Goal: Task Accomplishment & Management: Use online tool/utility

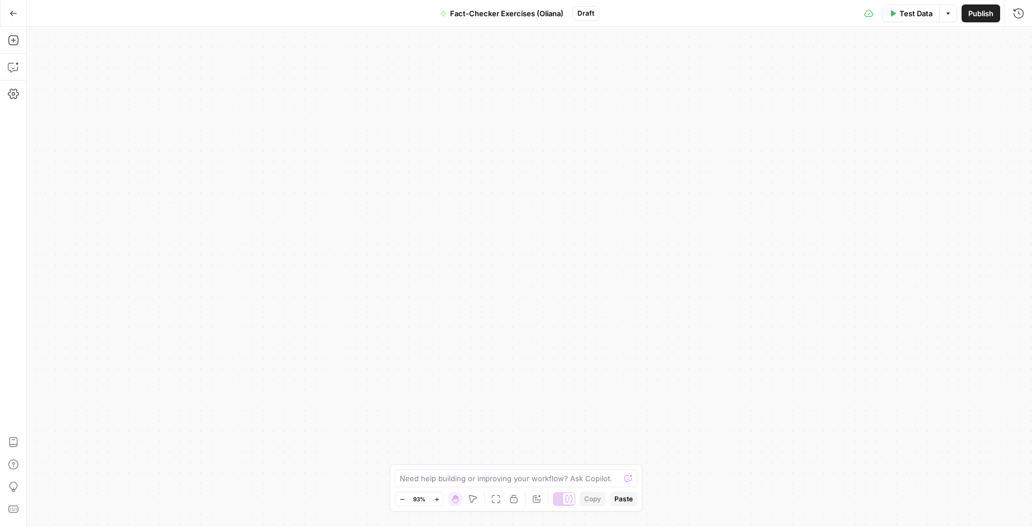
click at [12, 15] on icon "button" at bounding box center [14, 14] width 8 height 8
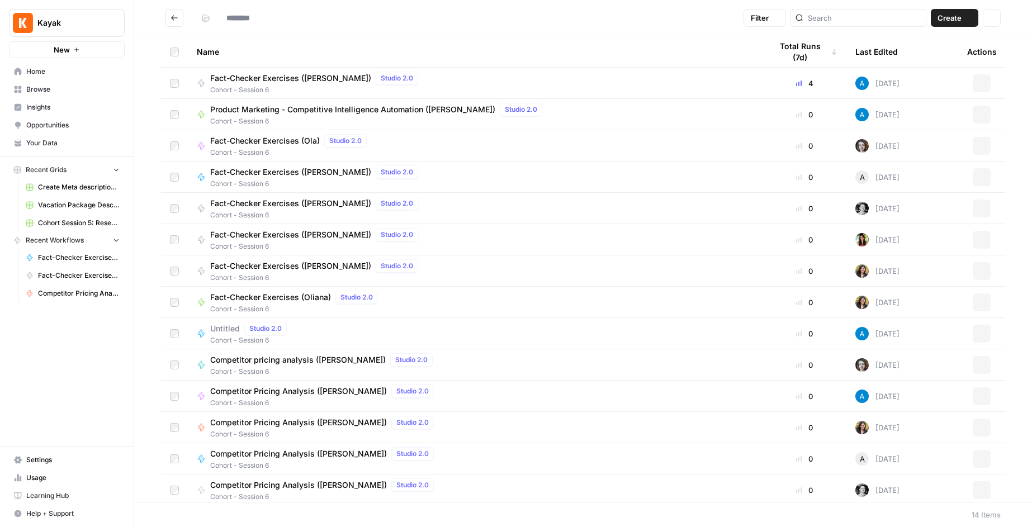
type input "**********"
click at [39, 70] on span "Home" at bounding box center [72, 72] width 93 height 10
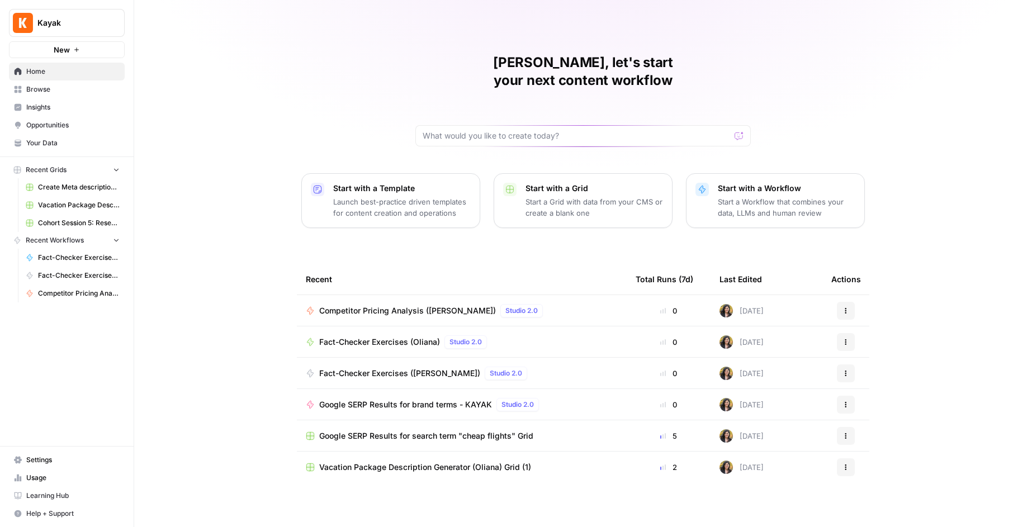
click at [42, 86] on span "Browse" at bounding box center [72, 89] width 93 height 10
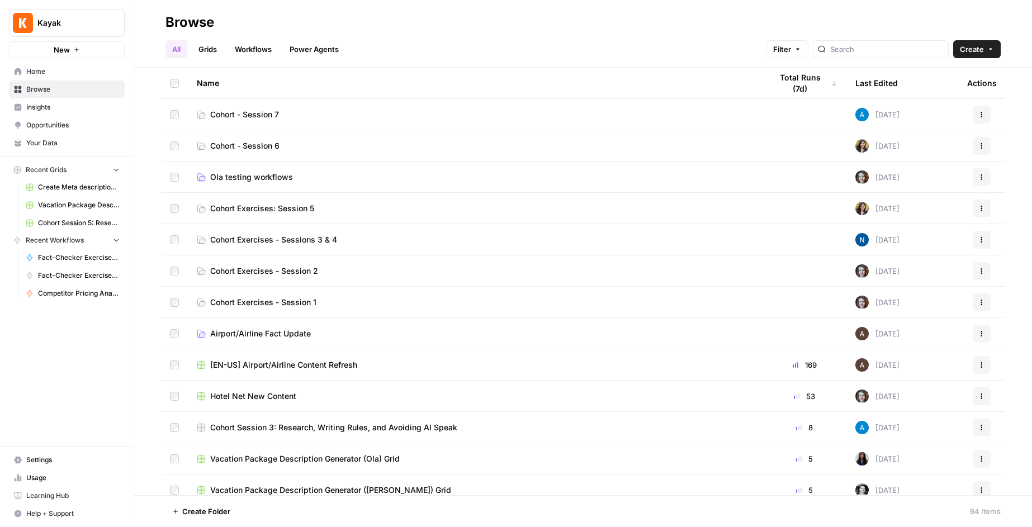
click at [250, 144] on span "Cohort - Session 6" at bounding box center [244, 145] width 69 height 11
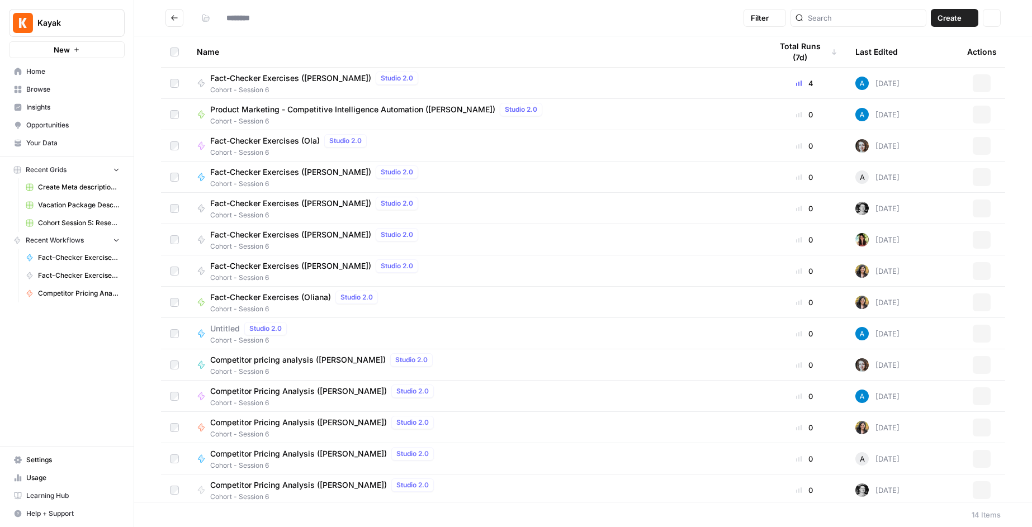
click at [250, 144] on span "Fact-Checker Exercises (Ola)" at bounding box center [265, 140] width 110 height 11
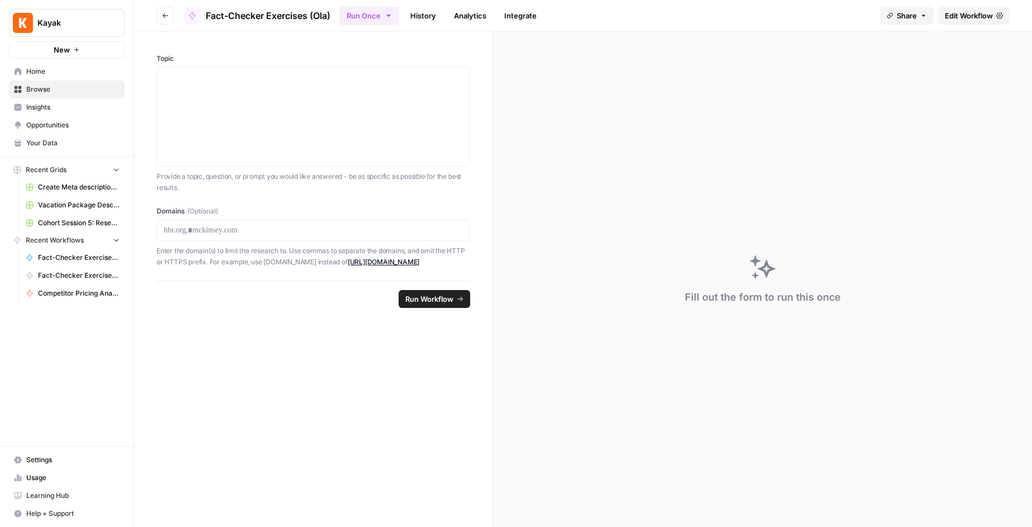
click at [169, 17] on button "Go back" at bounding box center [166, 16] width 18 height 18
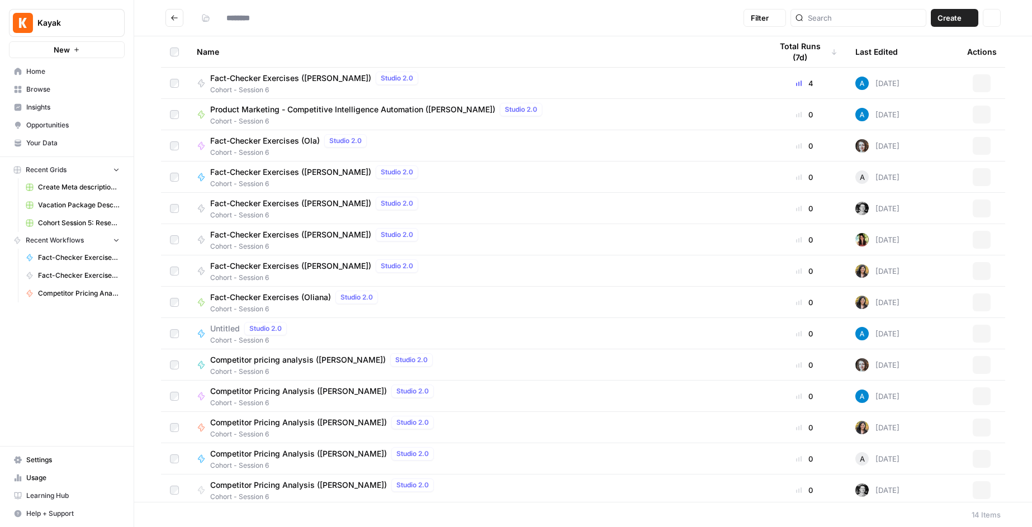
type input "**********"
click at [985, 54] on div "Actions" at bounding box center [983, 51] width 30 height 31
click at [974, 53] on div "Actions" at bounding box center [983, 51] width 30 height 31
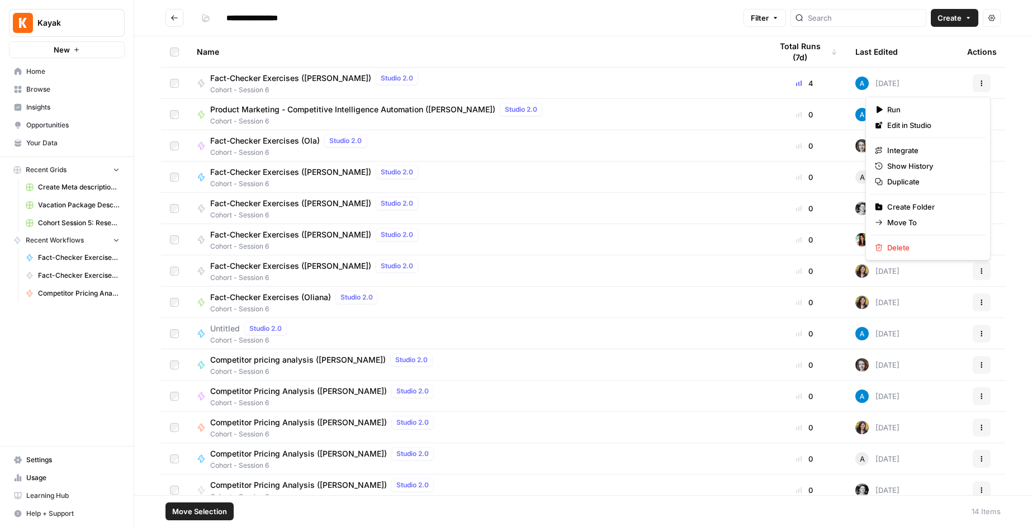
click at [982, 83] on icon "button" at bounding box center [983, 83] width 2 height 2
click at [914, 184] on span "Duplicate" at bounding box center [932, 181] width 89 height 11
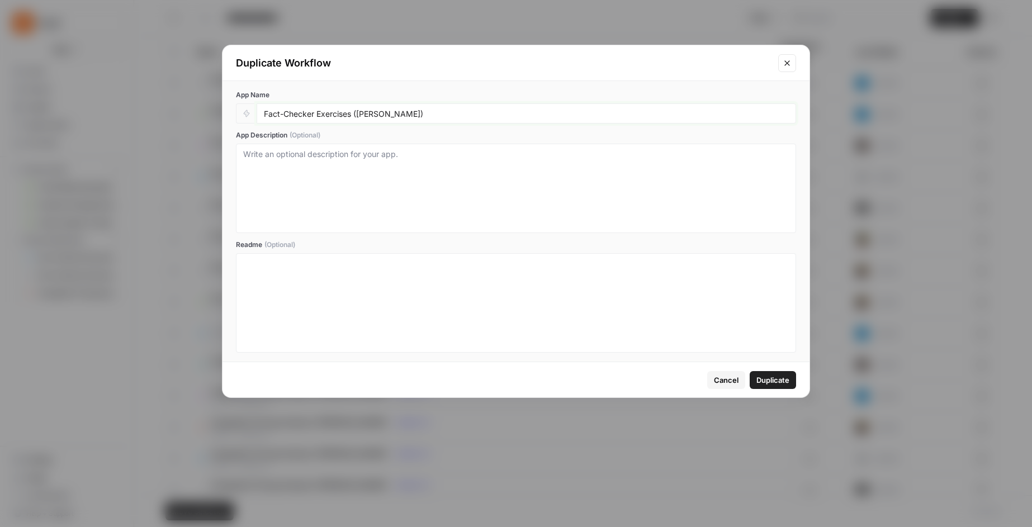
click at [384, 115] on input "Fact-Checker Exercises ([PERSON_NAME])" at bounding box center [526, 113] width 525 height 10
type input "Fact-Checker Exercises (Oliana2)"
click at [781, 380] on span "Duplicate" at bounding box center [773, 380] width 33 height 11
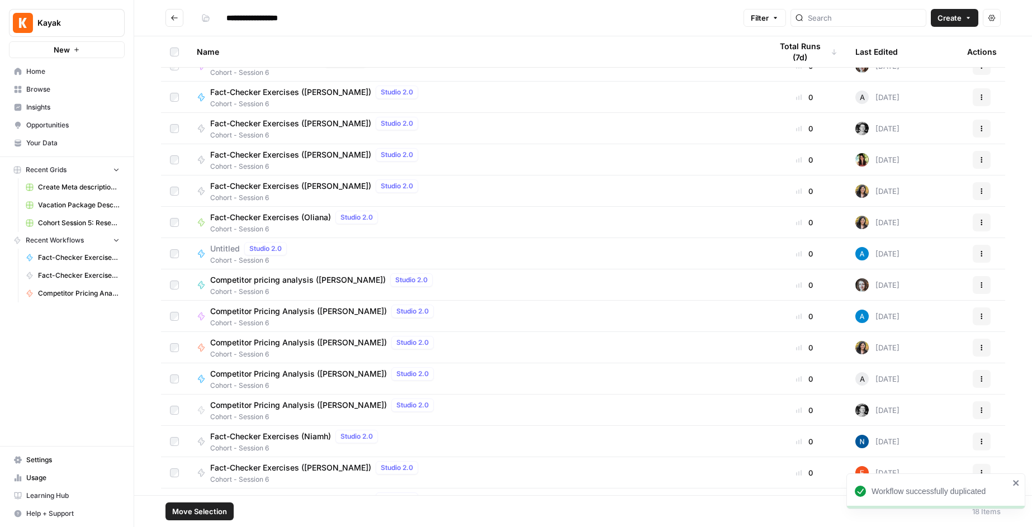
scroll to position [136, 0]
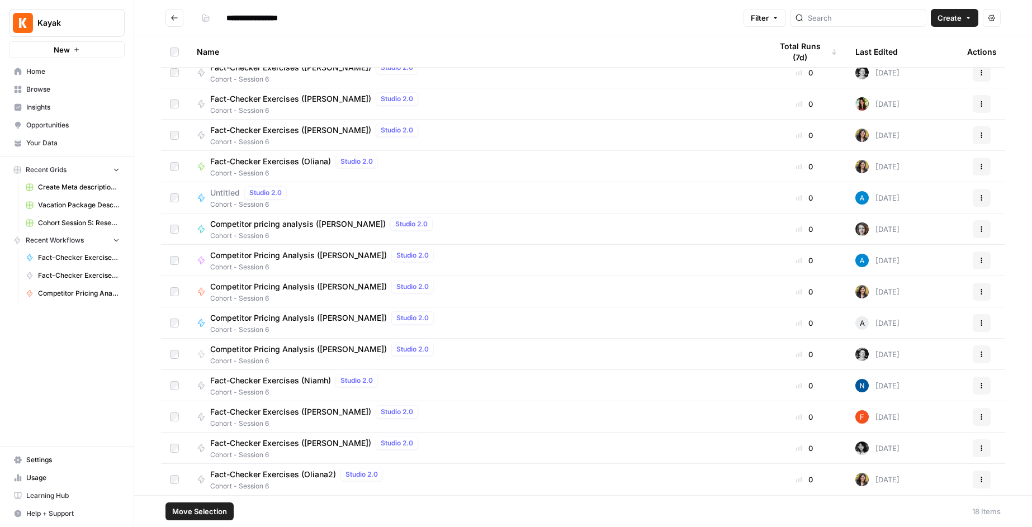
click at [310, 478] on span "Fact-Checker Exercises (Oliana2)" at bounding box center [273, 474] width 126 height 11
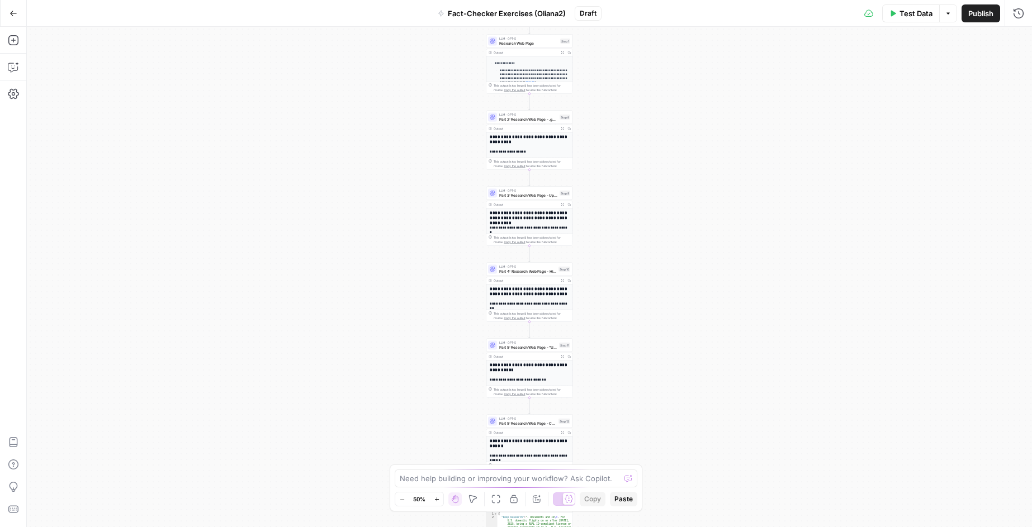
click at [536, 76] on p "**********" at bounding box center [534, 76] width 69 height 16
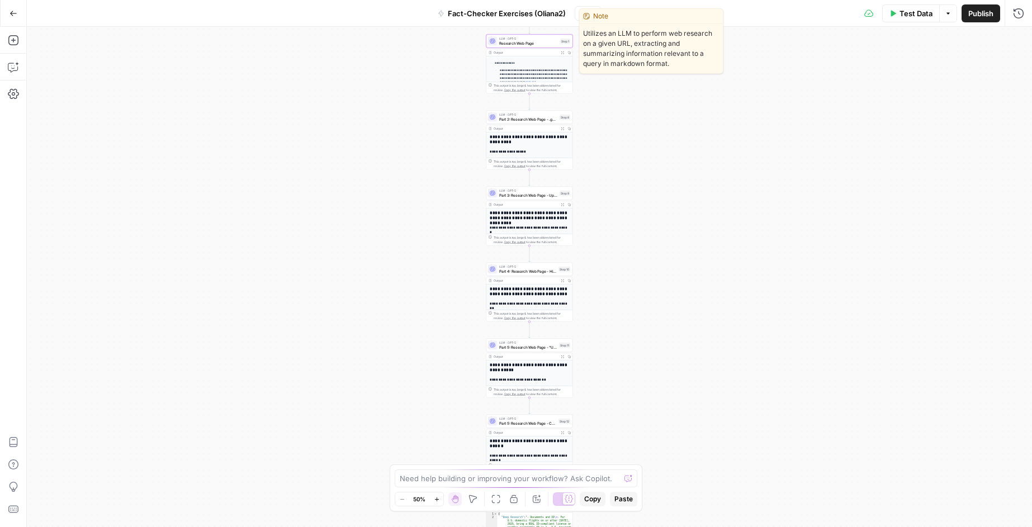
click at [530, 41] on span "Research Web Page" at bounding box center [528, 43] width 59 height 6
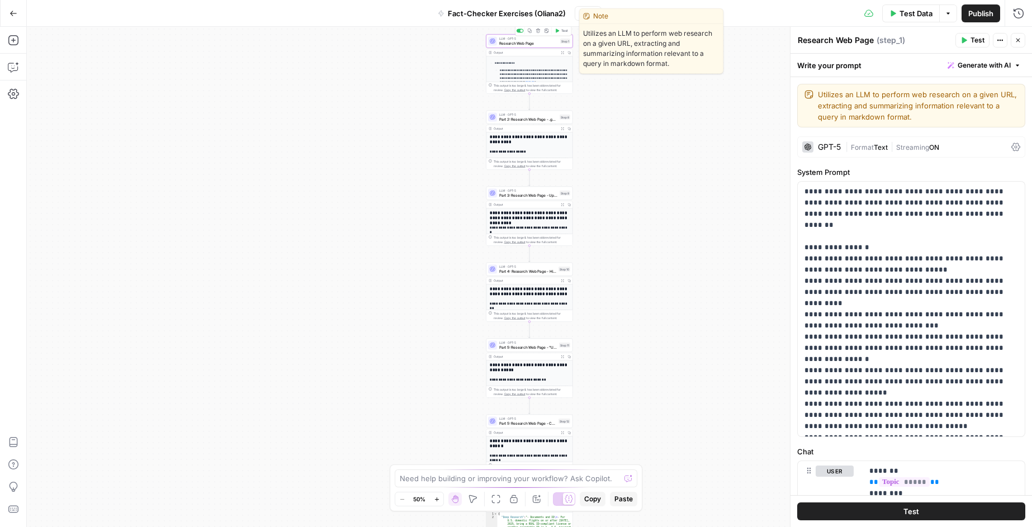
click at [555, 43] on span "Research Web Page" at bounding box center [528, 43] width 59 height 6
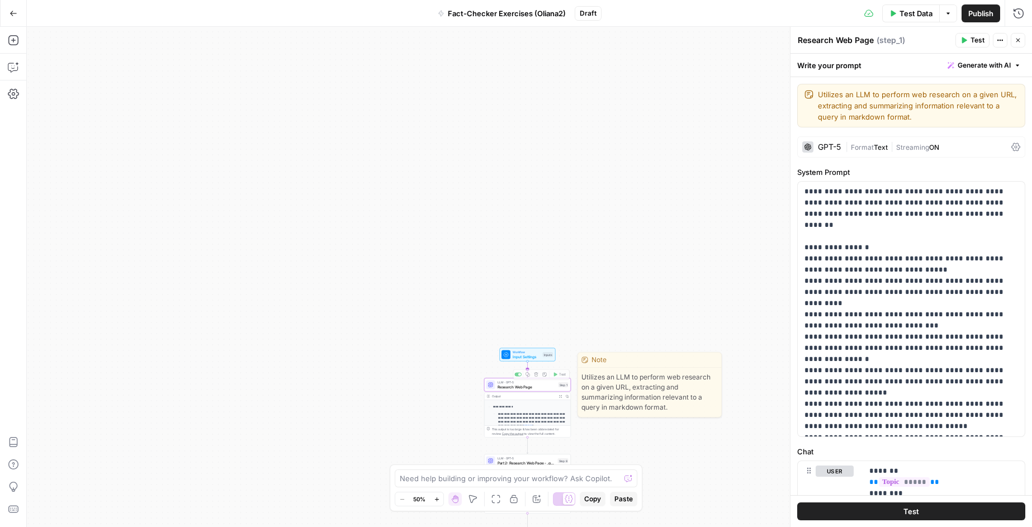
click at [527, 360] on div "Workflow Input Settings Inputs" at bounding box center [528, 354] width 56 height 13
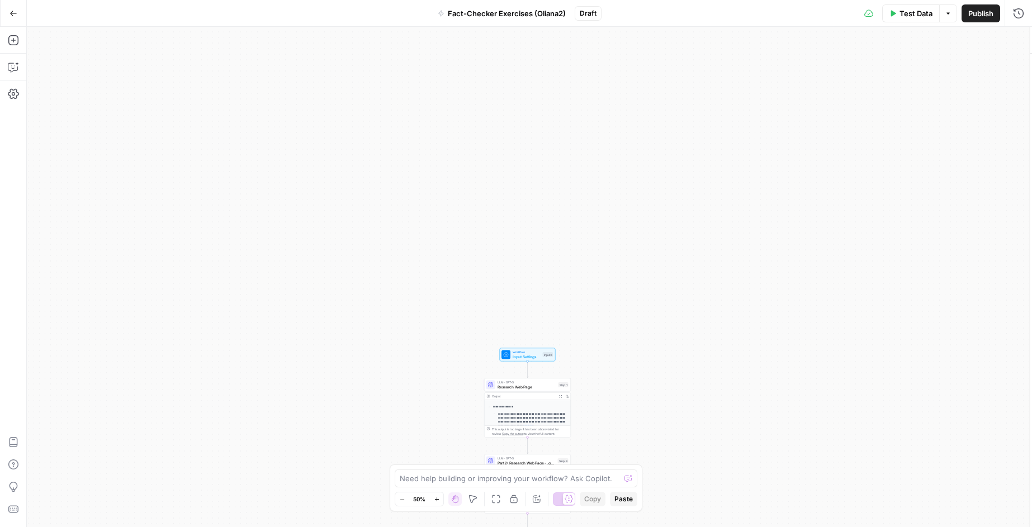
type textarea "Inputs"
click at [875, 90] on input "Topic" at bounding box center [917, 89] width 197 height 11
click at [845, 87] on input "Topic" at bounding box center [917, 89] width 197 height 11
click at [839, 91] on input "Topic" at bounding box center [917, 89] width 197 height 11
click at [989, 71] on span "edit field" at bounding box center [981, 69] width 25 height 9
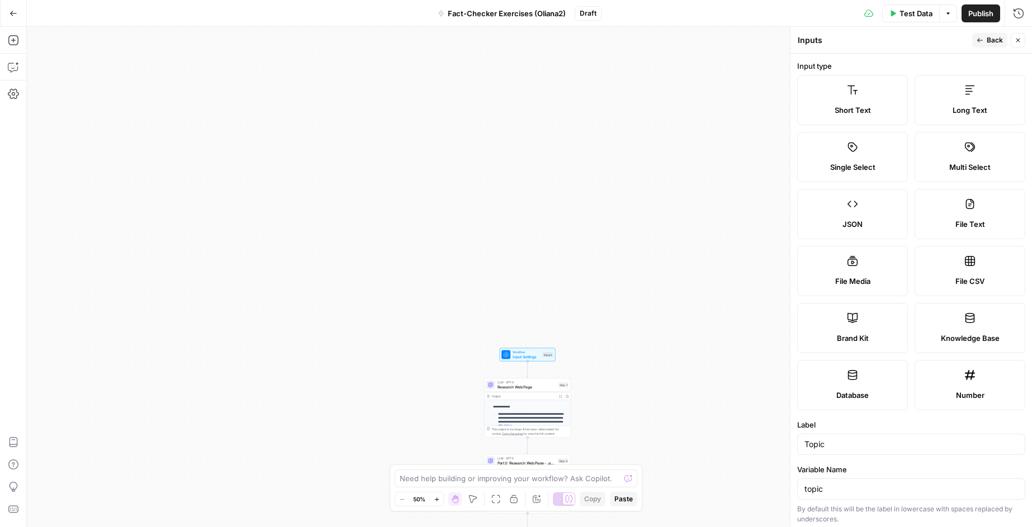
click at [541, 352] on div "Workflow Input Settings Inputs Test Step" at bounding box center [527, 355] width 51 height 10
click at [10, 11] on icon "button" at bounding box center [14, 14] width 8 height 8
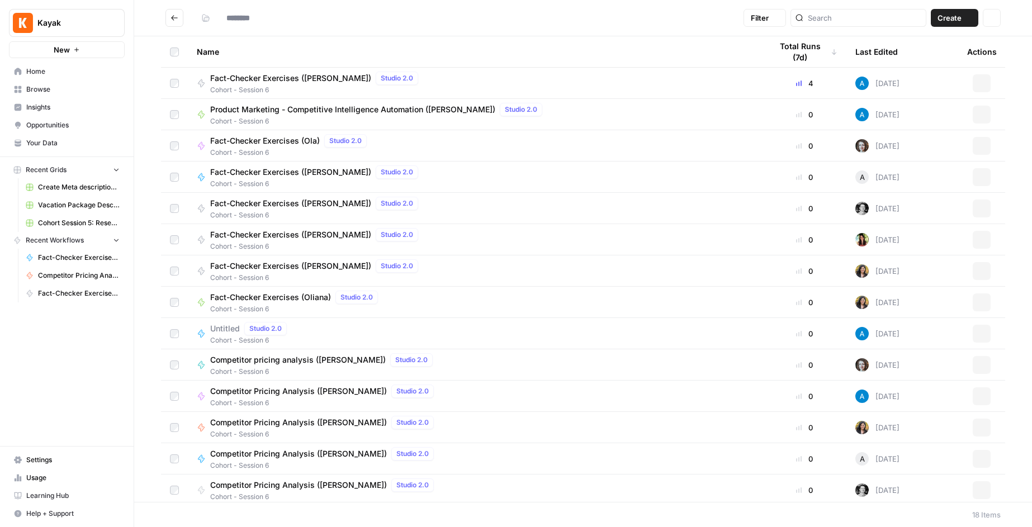
type input "**********"
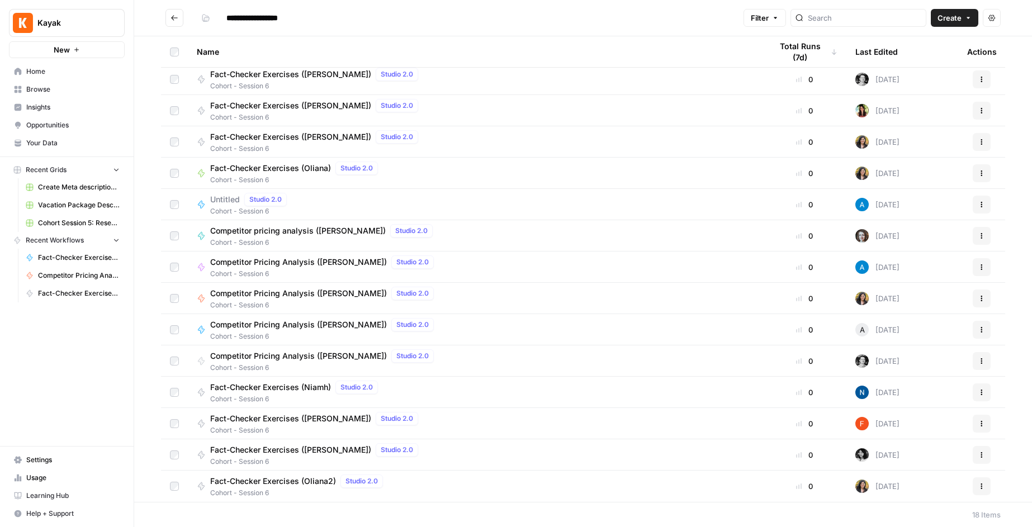
click at [299, 480] on span "Fact-Checker Exercises (Oliana2)" at bounding box center [273, 481] width 126 height 11
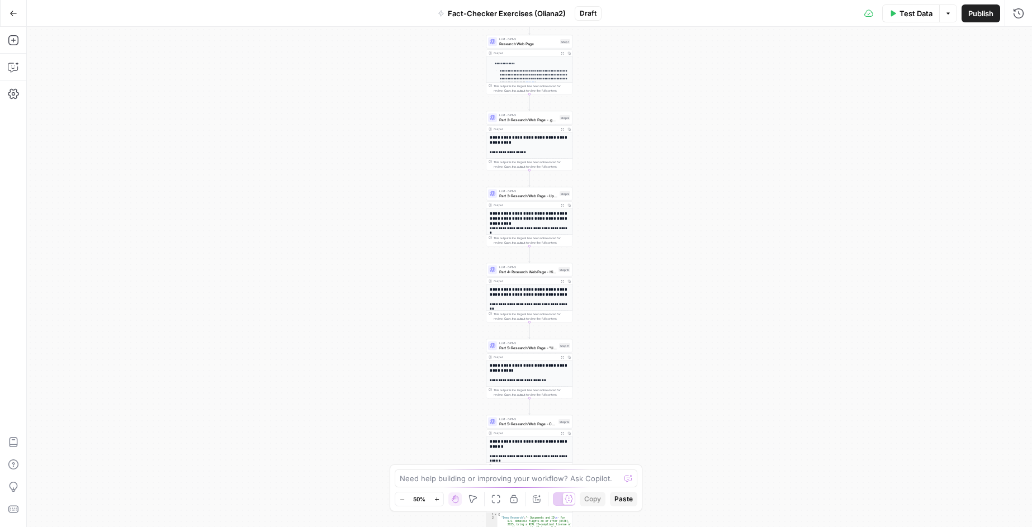
drag, startPoint x: 662, startPoint y: 93, endPoint x: 682, endPoint y: 441, distance: 348.4
click at [682, 441] on div "**********" at bounding box center [530, 277] width 1006 height 501
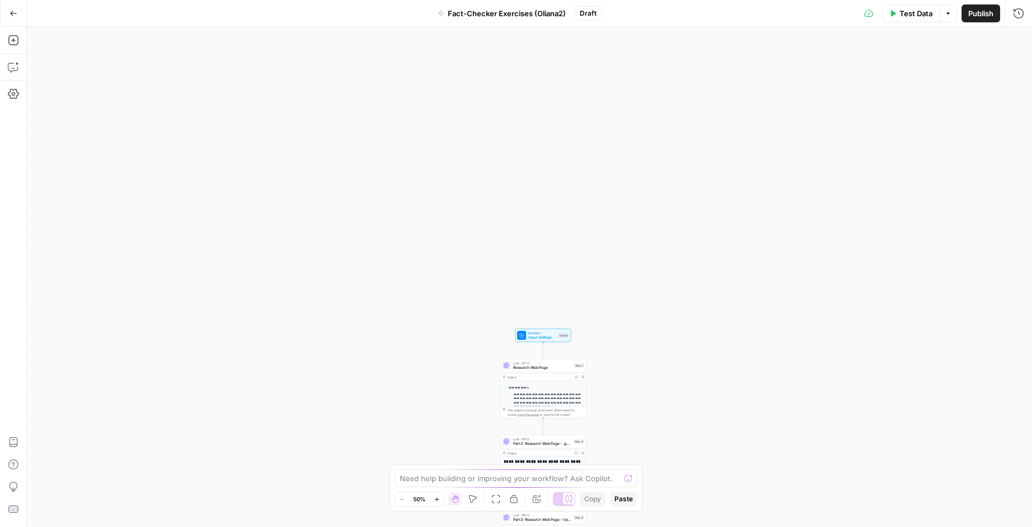
click at [540, 337] on span "Input Settings" at bounding box center [543, 338] width 28 height 6
click at [540, 337] on span "Input Settings" at bounding box center [543, 339] width 28 height 6
click at [844, 89] on input "Topic" at bounding box center [917, 89] width 197 height 11
click at [840, 89] on input "Topic" at bounding box center [917, 89] width 197 height 11
click at [1001, 70] on icon "button" at bounding box center [1000, 70] width 6 height 6
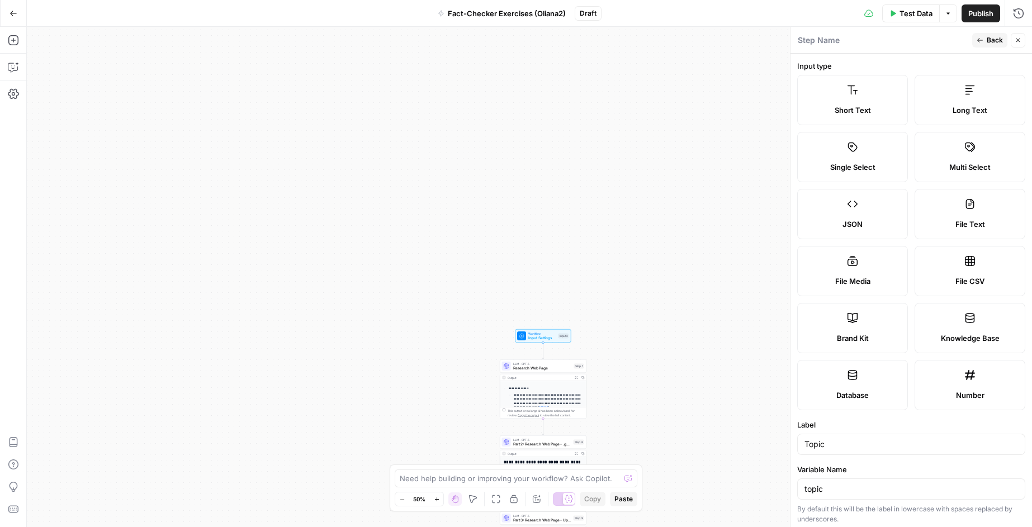
click at [856, 97] on label "Short Text" at bounding box center [853, 100] width 111 height 50
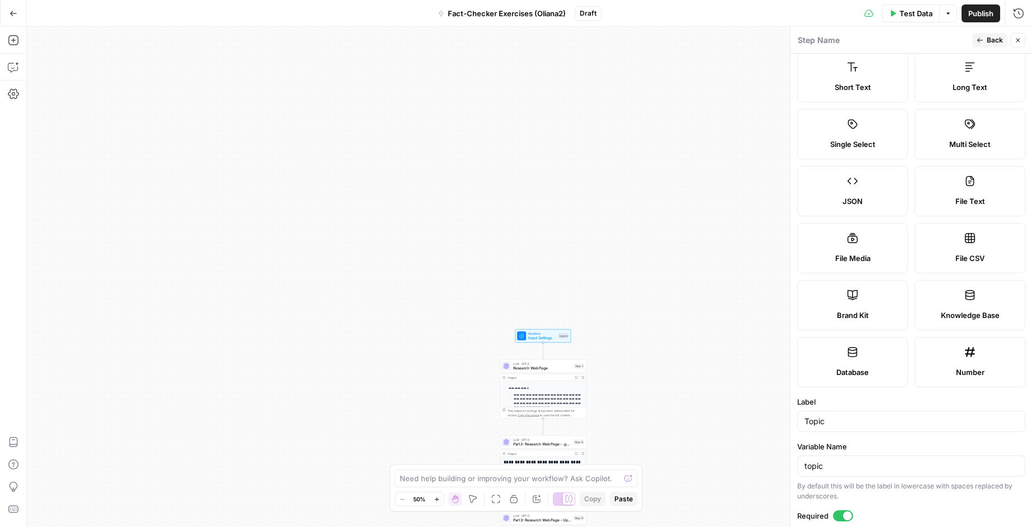
scroll to position [36, 0]
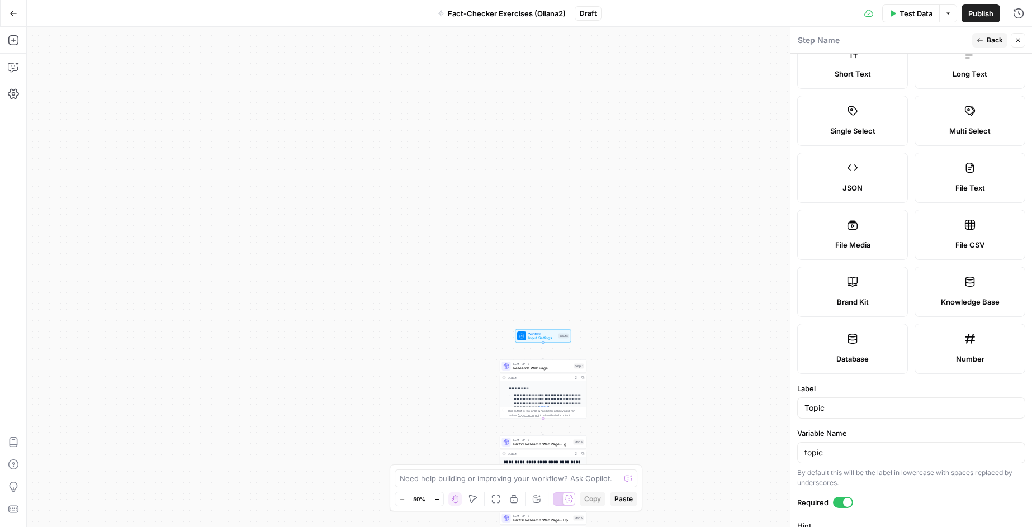
click at [1019, 40] on icon "button" at bounding box center [1018, 40] width 7 height 7
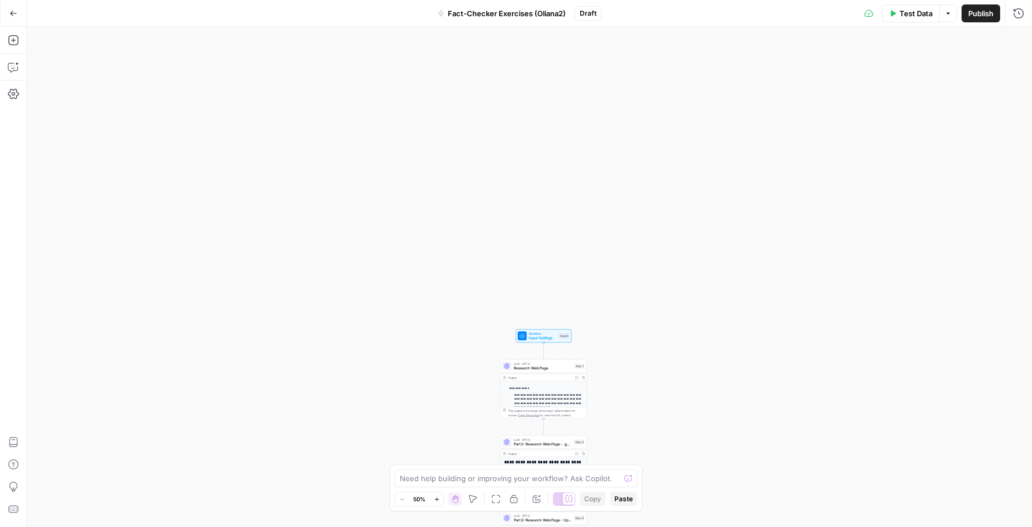
click at [536, 342] on div "Workflow Input Settings Inputs Test Step" at bounding box center [544, 335] width 56 height 13
click at [548, 341] on div "Workflow Input Settings Inputs Test Step" at bounding box center [544, 335] width 56 height 13
click at [837, 79] on div at bounding box center [917, 89] width 211 height 21
click at [834, 88] on input "Topic" at bounding box center [917, 89] width 197 height 11
click at [1001, 68] on icon "button" at bounding box center [1000, 70] width 6 height 6
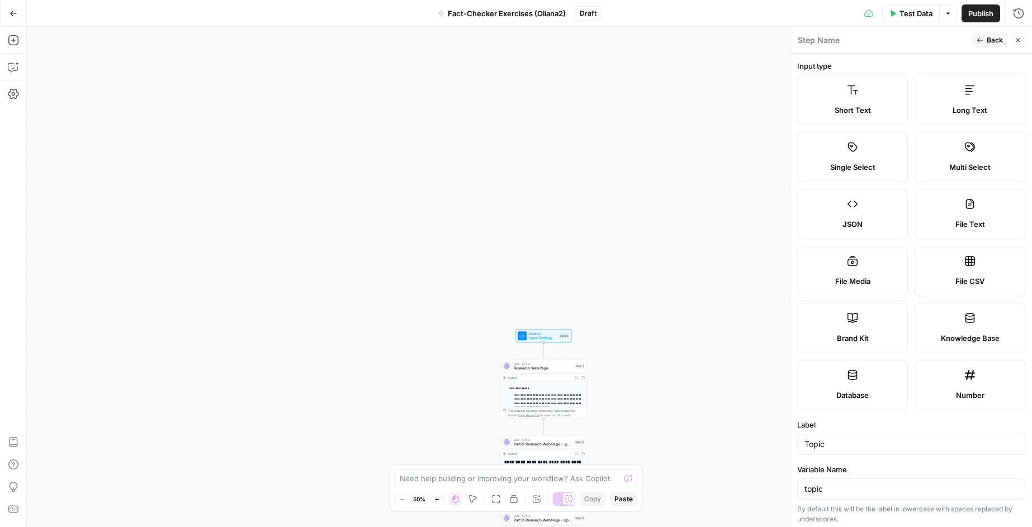
click at [871, 97] on label "Short Text" at bounding box center [853, 100] width 111 height 50
click at [840, 447] on input "Topic" at bounding box center [912, 444] width 214 height 11
click at [828, 496] on div "topic" at bounding box center [912, 489] width 228 height 21
click at [839, 489] on input "topic" at bounding box center [912, 489] width 214 height 11
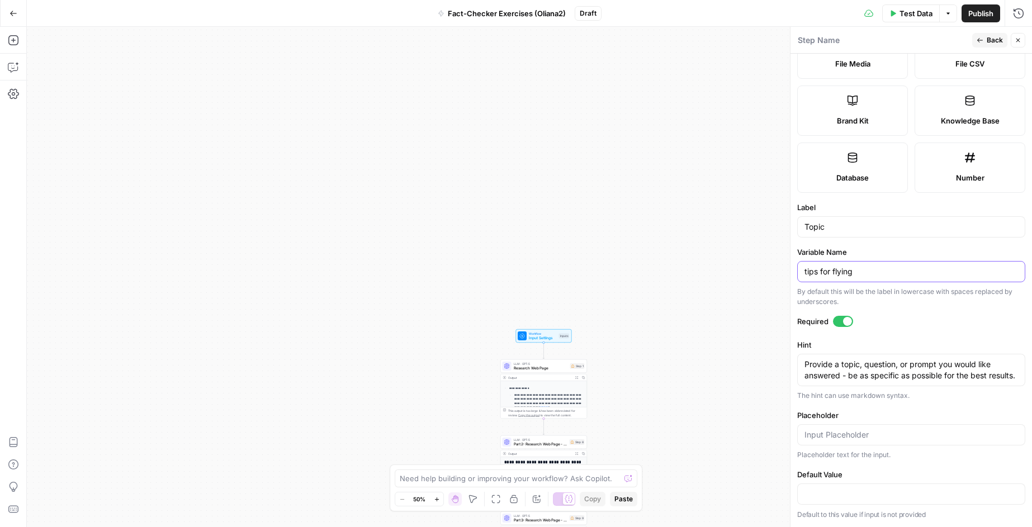
type input "tips for flying"
click at [960, 425] on div at bounding box center [912, 434] width 228 height 21
click at [1020, 40] on icon "button" at bounding box center [1018, 40] width 7 height 7
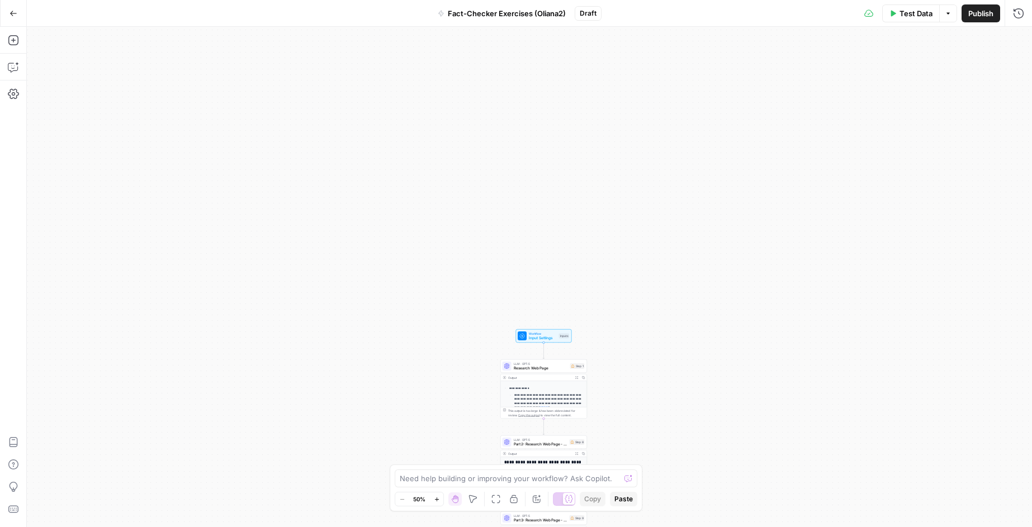
click at [546, 340] on span "Input Settings" at bounding box center [543, 339] width 28 height 6
click at [845, 138] on input "Domains (Optional)" at bounding box center [917, 134] width 197 height 11
click at [992, 119] on button "edit field" at bounding box center [986, 113] width 43 height 13
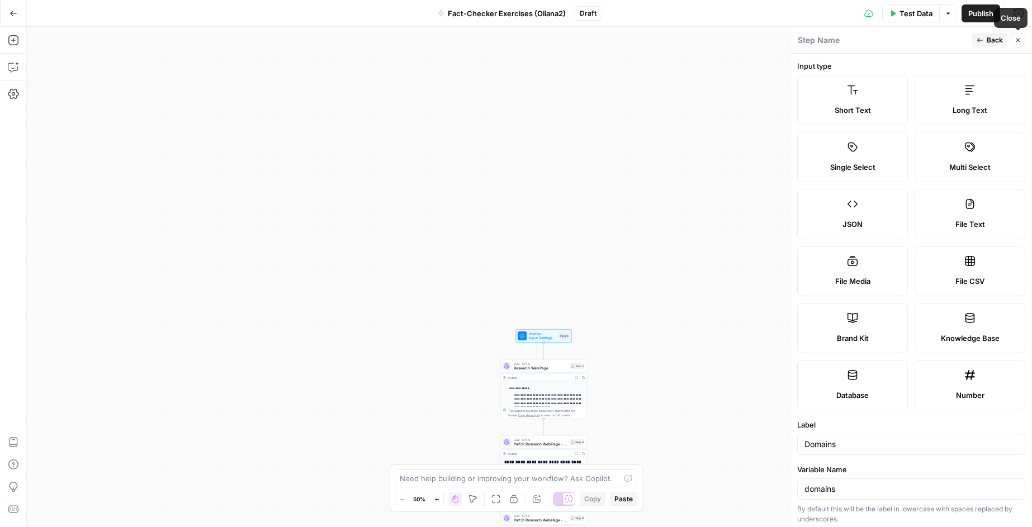
click at [1017, 41] on icon "button" at bounding box center [1019, 41] width 4 height 4
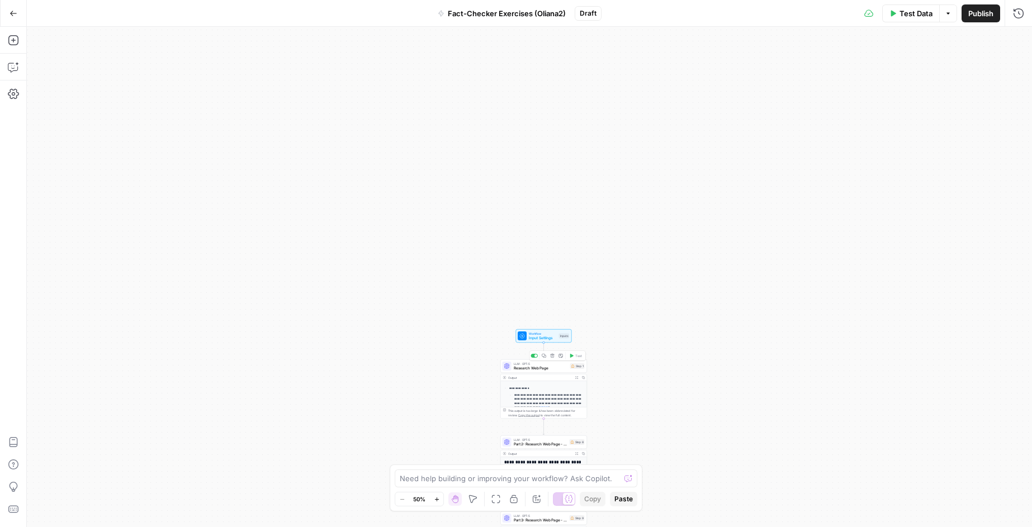
click at [544, 341] on span "Input Settings" at bounding box center [543, 339] width 28 height 6
click at [537, 370] on span "Research Web Page" at bounding box center [541, 369] width 54 height 6
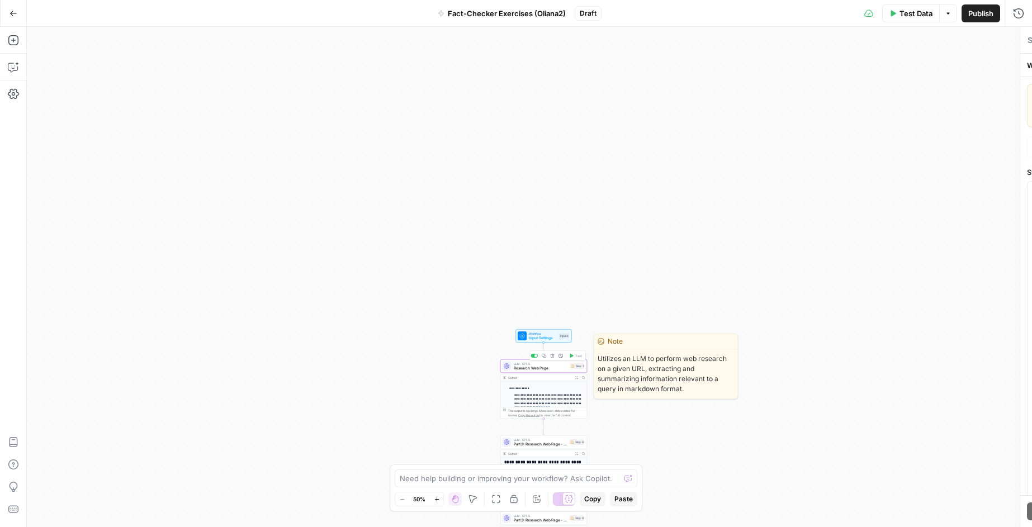
type textarea "Research Web Page"
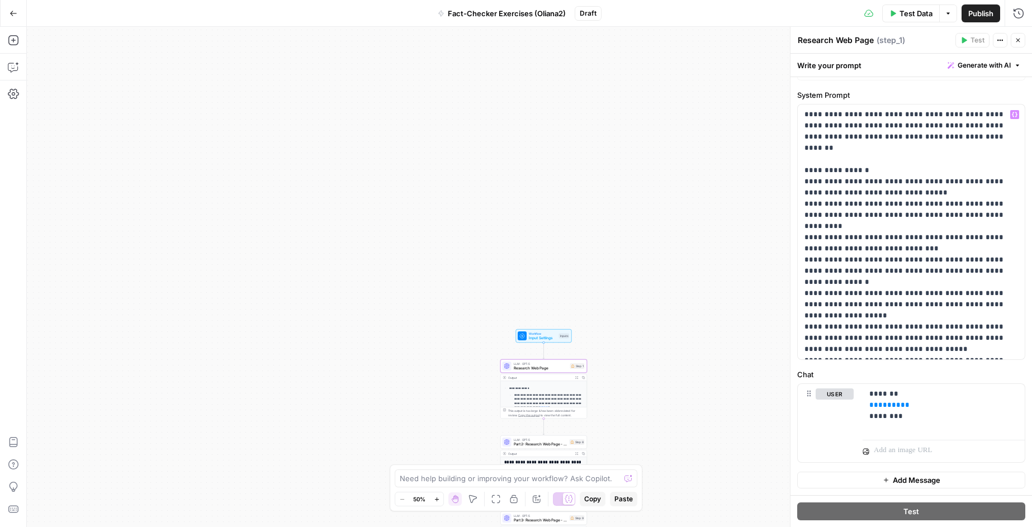
scroll to position [75, 0]
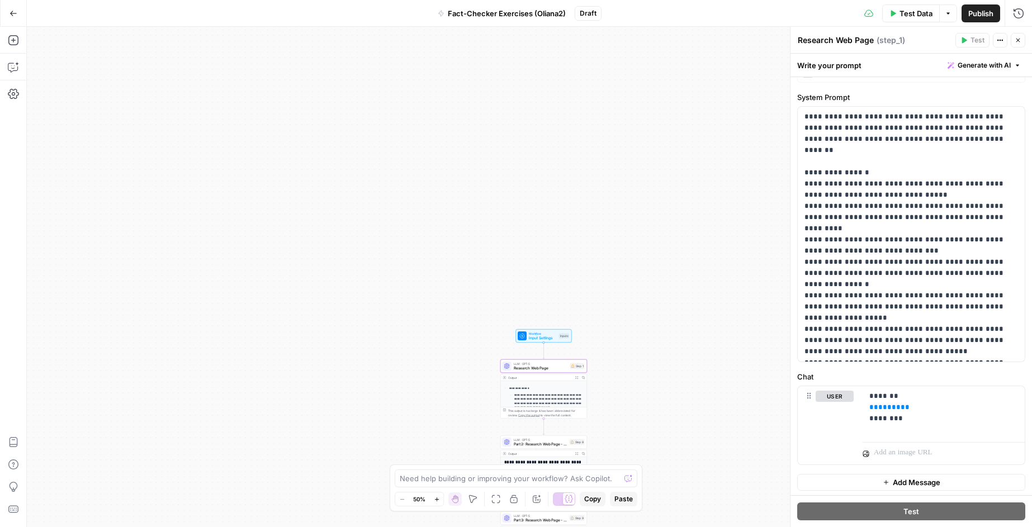
click at [1021, 43] on icon "button" at bounding box center [1018, 40] width 7 height 7
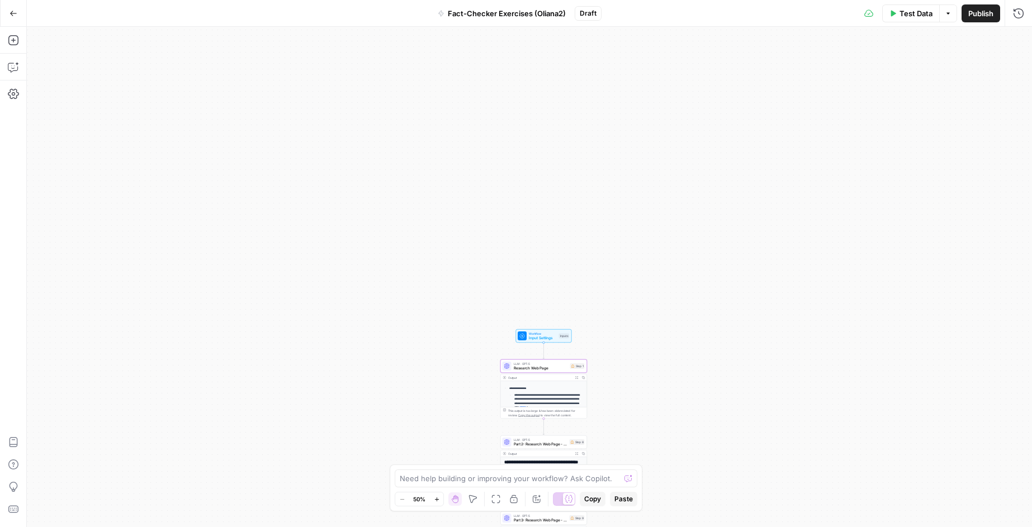
click at [545, 366] on span "Research Web Page" at bounding box center [541, 369] width 54 height 6
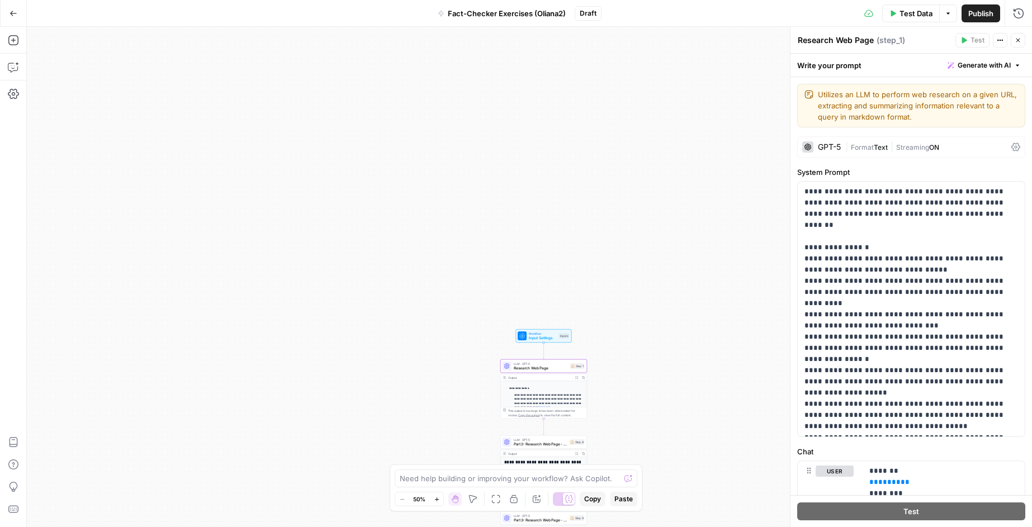
click at [911, 18] on span "Test Data" at bounding box center [916, 13] width 33 height 11
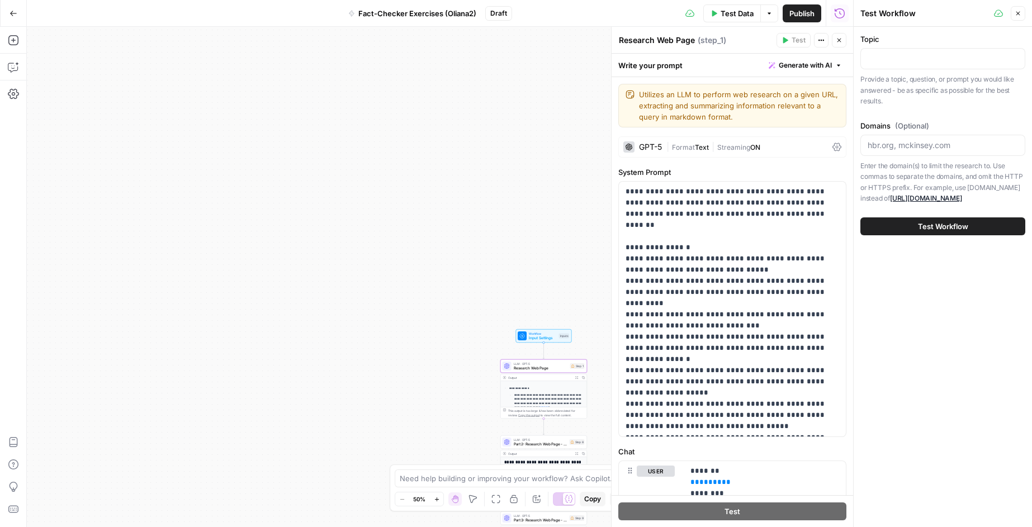
click at [935, 232] on button "Test Workflow" at bounding box center [943, 227] width 165 height 18
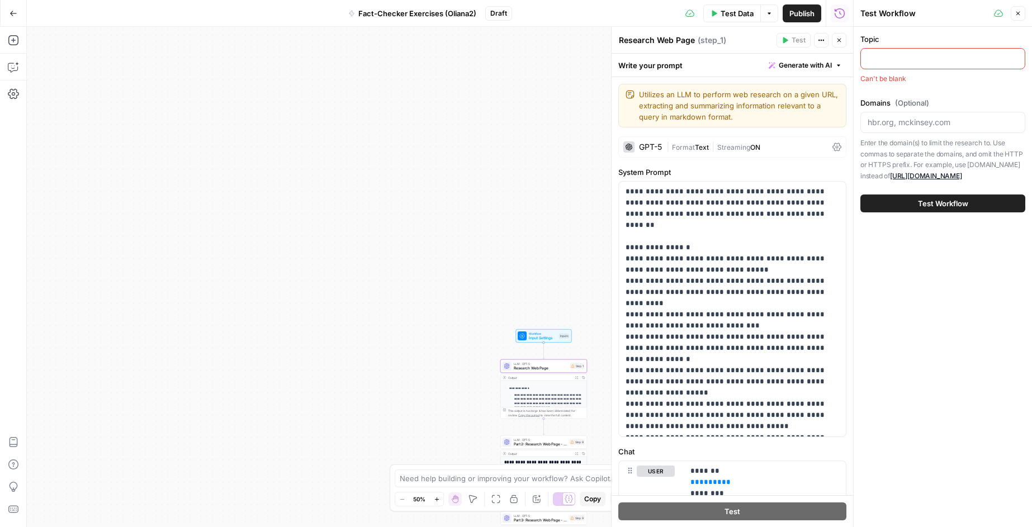
click at [902, 63] on flying "Topic" at bounding box center [943, 58] width 150 height 11
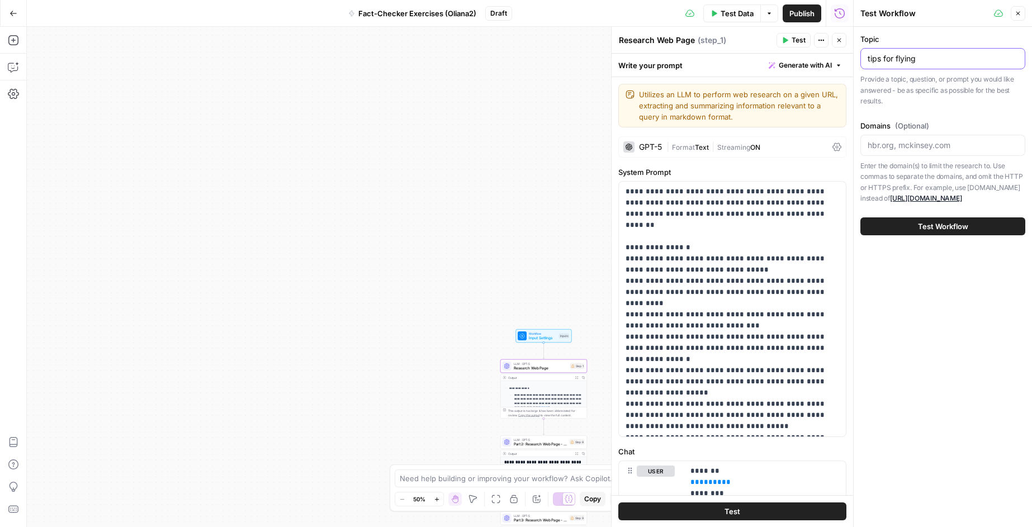
type flying "tips for flying"
click at [954, 228] on span "Test Workflow" at bounding box center [943, 226] width 50 height 11
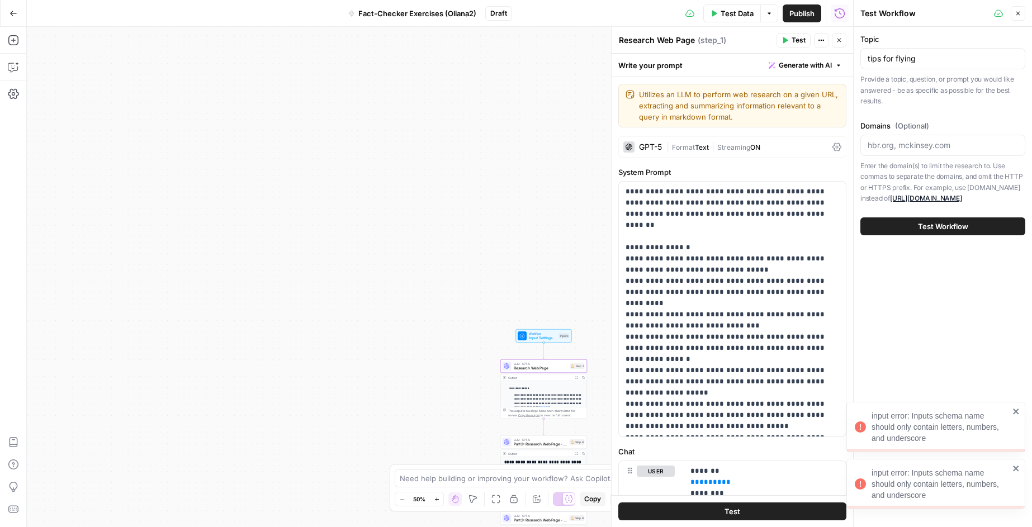
click at [1025, 405] on div "input error: Inputs schema name should only contain letters, numbers, and under…" at bounding box center [936, 427] width 179 height 50
click at [1016, 473] on icon "close" at bounding box center [1017, 468] width 8 height 9
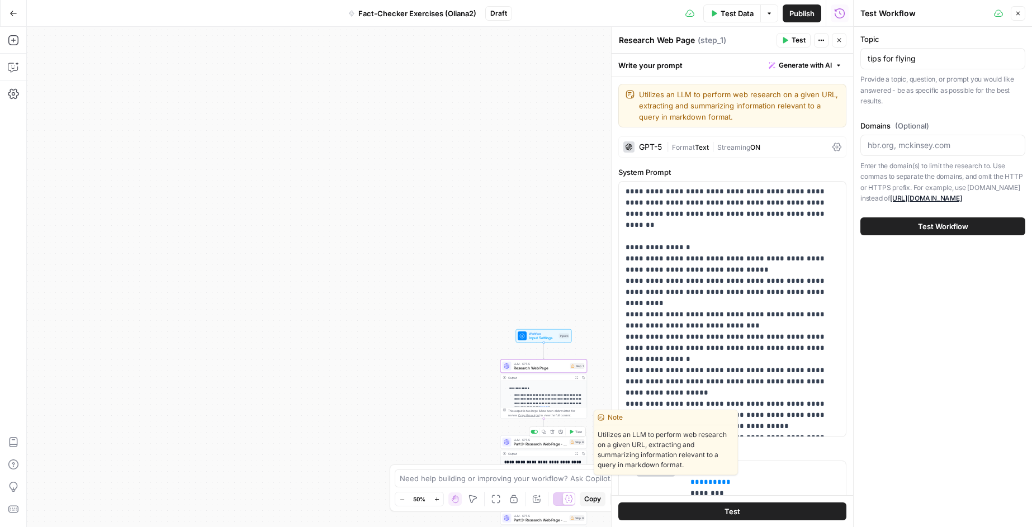
click at [531, 447] on div "LLM · GPT-5 Part 2: Research Web Page - .gov / .edu Only Step 8 Copy step Delet…" at bounding box center [544, 442] width 87 height 13
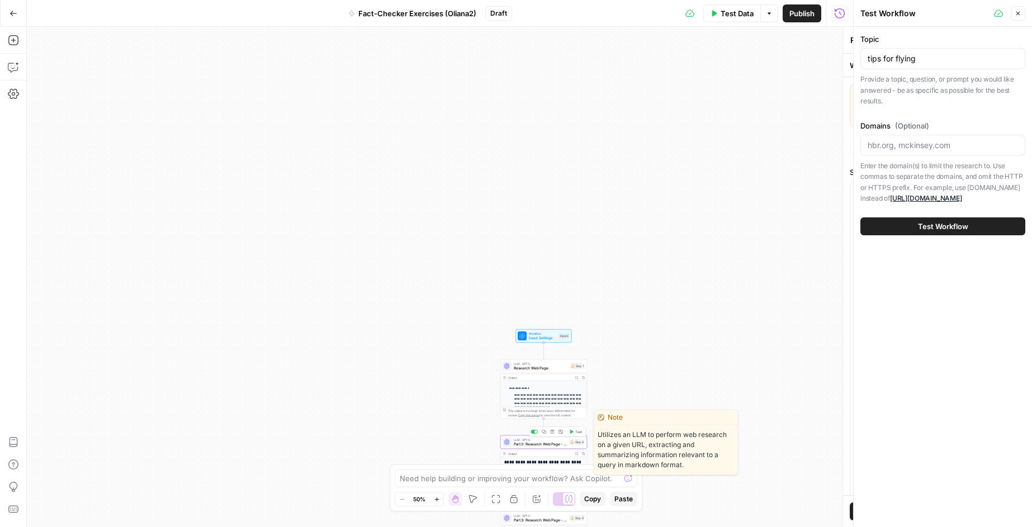
type textarea "Part 2: Research Web Page - .gov / .edu Only"
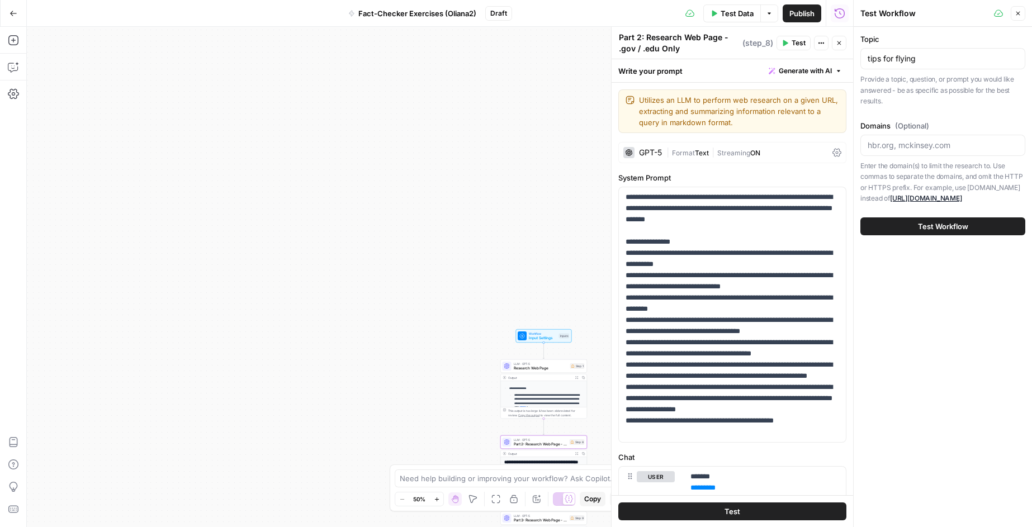
click at [1021, 12] on icon "button" at bounding box center [1018, 13] width 7 height 7
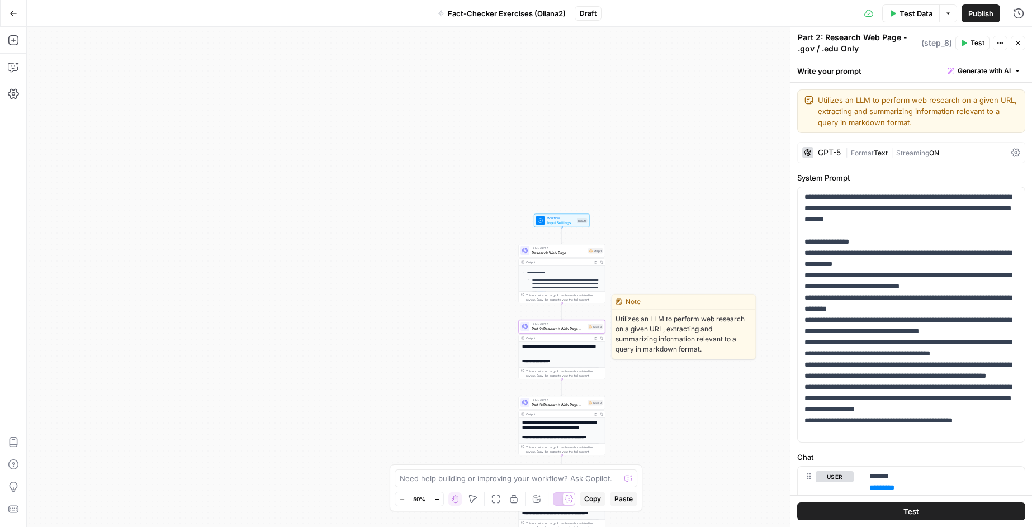
click at [564, 332] on div "LLM · GPT-5 Part 2: Research Web Page - .gov / .edu Only Step 8 Copy step Delet…" at bounding box center [562, 326] width 87 height 13
click at [571, 328] on span "Part 2: Research Web Page - .gov / .edu Only" at bounding box center [559, 329] width 54 height 6
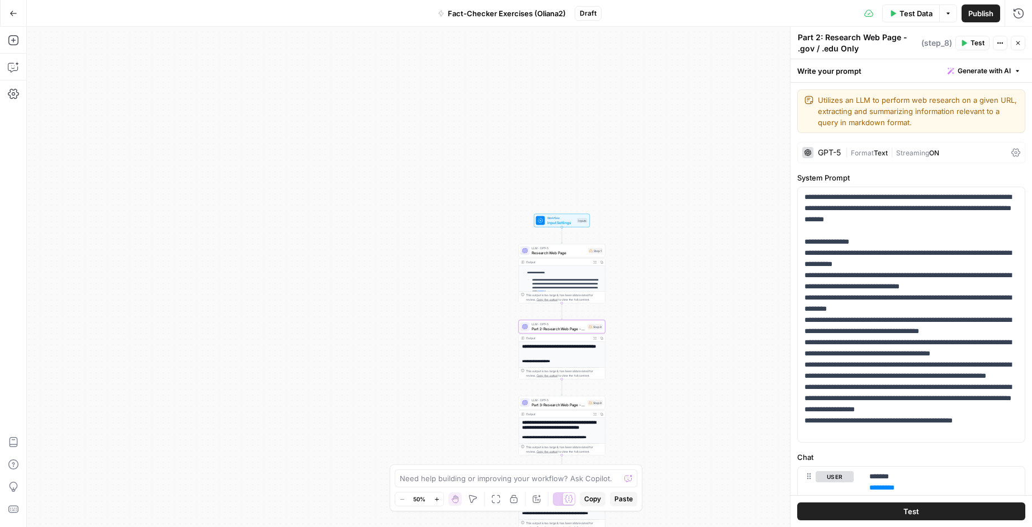
click at [565, 326] on span "Part 2: Research Web Page - .gov / .edu Only" at bounding box center [559, 329] width 54 height 6
click at [559, 354] on div "**********" at bounding box center [562, 383] width 86 height 83
click at [584, 370] on div "This output is too large & has been abbreviated for review. Copy the output to …" at bounding box center [564, 373] width 77 height 9
click at [558, 366] on p "**********" at bounding box center [564, 376] width 74 height 21
click at [555, 361] on h3 "**********" at bounding box center [561, 361] width 79 height 4
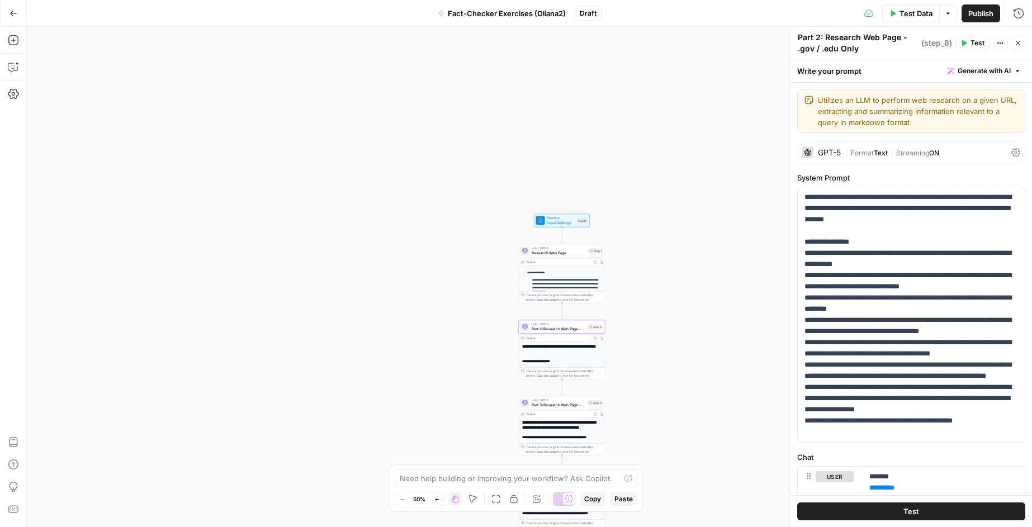
click at [557, 361] on h3 "**********" at bounding box center [561, 361] width 79 height 4
click at [1022, 44] on button "Close" at bounding box center [1018, 43] width 15 height 15
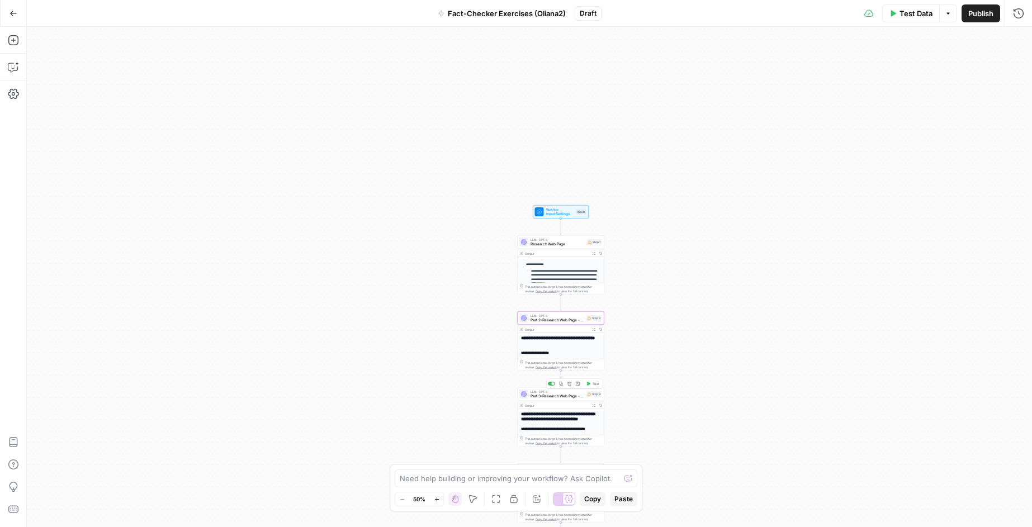
click at [564, 403] on div "Output Expand Output Copy" at bounding box center [561, 406] width 86 height 7
click at [565, 394] on span "Part 3: Research Web Page - Updated Date + Two Sources Supporting" at bounding box center [558, 397] width 54 height 6
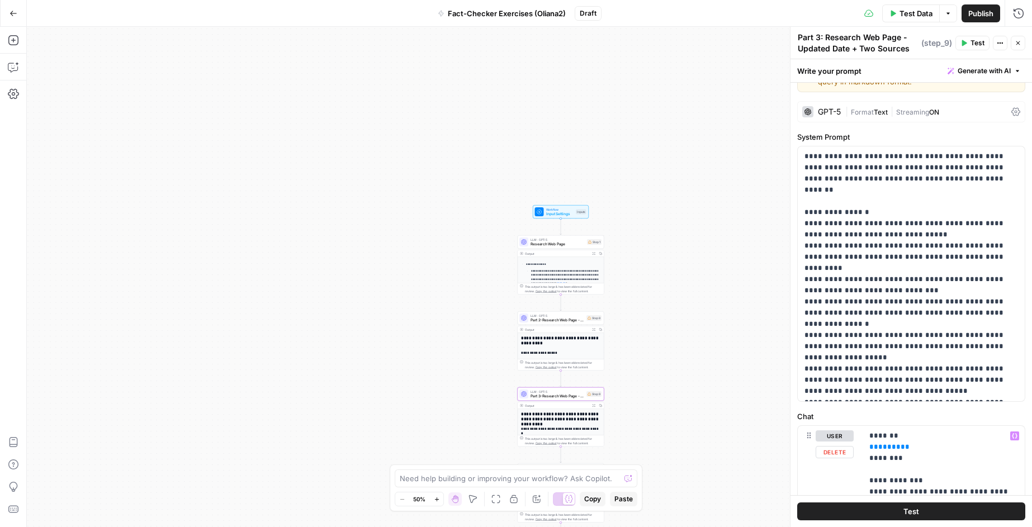
scroll to position [0, 0]
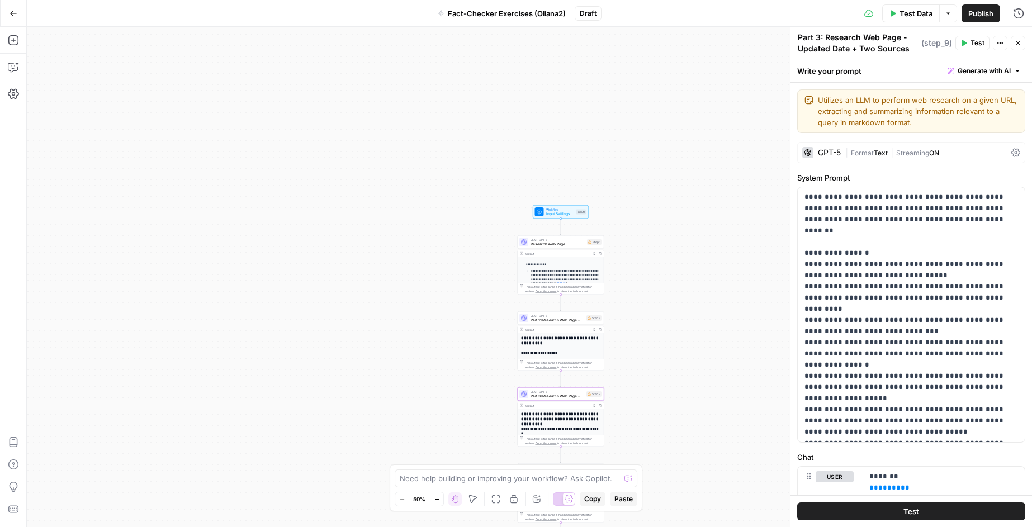
click at [969, 45] on button "Test" at bounding box center [973, 43] width 34 height 15
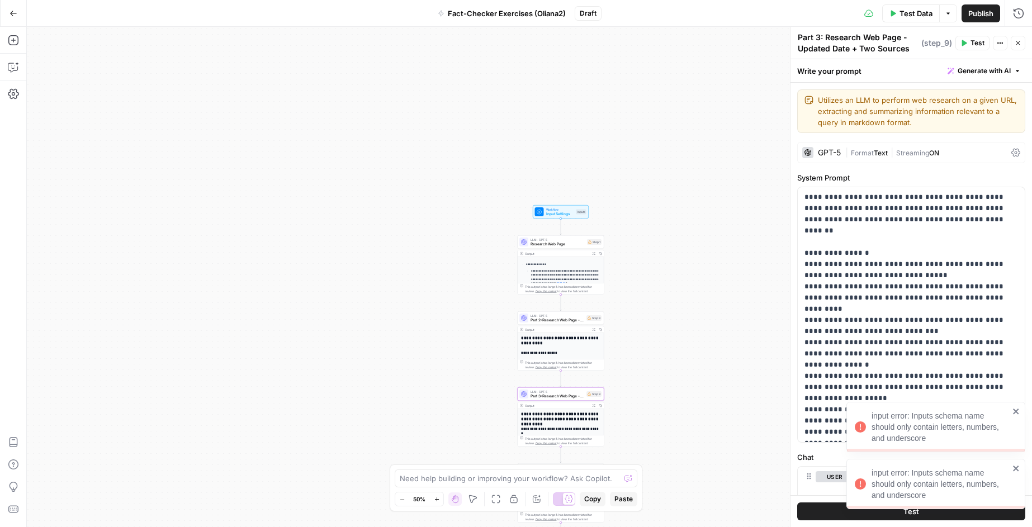
click at [1016, 469] on icon "close" at bounding box center [1016, 469] width 6 height 6
click at [1015, 414] on body "**********" at bounding box center [516, 263] width 1032 height 527
click at [1015, 468] on icon "close" at bounding box center [1017, 468] width 8 height 9
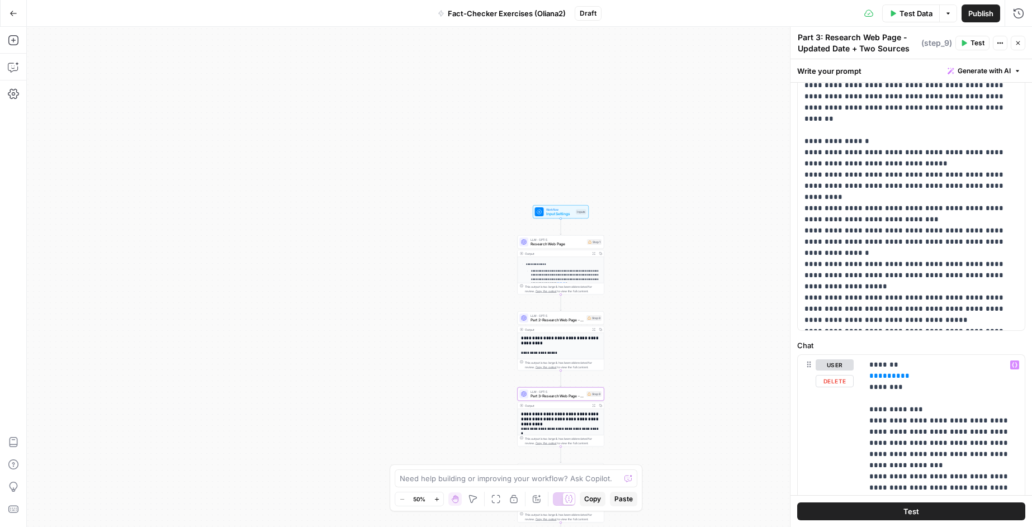
scroll to position [114, 0]
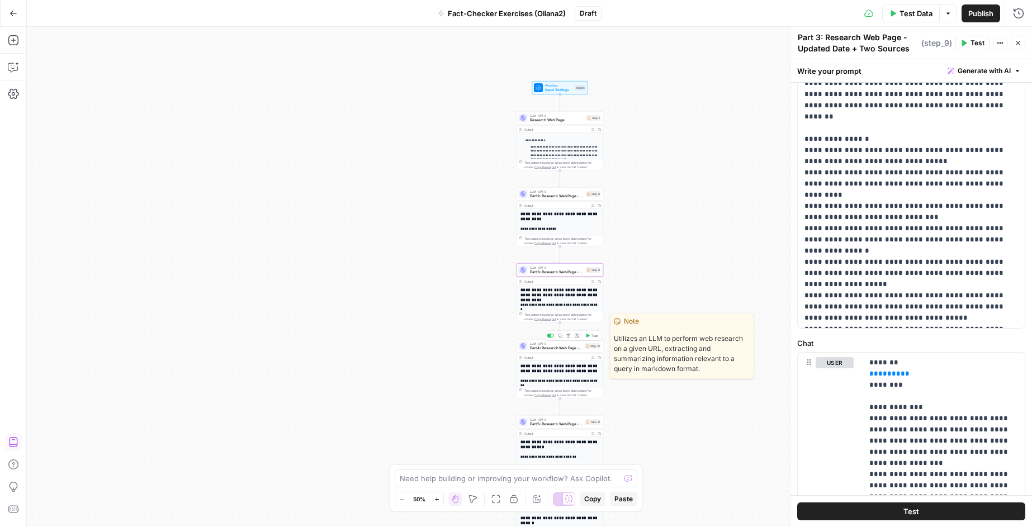
click at [556, 351] on div "LLM · GPT-5 Part 4: Research Web Page - High / Medium / Low Step 10 Copy step D…" at bounding box center [560, 345] width 87 height 13
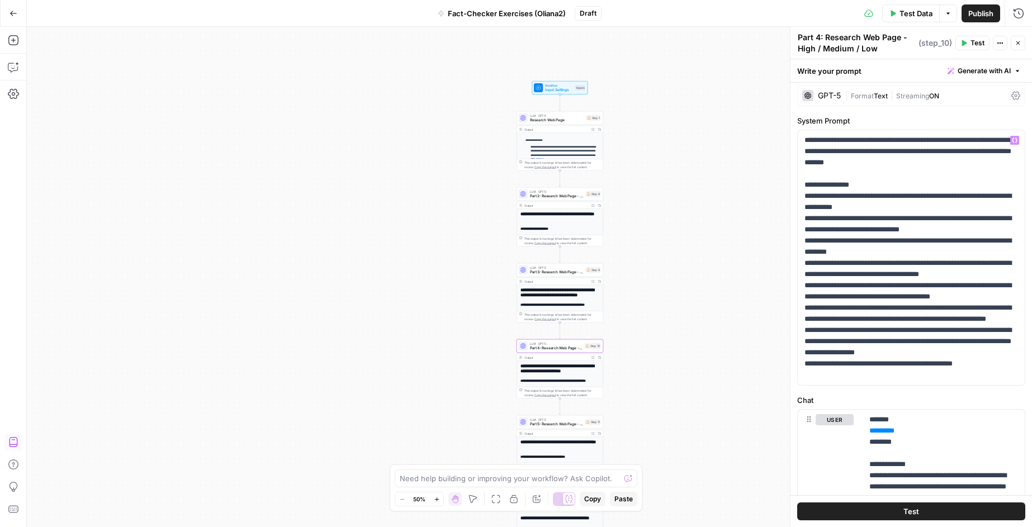
scroll to position [219, 0]
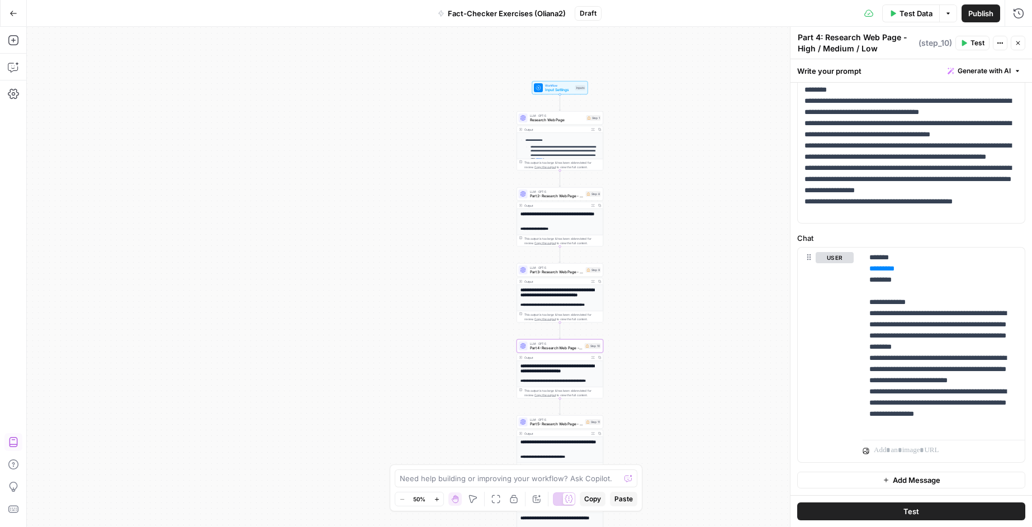
click at [564, 89] on span "Input Settings" at bounding box center [559, 90] width 28 height 6
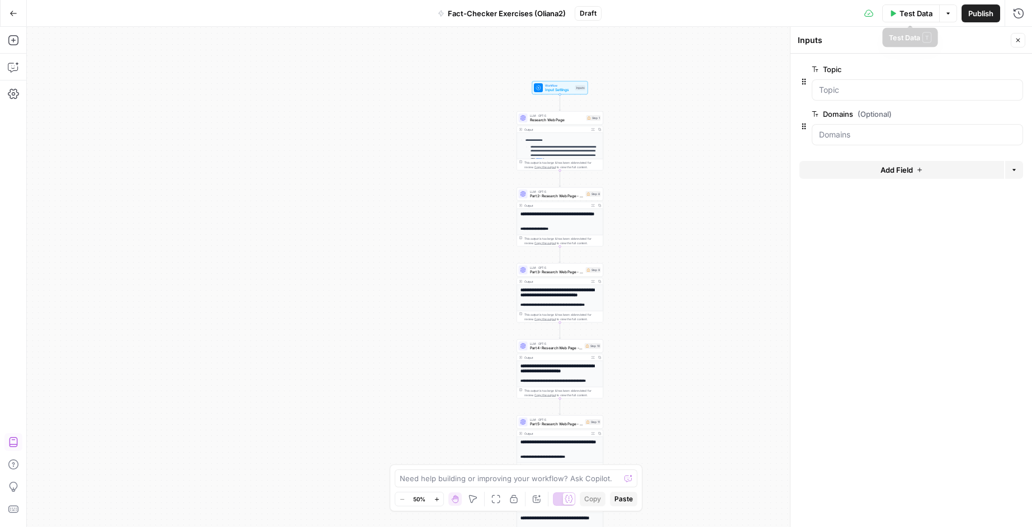
click at [922, 17] on span "Test Data" at bounding box center [916, 13] width 33 height 11
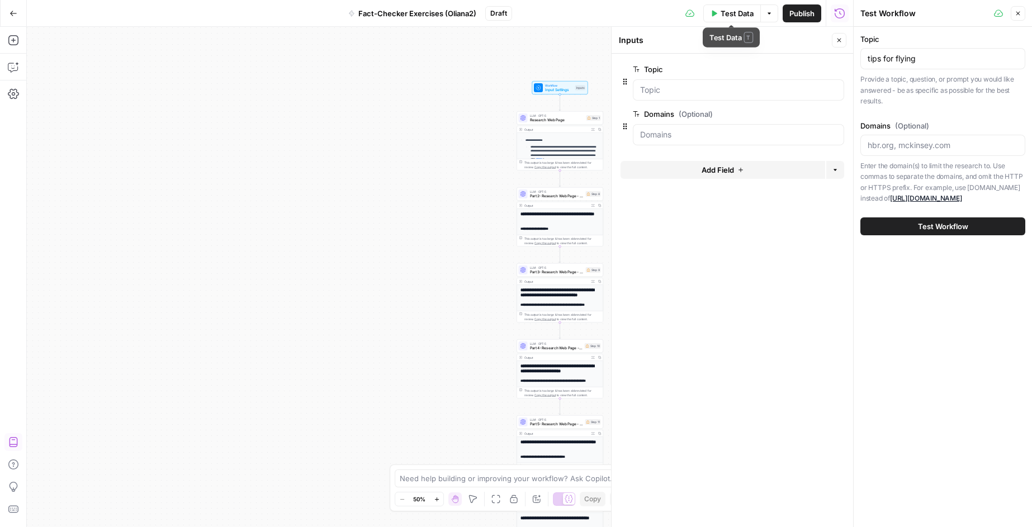
click at [731, 13] on span "Test Data" at bounding box center [737, 13] width 33 height 11
click at [1021, 13] on icon "button" at bounding box center [1018, 13] width 7 height 7
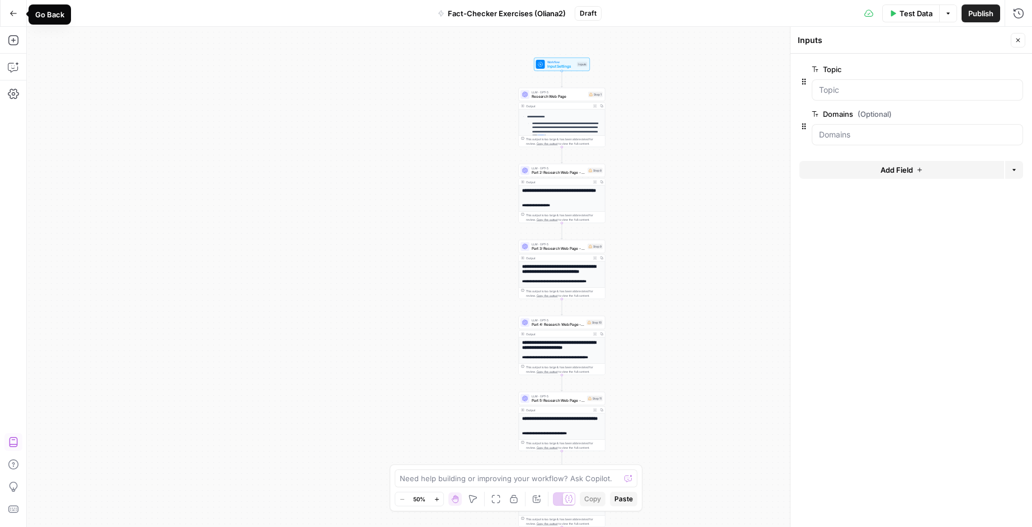
click at [10, 10] on icon "button" at bounding box center [14, 14] width 8 height 8
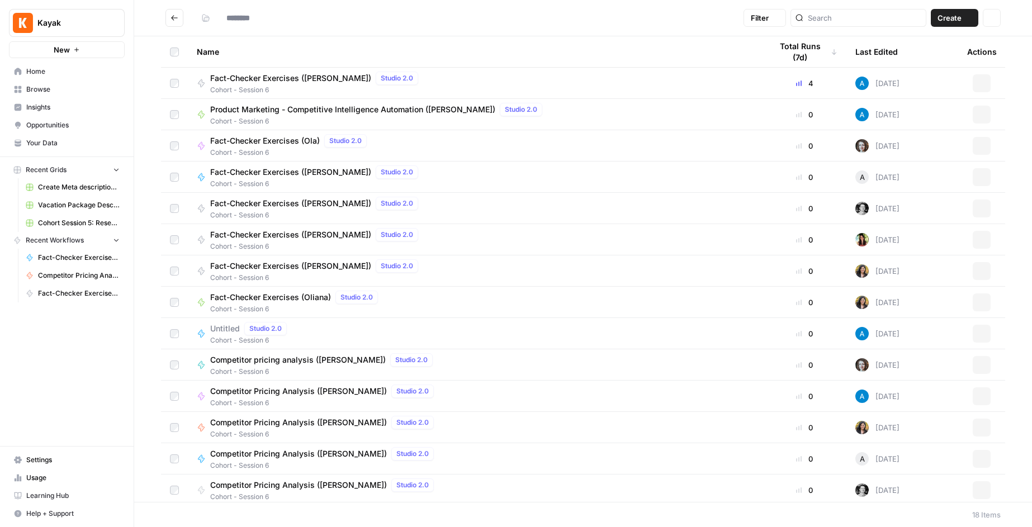
type input "**********"
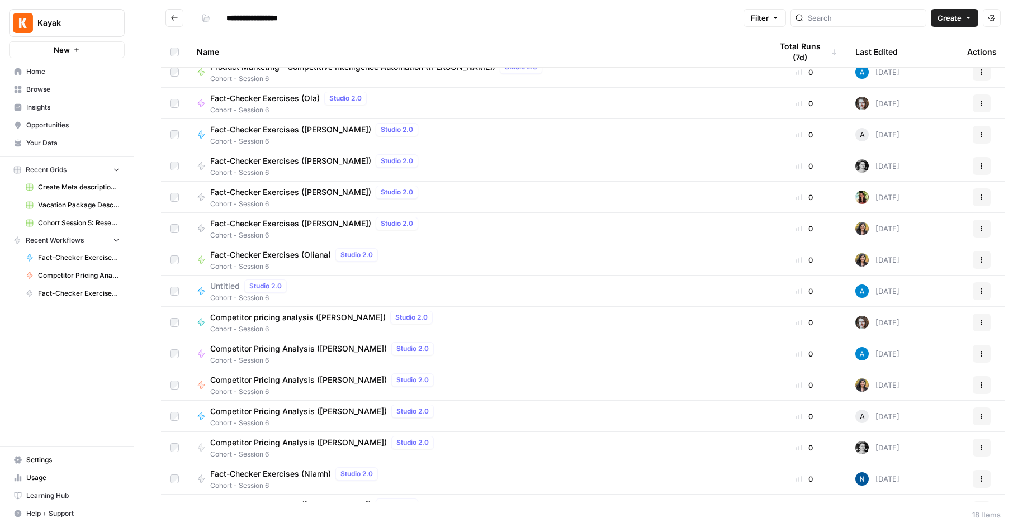
scroll to position [49, 0]
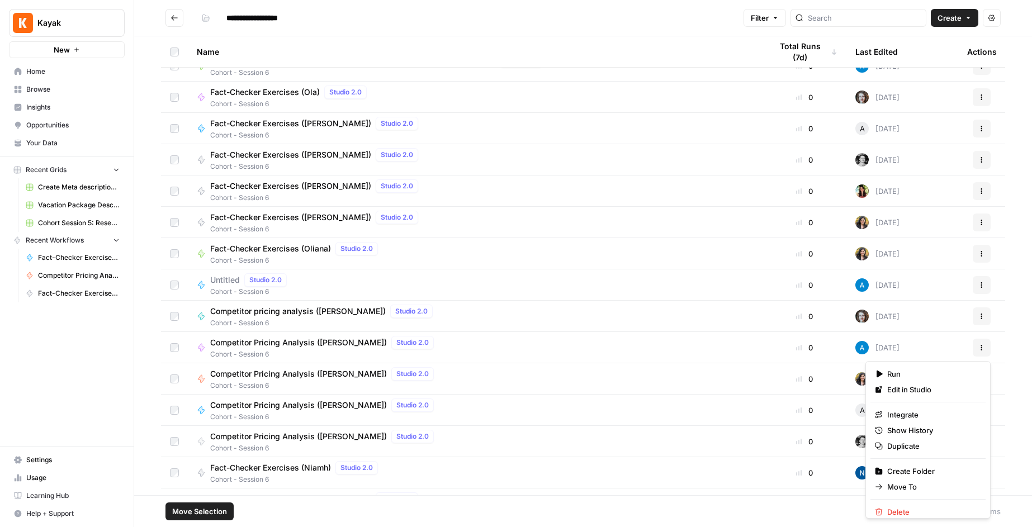
click at [981, 349] on icon "button" at bounding box center [982, 348] width 7 height 7
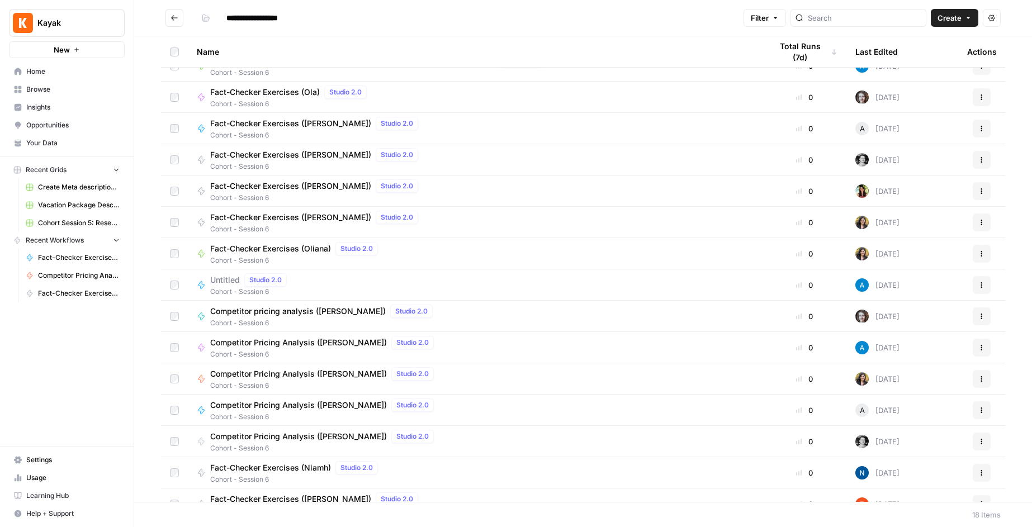
click at [314, 374] on span "Competitor Pricing Analysis ([PERSON_NAME])" at bounding box center [298, 374] width 177 height 11
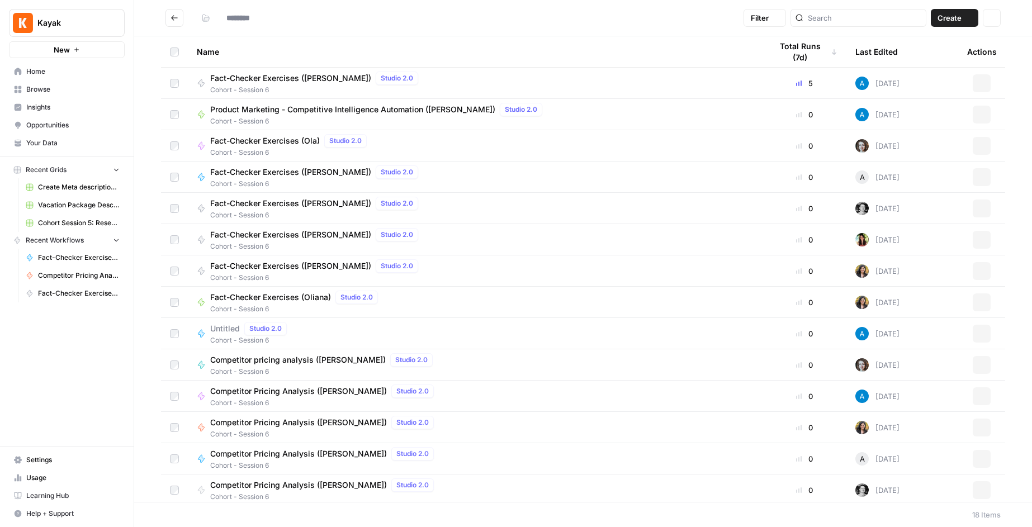
type input "**********"
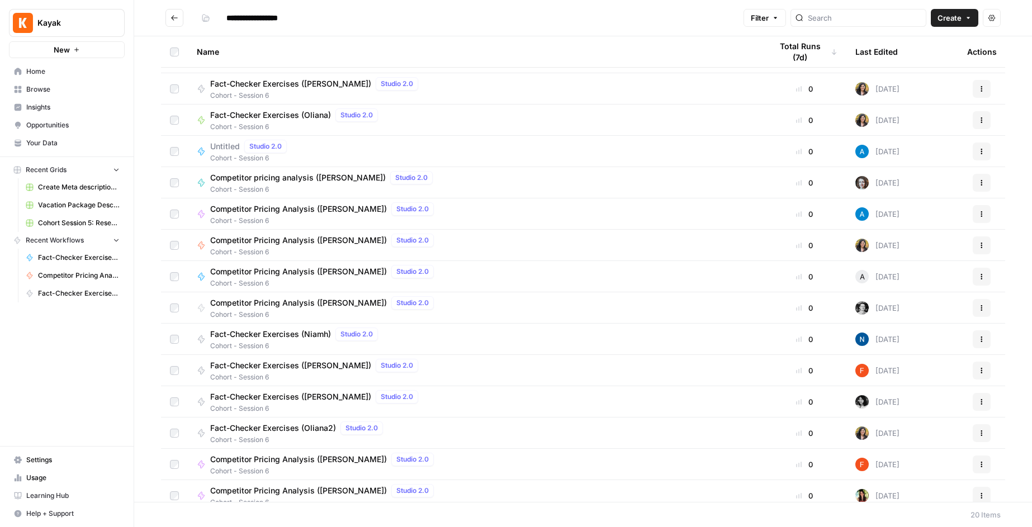
scroll to position [192, 0]
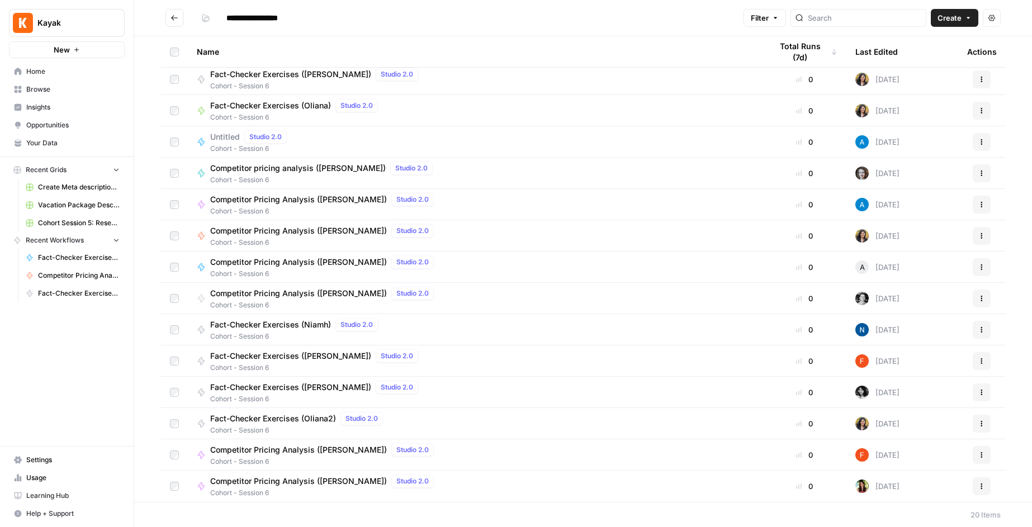
click at [291, 233] on span "Competitor Pricing Analysis ([PERSON_NAME])" at bounding box center [298, 230] width 177 height 11
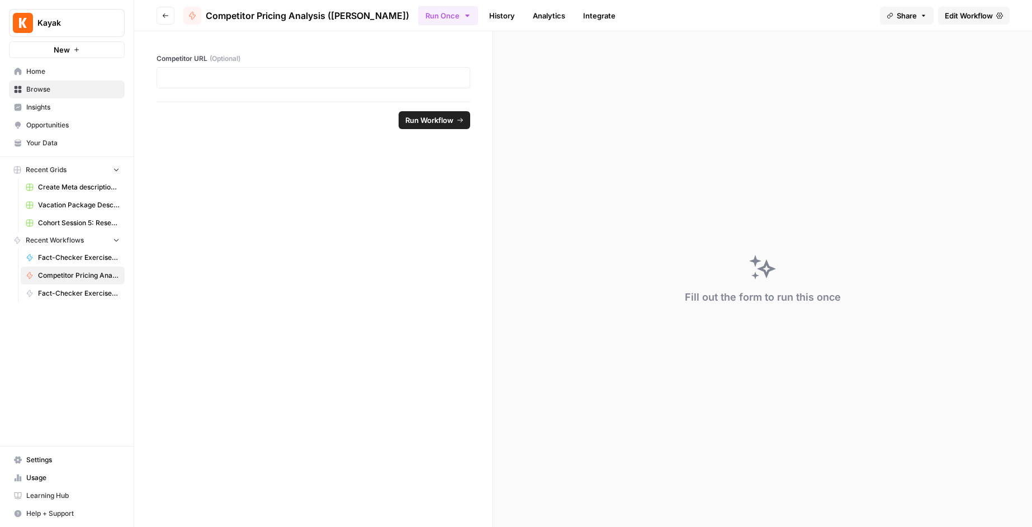
click at [167, 17] on icon "button" at bounding box center [165, 15] width 7 height 7
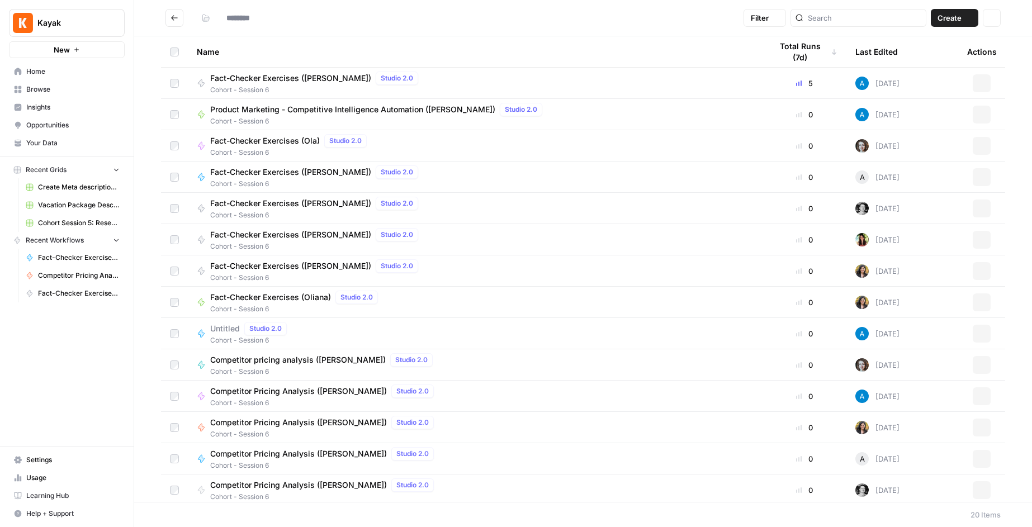
type input "**********"
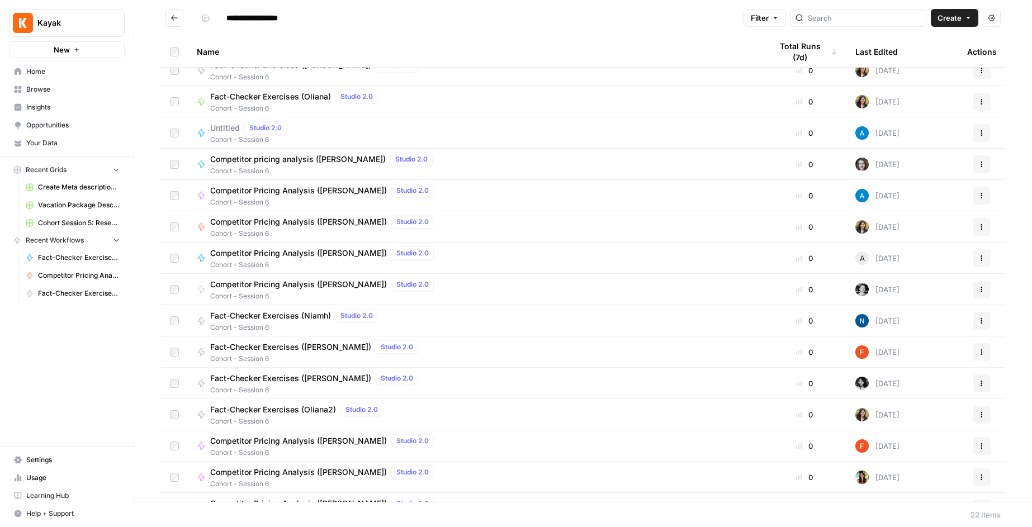
scroll to position [254, 0]
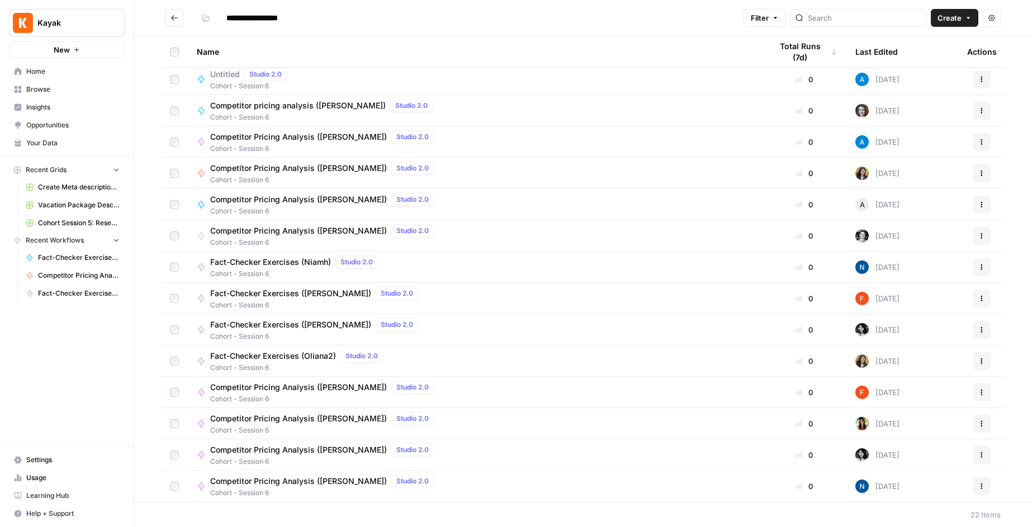
click at [983, 143] on icon "button" at bounding box center [982, 142] width 7 height 7
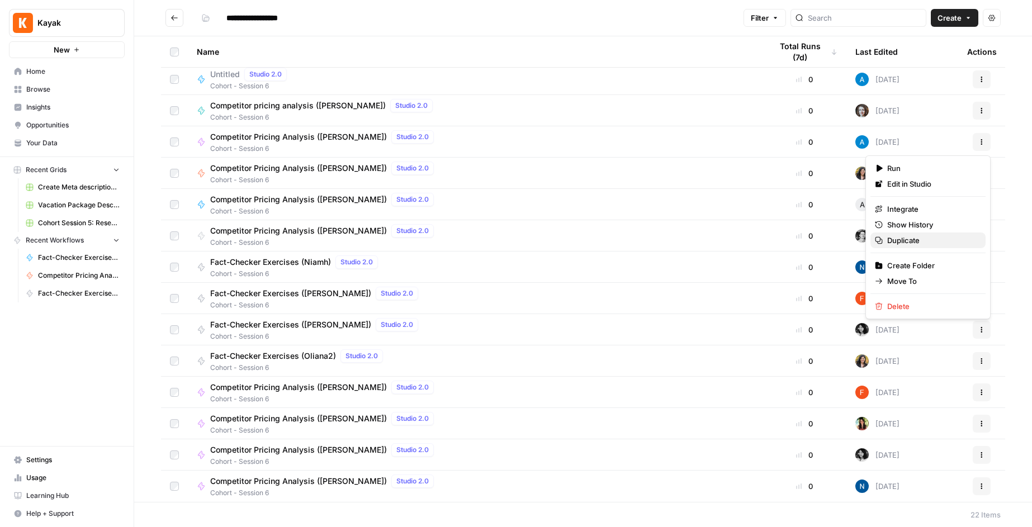
click at [924, 241] on span "Duplicate" at bounding box center [932, 240] width 89 height 11
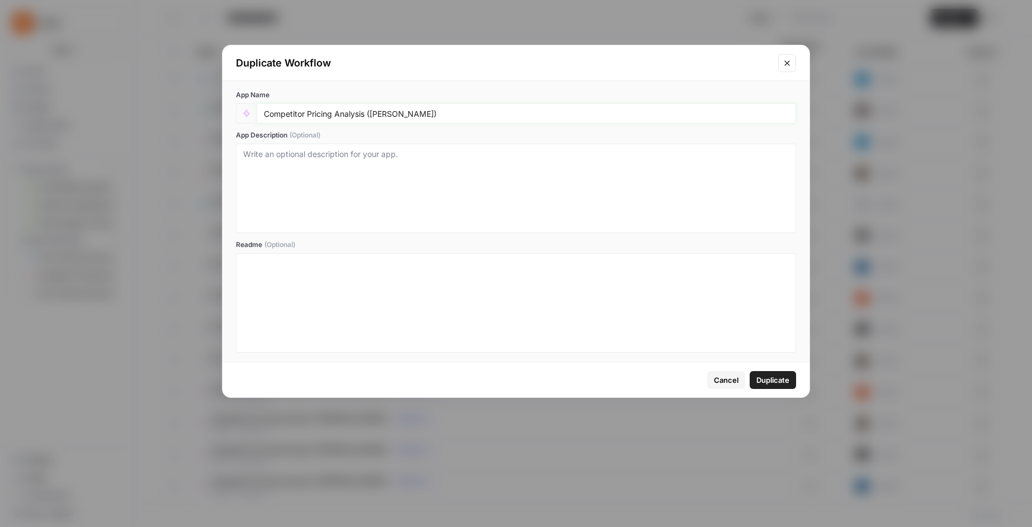
click at [399, 115] on input "Competitor Pricing Analysis ([PERSON_NAME])" at bounding box center [526, 113] width 525 height 10
type input "Competitor Pricing Analysis ([PERSON_NAME])"
click at [775, 383] on span "Duplicate" at bounding box center [773, 380] width 33 height 11
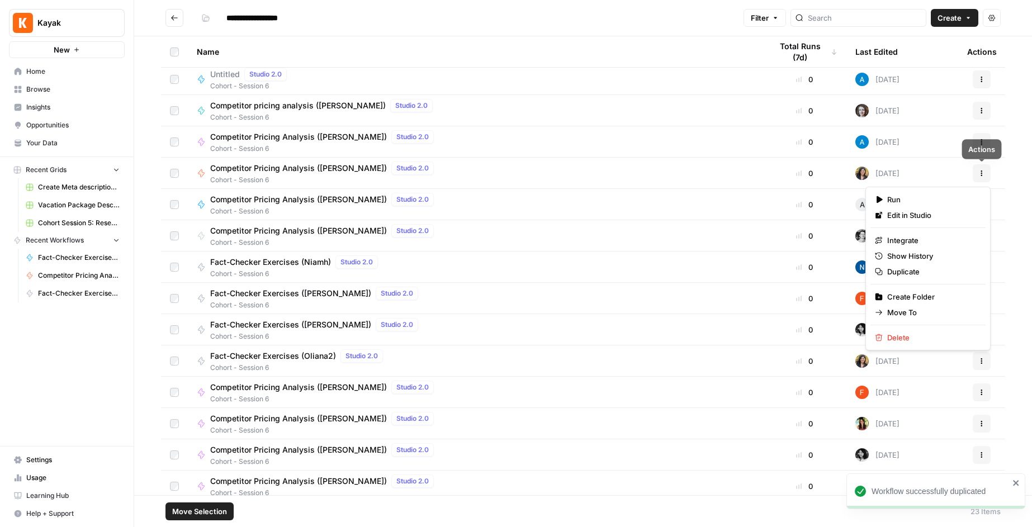
click at [978, 172] on button "Actions" at bounding box center [982, 173] width 18 height 18
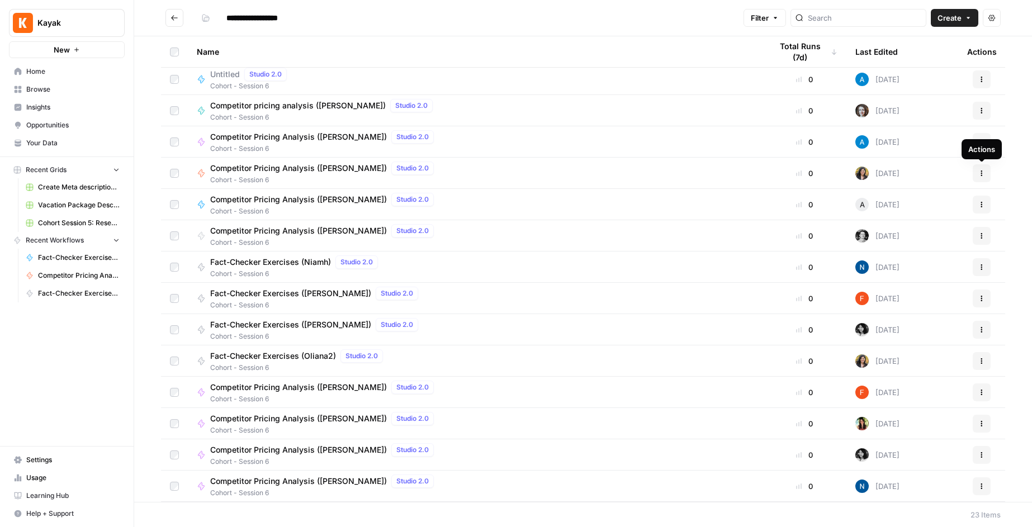
click at [983, 171] on icon "button" at bounding box center [982, 173] width 7 height 7
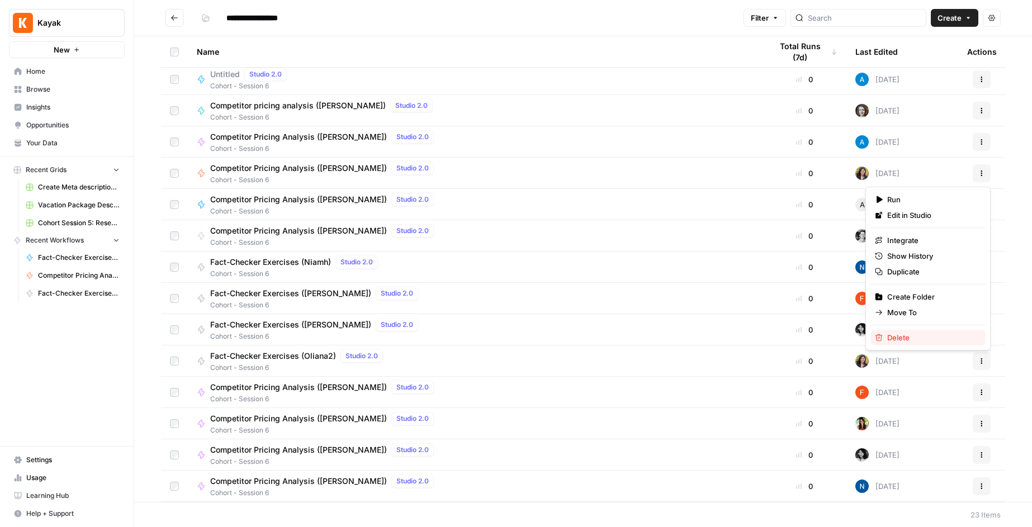
click at [904, 337] on span "Delete" at bounding box center [932, 337] width 89 height 11
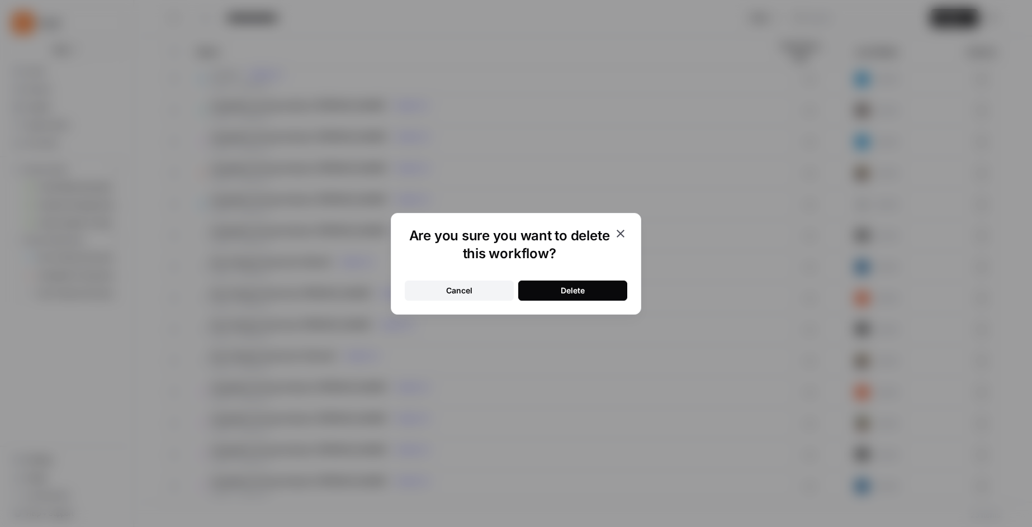
click at [600, 292] on button "Delete" at bounding box center [572, 291] width 109 height 20
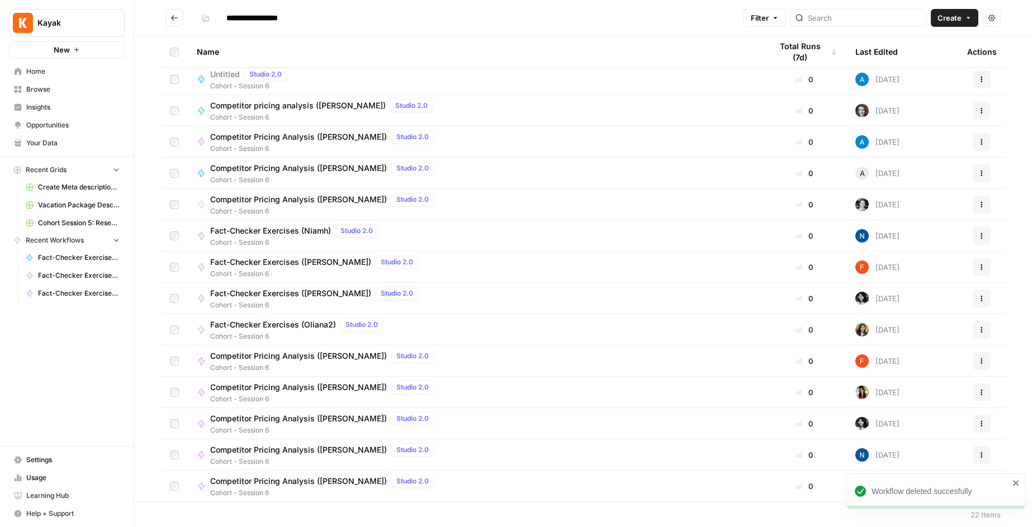
click at [309, 479] on span "Competitor Pricing Analysis ([PERSON_NAME])" at bounding box center [298, 481] width 177 height 11
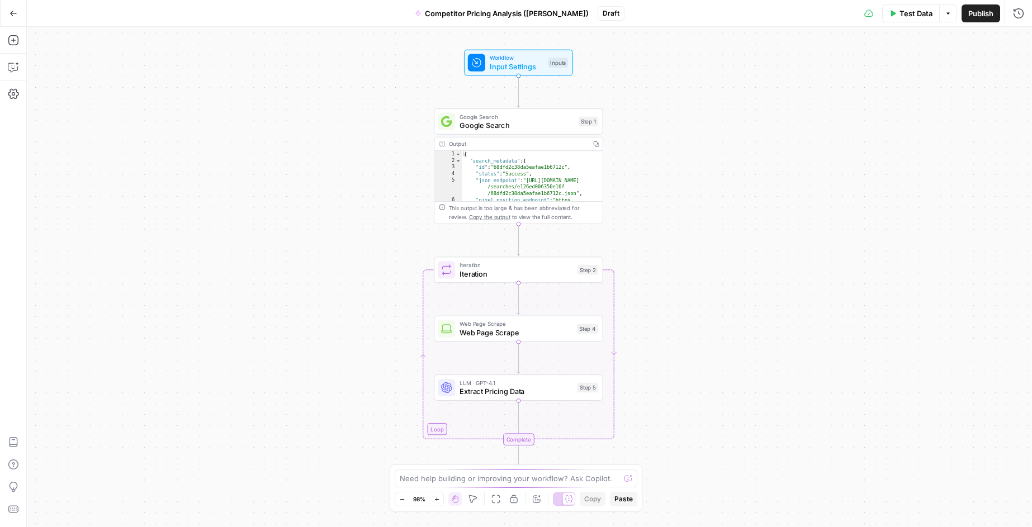
click at [420, 13] on icon "button" at bounding box center [418, 13] width 4 height 6
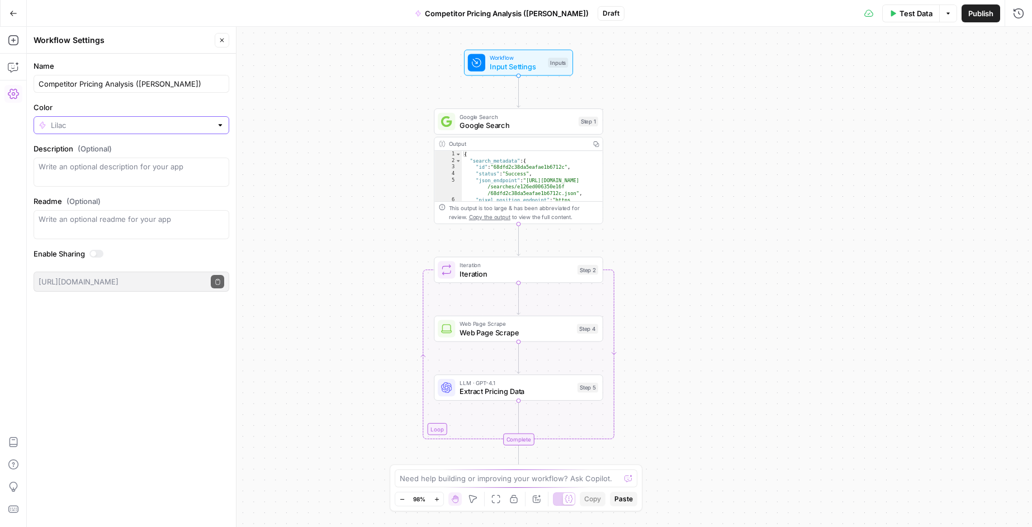
click at [147, 124] on input "Color" at bounding box center [131, 125] width 161 height 11
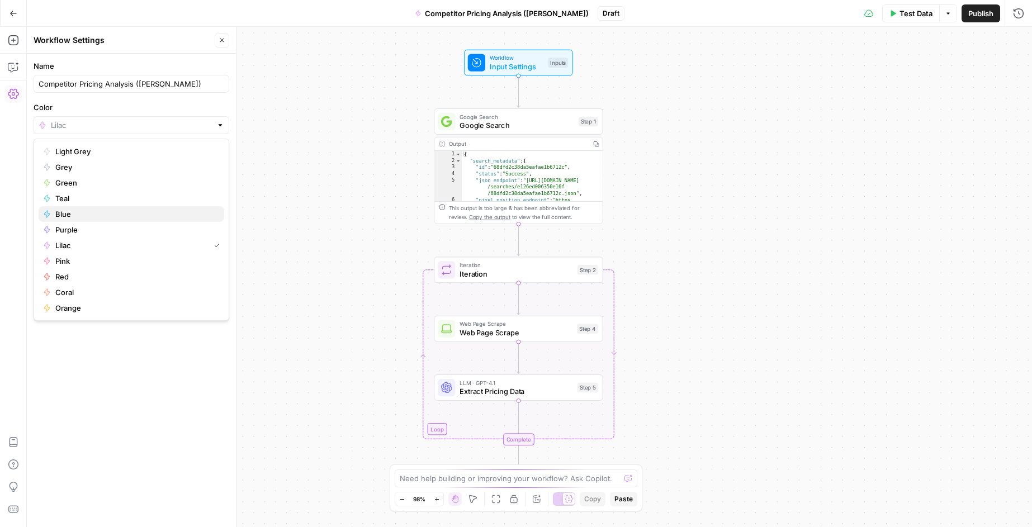
click at [70, 211] on span "Blue" at bounding box center [135, 214] width 160 height 11
type input "Blue"
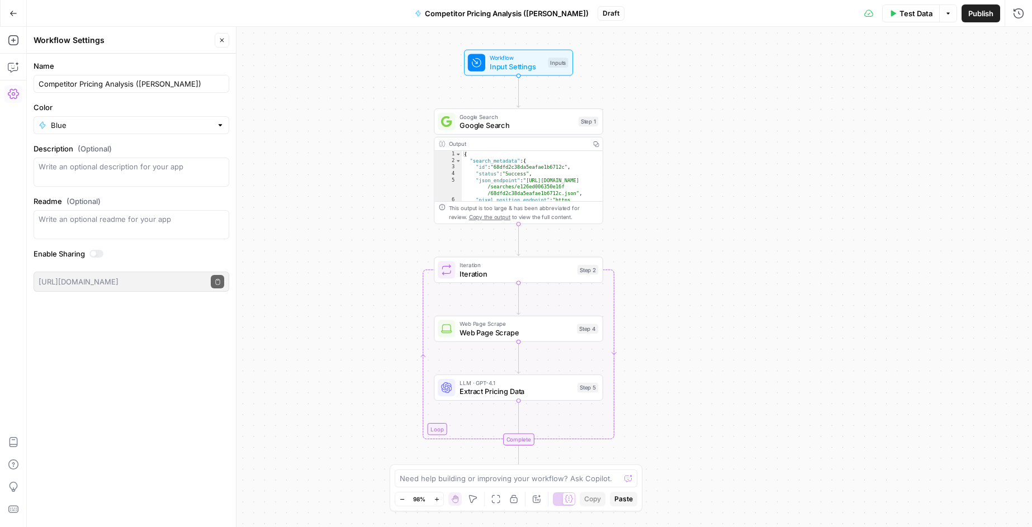
click at [373, 135] on div "Workflow Input Settings Inputs Google Search Google Search Step 1 Output Copy 1…" at bounding box center [530, 277] width 1006 height 501
click at [533, 133] on div "Google Search Google Search Step 1 Copy step Delete step Add Note Test" at bounding box center [518, 121] width 169 height 26
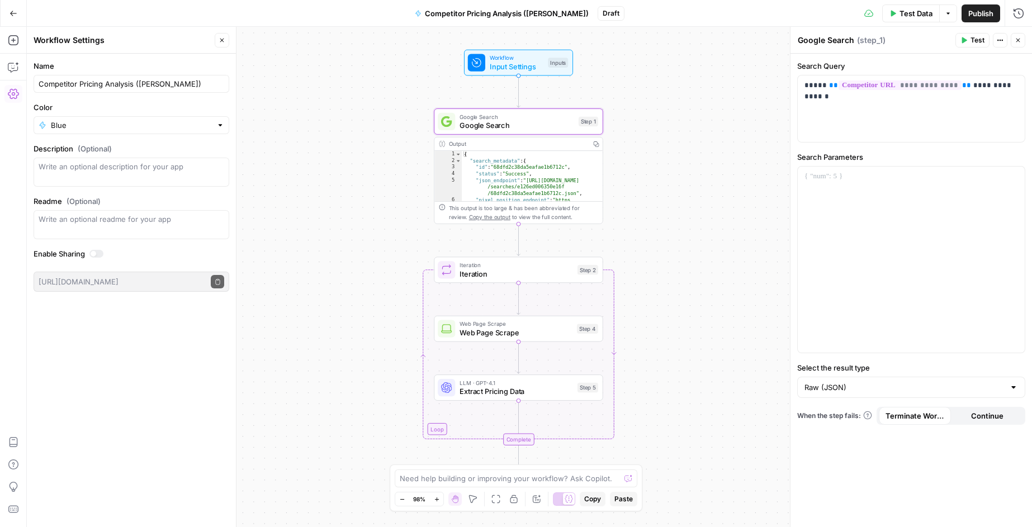
click at [524, 65] on span "Input Settings" at bounding box center [517, 66] width 54 height 11
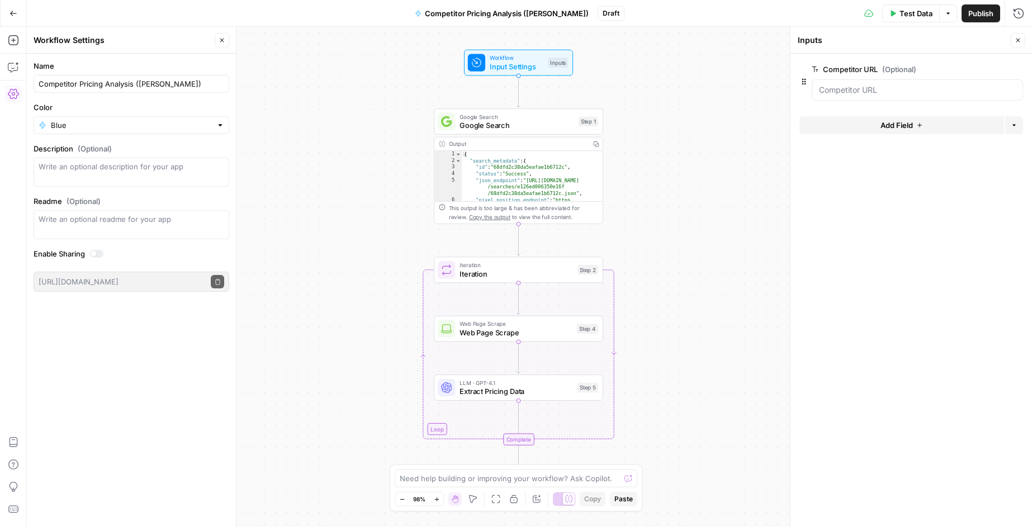
click at [586, 182] on div "{ "search_metadata" : { "id" : "68dfd2c38da5eafae1b6712c" , "status" : "Success…" at bounding box center [532, 195] width 141 height 89
click at [543, 170] on div "{ "search_metadata" : { "id" : "68dfd2c38da5eafae1b6712c" , "status" : "Success…" at bounding box center [532, 195] width 141 height 89
click at [568, 124] on span "Google Search" at bounding box center [517, 125] width 115 height 11
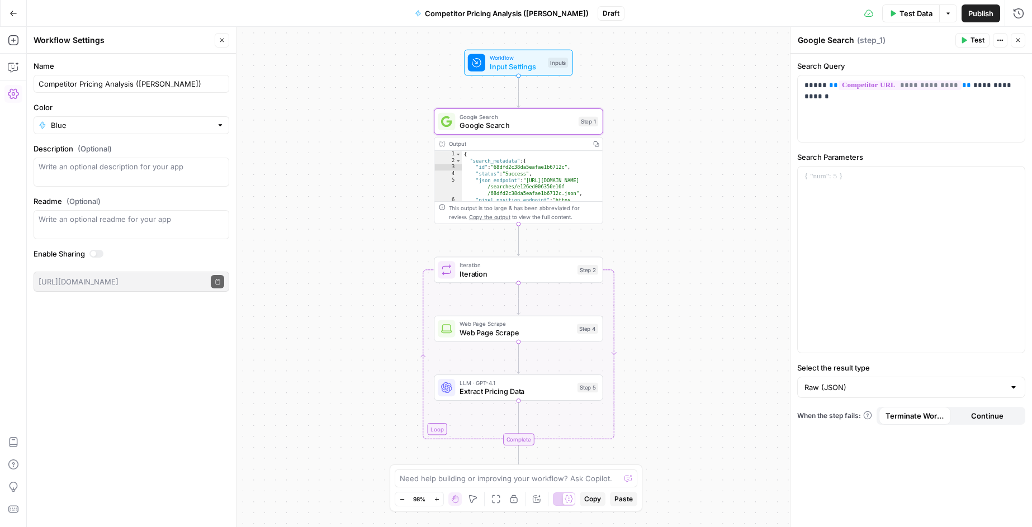
click at [494, 207] on div "This output is too large & has been abbreviated for review. Copy the output to …" at bounding box center [523, 212] width 149 height 17
click at [546, 158] on div "{ "search_metadata" : { "id" : "68dfd2c38da5eafae1b6712c" , "status" : "Success…" at bounding box center [532, 195] width 141 height 89
click at [592, 145] on button "Copy" at bounding box center [595, 144] width 13 height 13
click at [595, 147] on icon "button" at bounding box center [596, 144] width 6 height 6
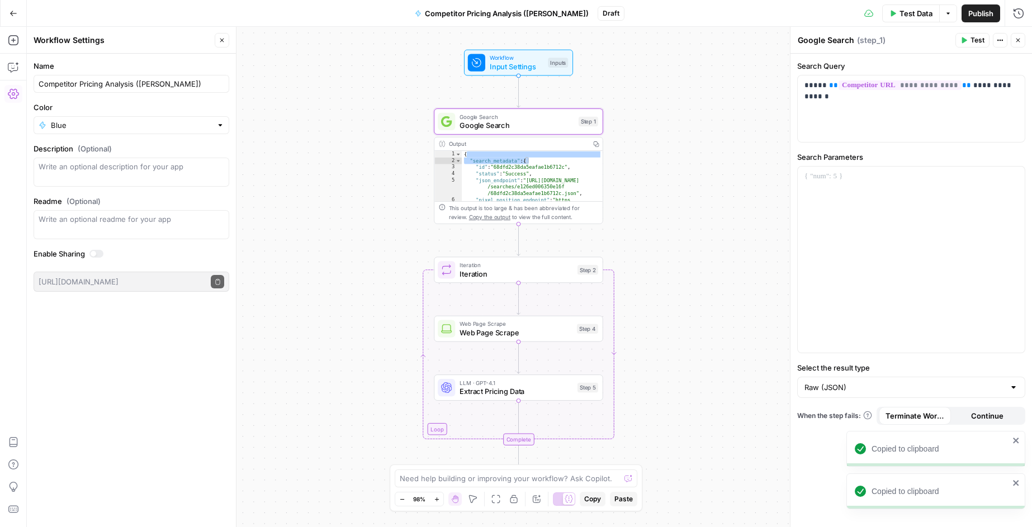
click at [1016, 480] on icon "close" at bounding box center [1017, 483] width 8 height 9
click at [1013, 445] on div "**********" at bounding box center [912, 291] width 242 height 474
click at [1019, 484] on icon "close" at bounding box center [1017, 483] width 8 height 9
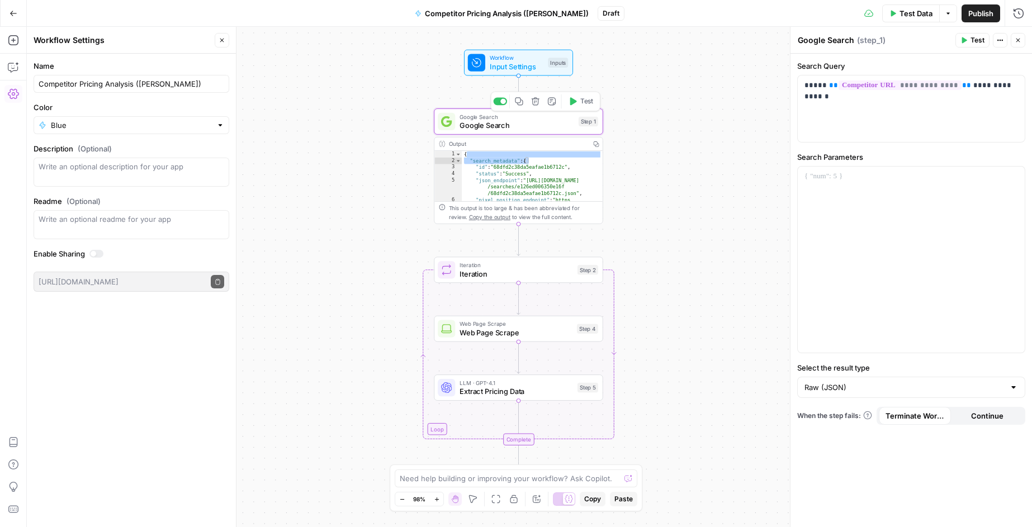
click at [560, 123] on span "Google Search" at bounding box center [517, 125] width 115 height 11
click at [996, 41] on button "Actions" at bounding box center [1000, 40] width 15 height 15
click at [900, 237] on div at bounding box center [911, 260] width 227 height 186
click at [1017, 42] on icon "button" at bounding box center [1018, 40] width 7 height 7
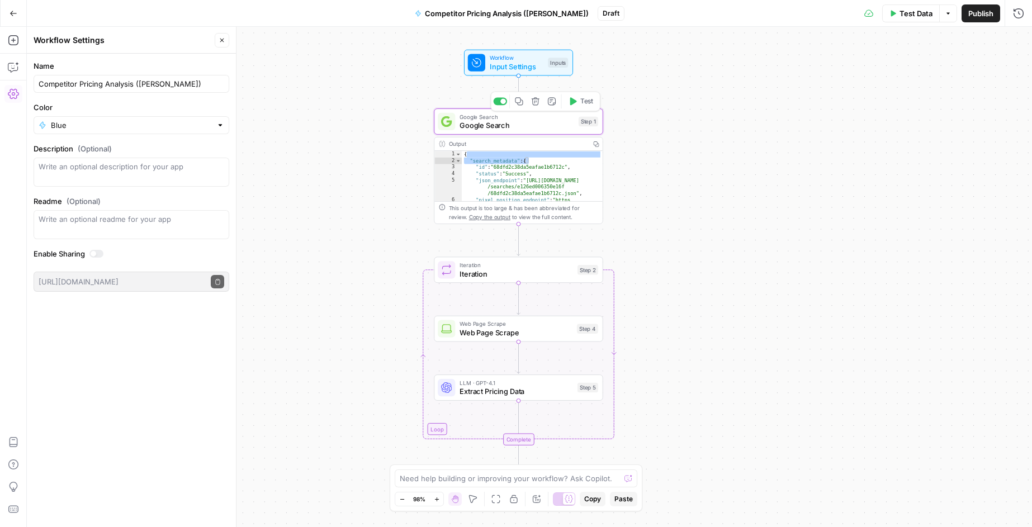
click at [492, 125] on span "Google Search" at bounding box center [517, 125] width 115 height 11
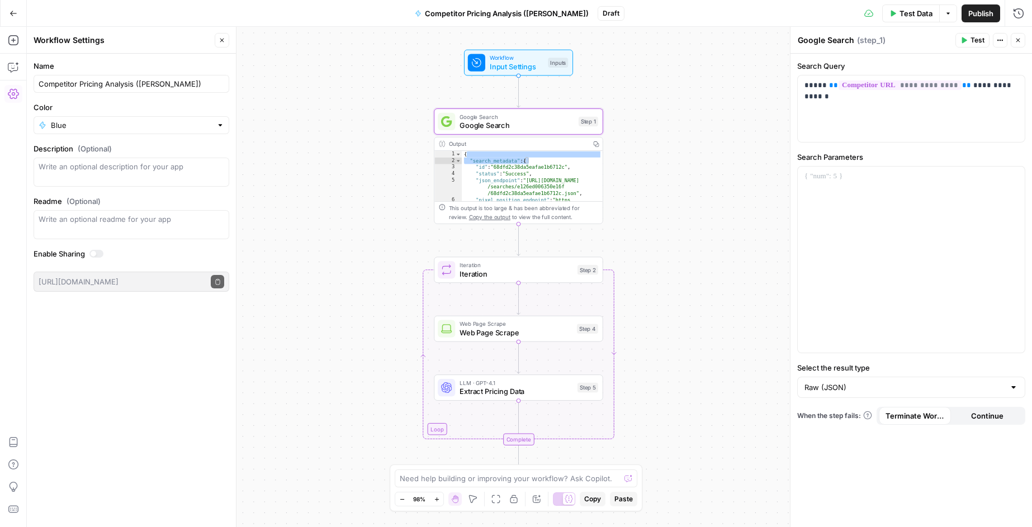
click at [459, 141] on div "Output" at bounding box center [518, 144] width 138 height 9
click at [445, 122] on icon at bounding box center [446, 121] width 11 height 11
click at [224, 37] on icon "button" at bounding box center [222, 40] width 7 height 7
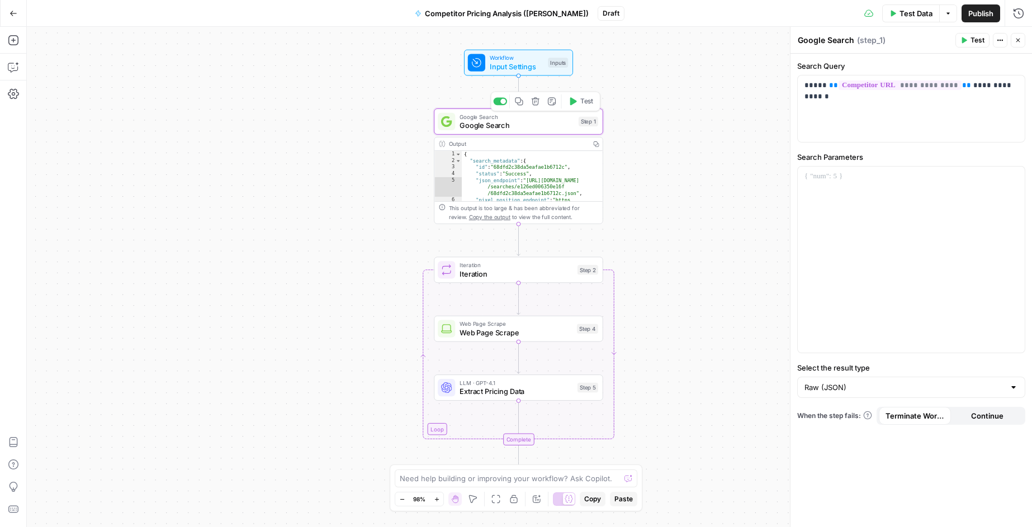
click at [534, 127] on span "Google Search" at bounding box center [517, 125] width 115 height 11
click at [1021, 40] on span "Close" at bounding box center [1021, 40] width 1 height 1
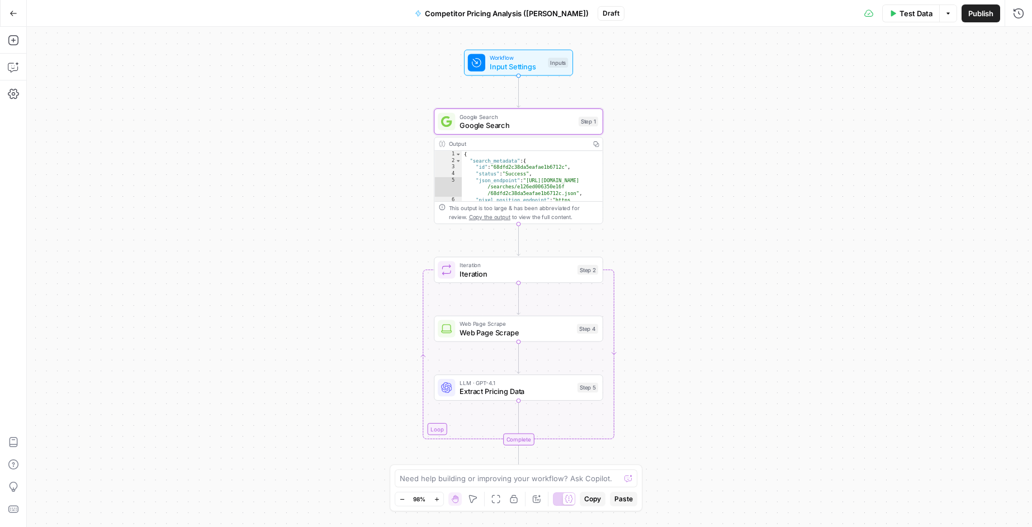
click at [537, 124] on span "Google Search" at bounding box center [517, 125] width 115 height 11
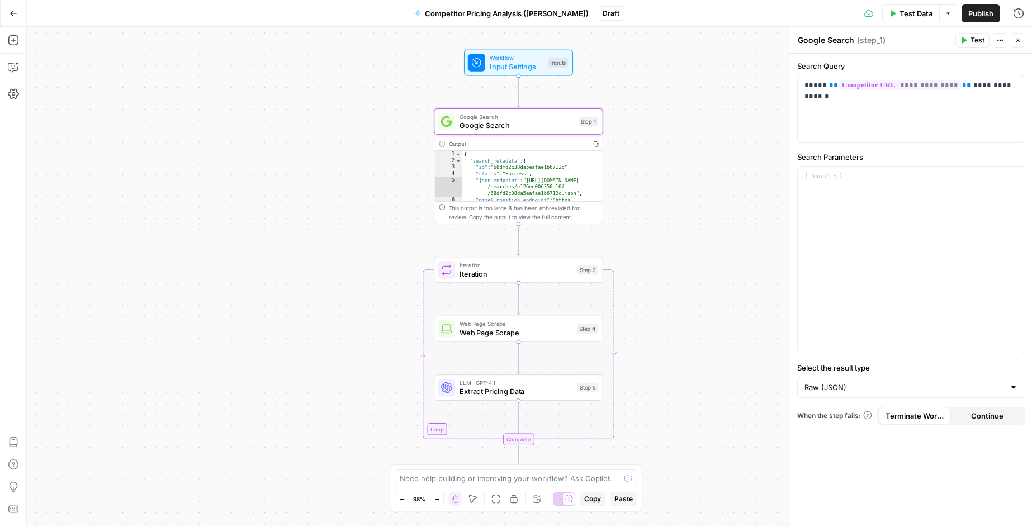
click at [998, 417] on span "Continue" at bounding box center [987, 416] width 32 height 11
click at [908, 417] on span "Terminate Workflow" at bounding box center [915, 416] width 59 height 11
click at [553, 166] on div "{ "search_metadata" : { "id" : "68dfd2c38da5eafae1b6712c" , "status" : "Success…" at bounding box center [532, 195] width 141 height 89
click at [489, 271] on span "Iteration" at bounding box center [517, 273] width 114 height 11
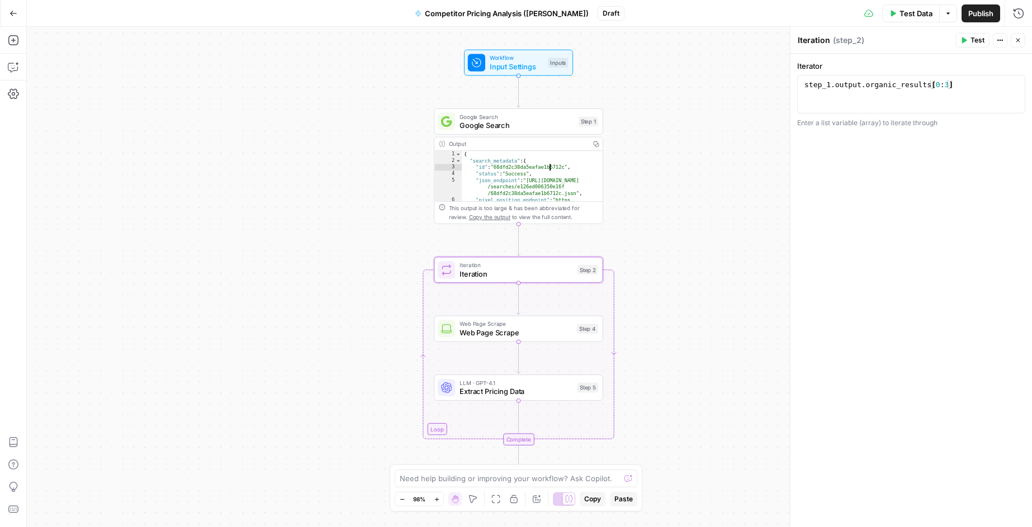
click at [452, 169] on div "3" at bounding box center [448, 167] width 27 height 7
click at [488, 154] on div "{ "search_metadata" : { "id" : "68dfd2c38da5eafae1b6712c" , "status" : "Success…" at bounding box center [532, 195] width 141 height 89
type textarea "*"
click at [458, 145] on div "Output" at bounding box center [518, 144] width 138 height 9
click at [594, 148] on button "Copy" at bounding box center [595, 144] width 13 height 13
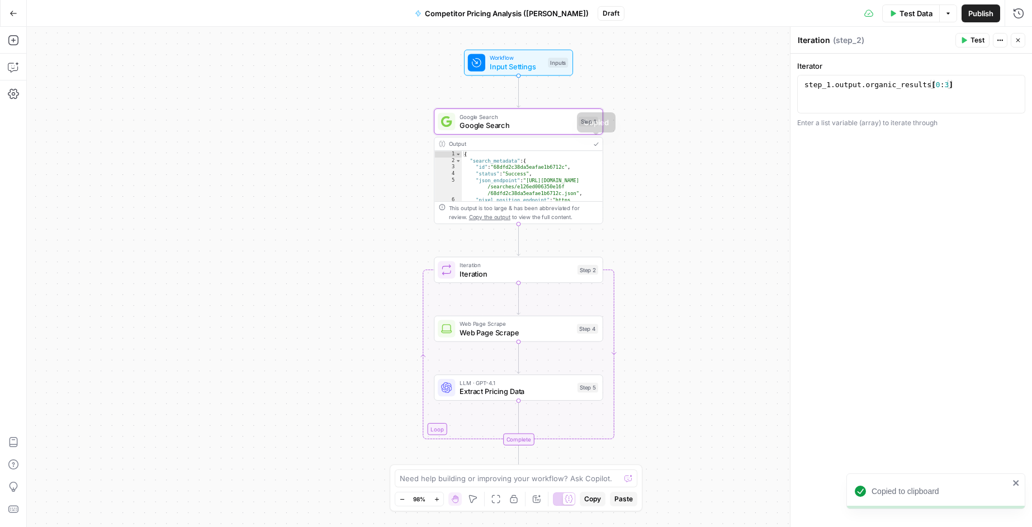
click at [597, 149] on button "Copied" at bounding box center [595, 144] width 13 height 13
click at [1017, 480] on icon "close" at bounding box center [1017, 483] width 8 height 9
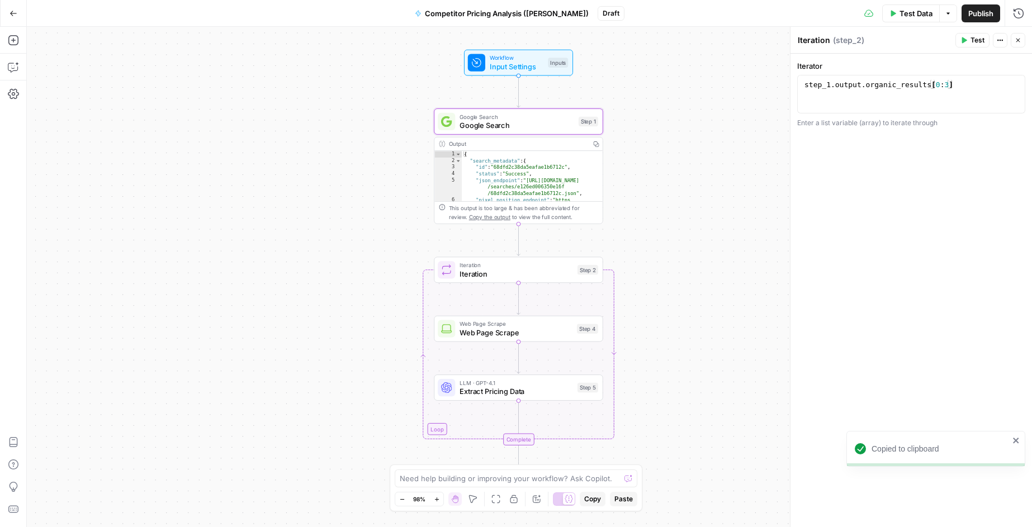
click at [1018, 446] on div "Copied to clipboard" at bounding box center [936, 449] width 179 height 36
click at [582, 102] on span "Test" at bounding box center [587, 102] width 13 height 10
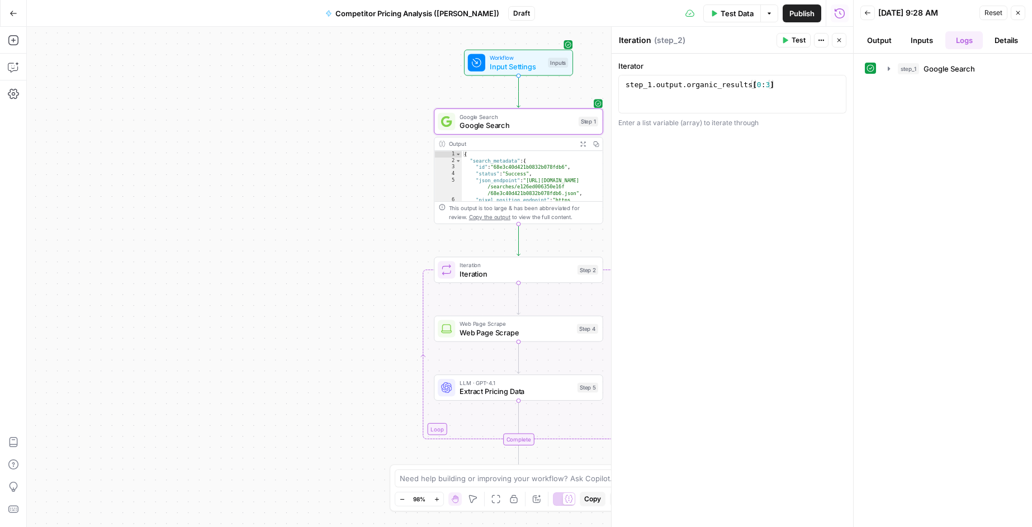
click at [876, 41] on button "Output" at bounding box center [880, 40] width 38 height 18
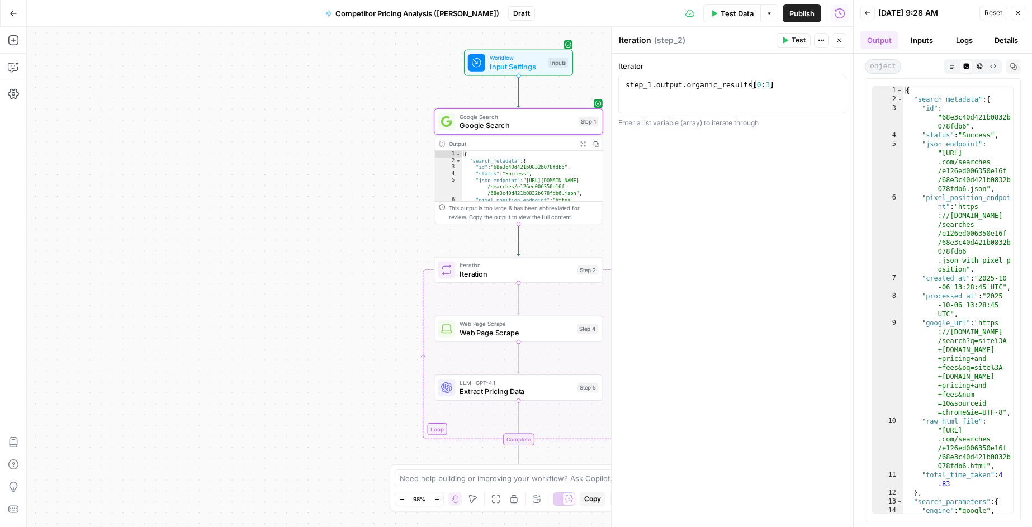
drag, startPoint x: 866, startPoint y: 257, endPoint x: 812, endPoint y: 256, distance: 54.3
click at [812, 256] on body "Kayak New Home Browse Insights Opportunities Your Data Recent Grids Create Meta…" at bounding box center [516, 263] width 1032 height 527
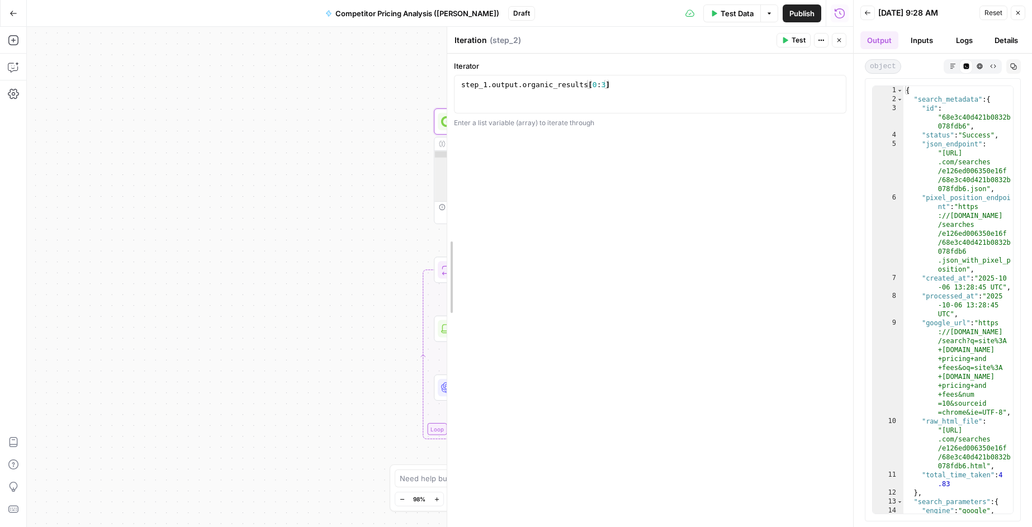
drag, startPoint x: 613, startPoint y: 223, endPoint x: 554, endPoint y: 202, distance: 62.5
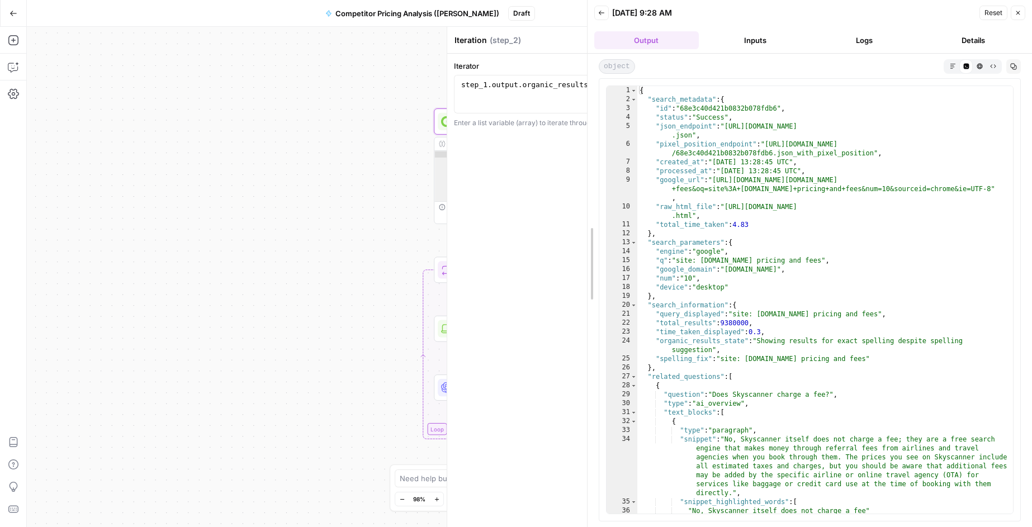
drag, startPoint x: 852, startPoint y: 175, endPoint x: 584, endPoint y: 211, distance: 269.8
click at [584, 211] on div at bounding box center [587, 263] width 11 height 527
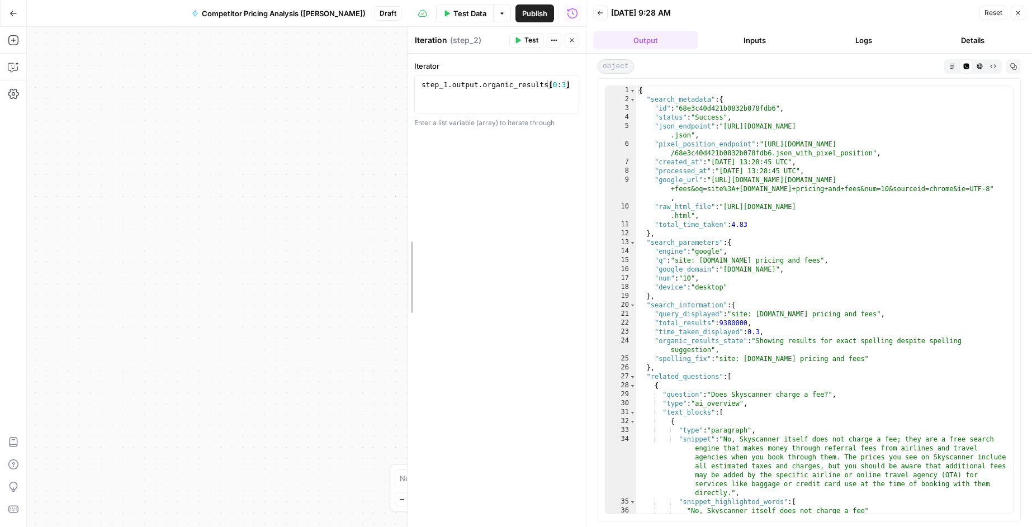
drag, startPoint x: 178, startPoint y: 165, endPoint x: 465, endPoint y: 161, distance: 286.4
drag, startPoint x: 407, startPoint y: 305, endPoint x: 788, endPoint y: 273, distance: 382.2
click at [788, 273] on body "Kayak New Home Browse Insights Opportunities Your Data Recent Grids Create Meta…" at bounding box center [516, 263] width 1032 height 527
drag, startPoint x: 407, startPoint y: 303, endPoint x: 756, endPoint y: 315, distance: 348.7
click at [756, 315] on body "Kayak New Home Browse Insights Opportunities Your Data Recent Grids Create Meta…" at bounding box center [516, 263] width 1032 height 527
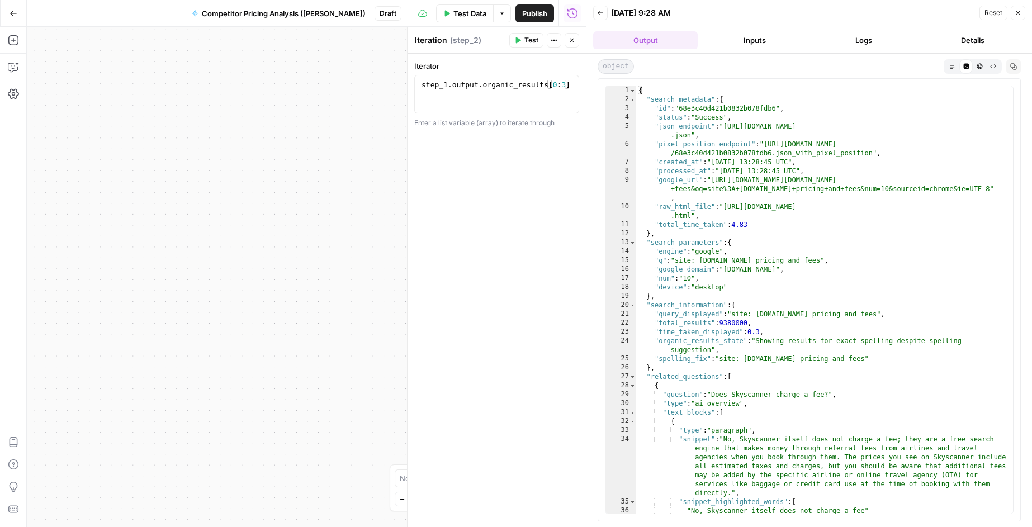
click at [149, 321] on div "Workflow Input Settings Inputs Google Search Google Search Step 1 Output Expand…" at bounding box center [306, 277] width 559 height 501
click at [1020, 13] on icon "button" at bounding box center [1018, 13] width 7 height 7
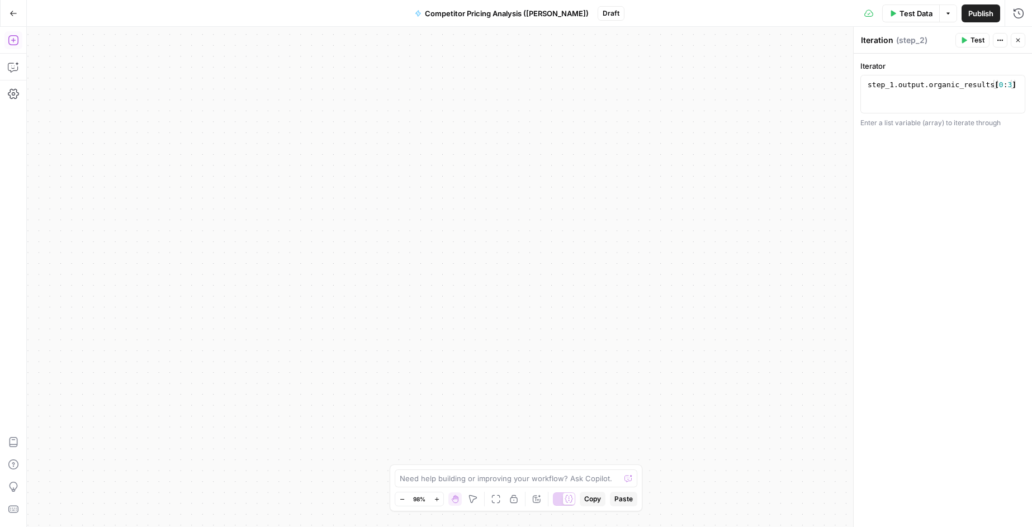
drag, startPoint x: 336, startPoint y: 193, endPoint x: 802, endPoint y: 534, distance: 577.1
click at [802, 527] on html "Kayak New Home Browse Insights Opportunities Your Data Recent Grids Create Meta…" at bounding box center [516, 263] width 1032 height 527
click at [490, 18] on span "Competitor Pricing Analysis ([PERSON_NAME])" at bounding box center [507, 13] width 164 height 11
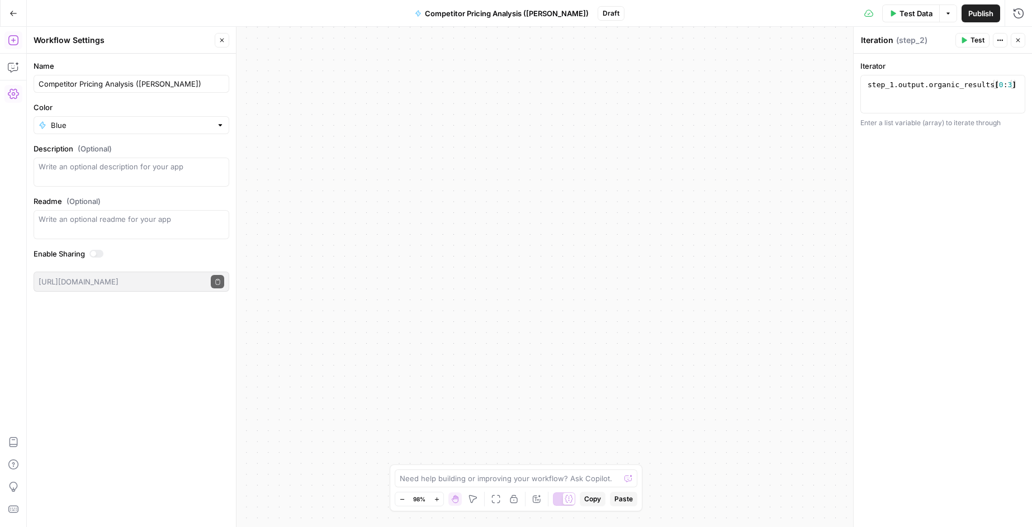
click at [350, 169] on div "Workflow Input Settings Inputs Google Search Google Search Step 1 Output Expand…" at bounding box center [530, 277] width 1006 height 501
drag, startPoint x: 544, startPoint y: 211, endPoint x: 721, endPoint y: 308, distance: 202.0
click at [721, 308] on div "Workflow Input Settings Inputs Google Search Google Search Step 1 Output Expand…" at bounding box center [530, 277] width 1006 height 501
drag, startPoint x: 749, startPoint y: 248, endPoint x: 586, endPoint y: 220, distance: 165.6
click at [586, 220] on div "Workflow Input Settings Inputs Google Search Google Search Step 1 Output Expand…" at bounding box center [530, 277] width 1006 height 501
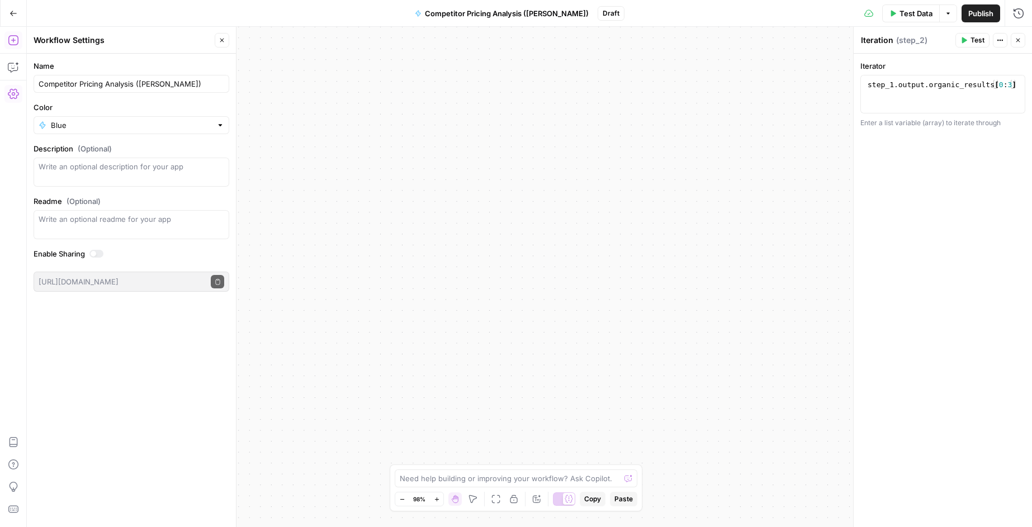
click at [1020, 37] on icon "button" at bounding box center [1018, 40] width 7 height 7
click at [482, 17] on span "Competitor Pricing Analysis ([PERSON_NAME])" at bounding box center [507, 13] width 164 height 11
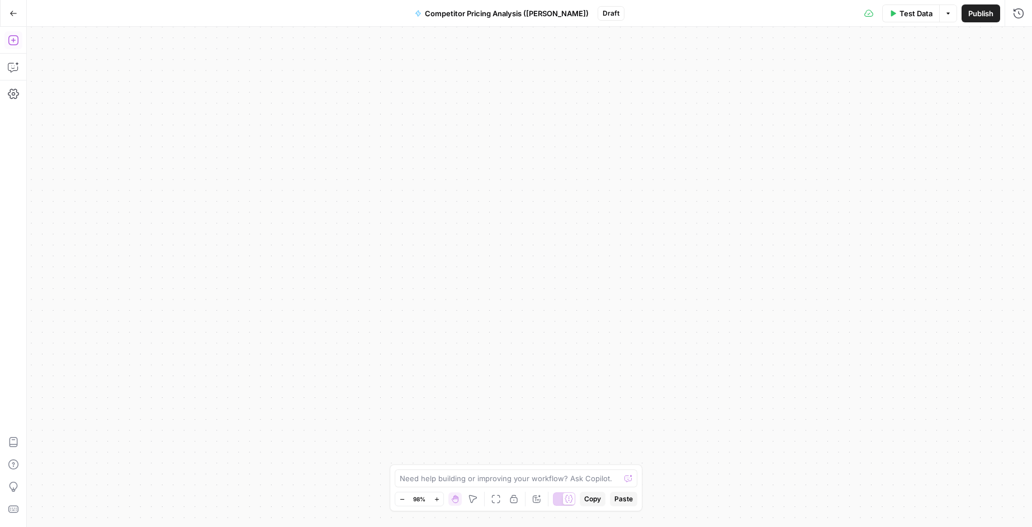
click at [13, 10] on icon "button" at bounding box center [14, 14] width 8 height 8
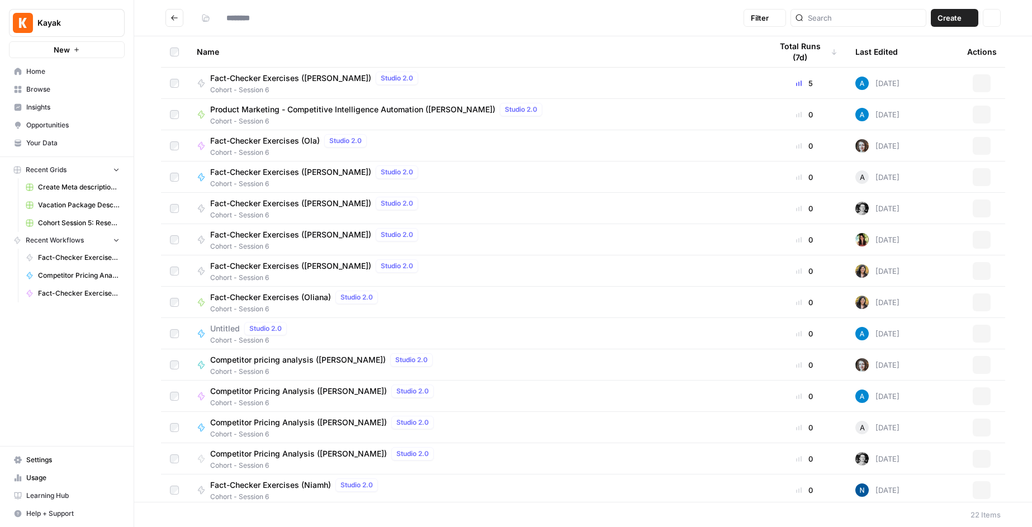
type input "**********"
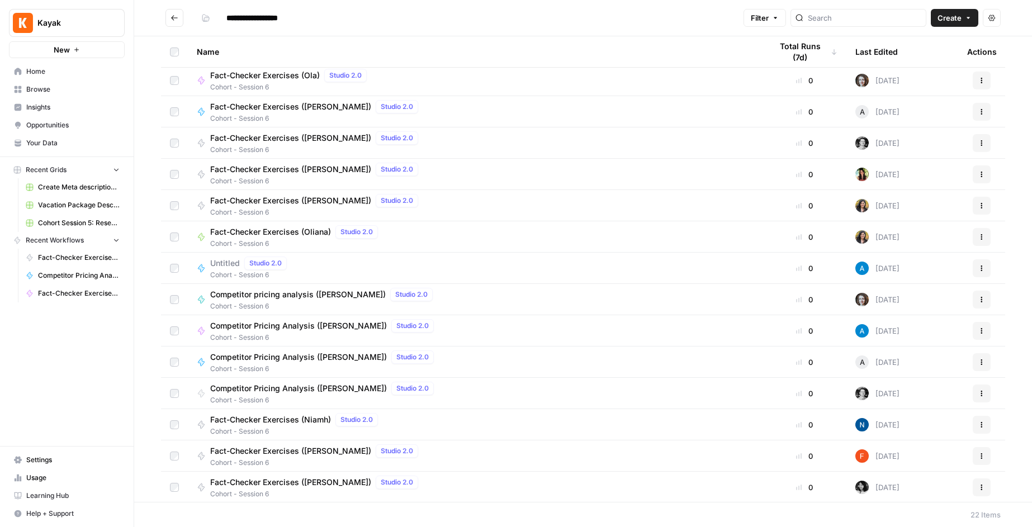
scroll to position [254, 0]
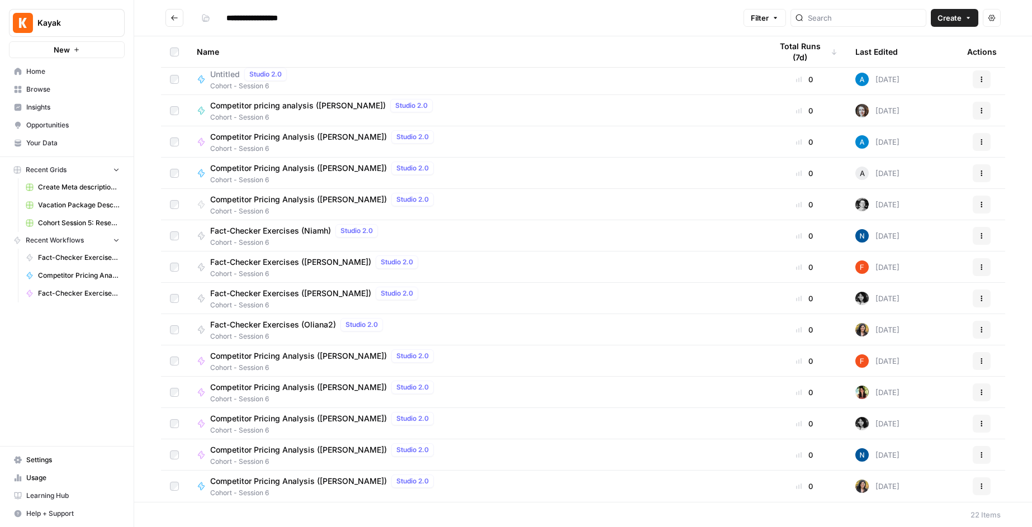
click at [307, 483] on span "Competitor Pricing Analysis ([PERSON_NAME])" at bounding box center [298, 481] width 177 height 11
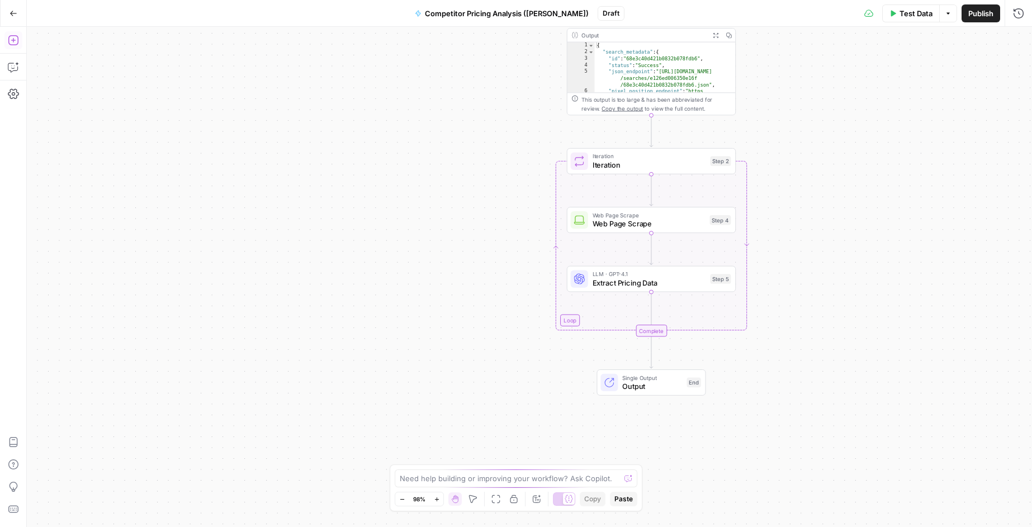
click at [11, 44] on icon "button" at bounding box center [13, 40] width 11 height 11
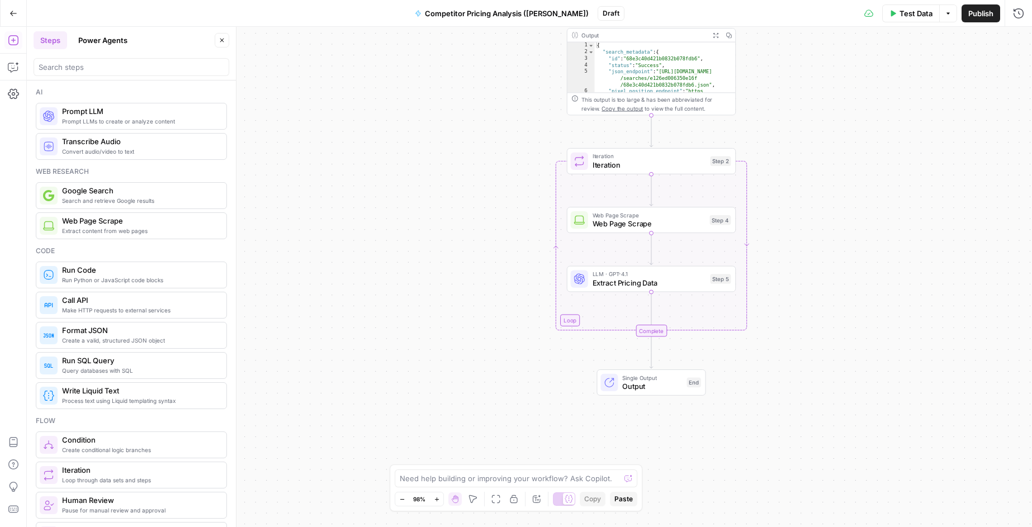
click at [110, 121] on span "Prompt LLMs to create or analyze content" at bounding box center [139, 121] width 155 height 9
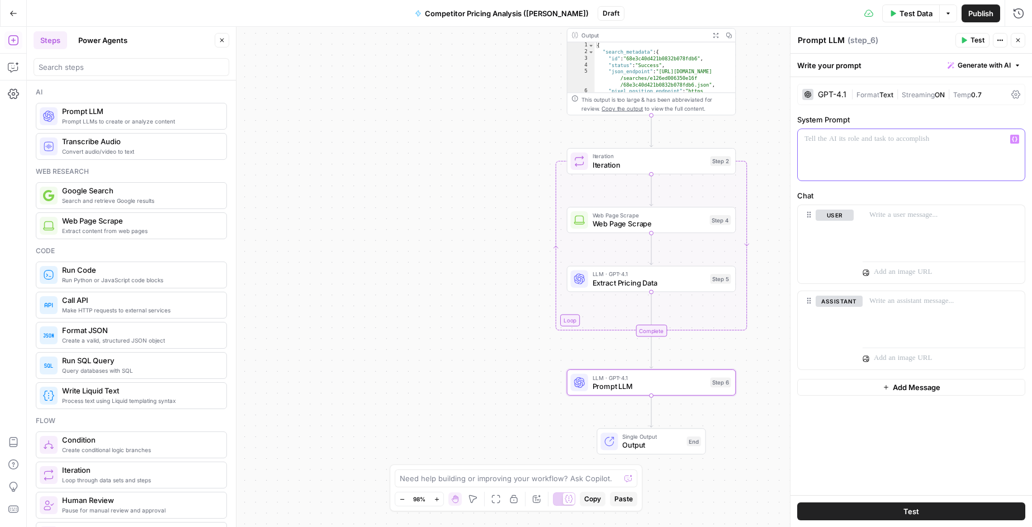
click at [810, 140] on p at bounding box center [912, 139] width 214 height 11
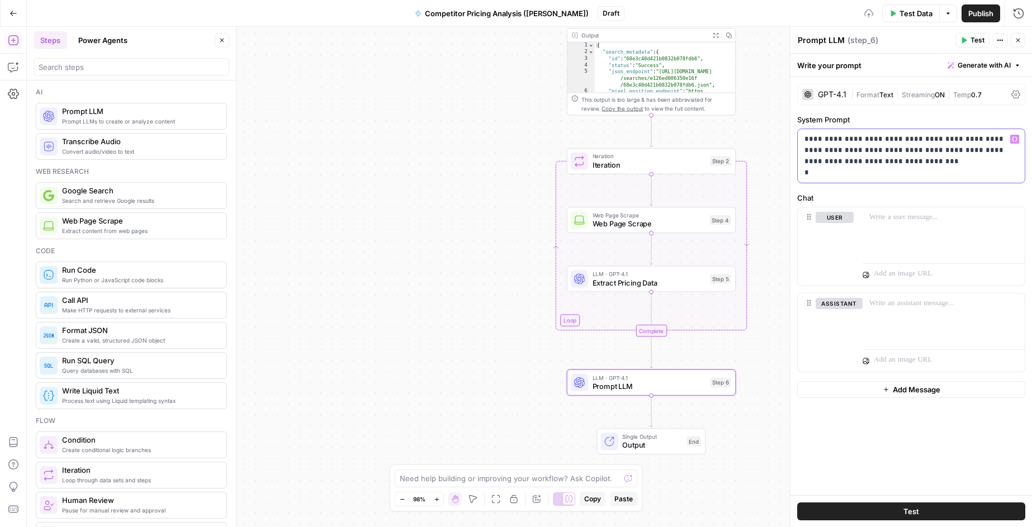
click at [878, 163] on p "**********" at bounding box center [912, 156] width 214 height 45
click at [825, 175] on p "**********" at bounding box center [912, 156] width 214 height 45
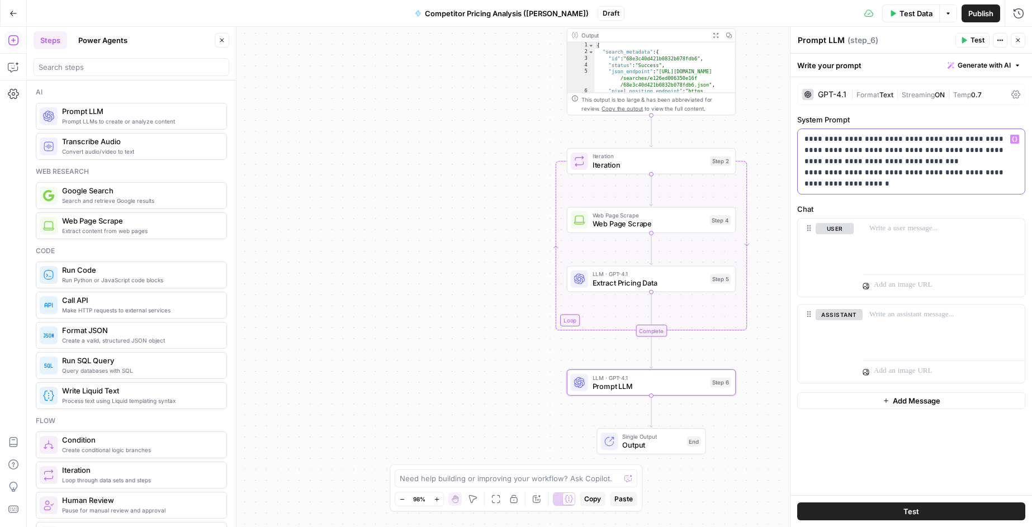
drag, startPoint x: 850, startPoint y: 186, endPoint x: 787, endPoint y: 122, distance: 89.0
click at [790, 122] on div "**********" at bounding box center [911, 277] width 242 height 501
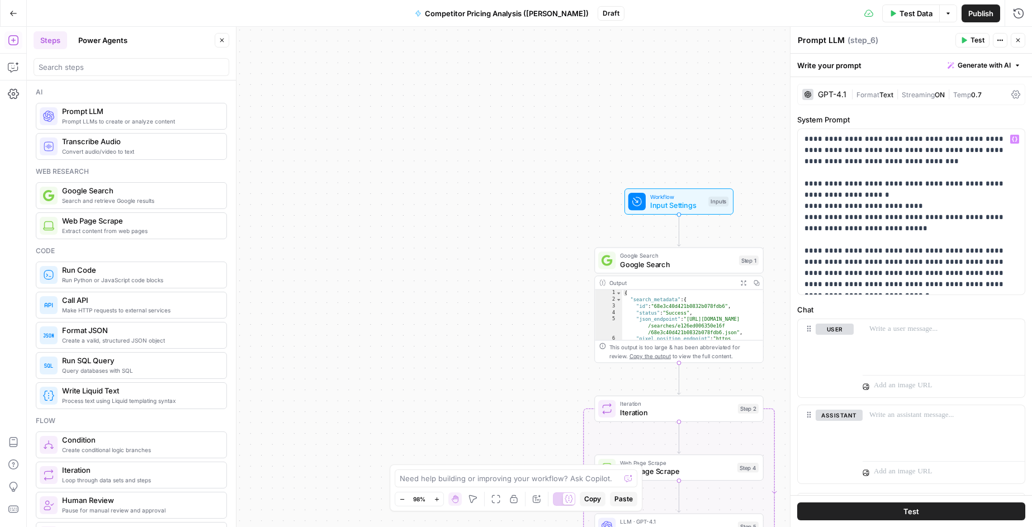
drag, startPoint x: 527, startPoint y: 55, endPoint x: 493, endPoint y: 215, distance: 164.0
click at [493, 215] on div "Workflow Input Settings Inputs Google Search Google Search Step 1 Output Expand…" at bounding box center [530, 277] width 1006 height 501
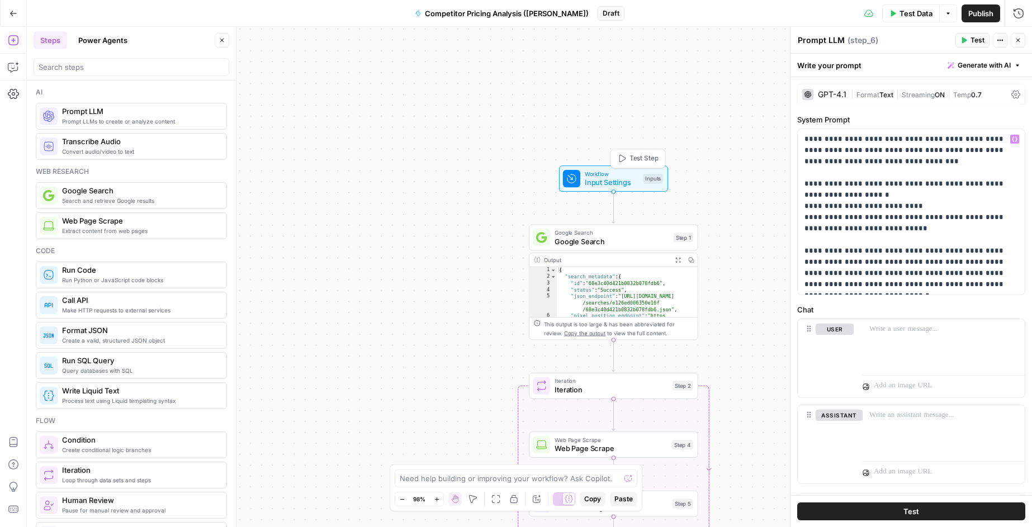
click at [608, 177] on span "Input Settings" at bounding box center [612, 182] width 54 height 11
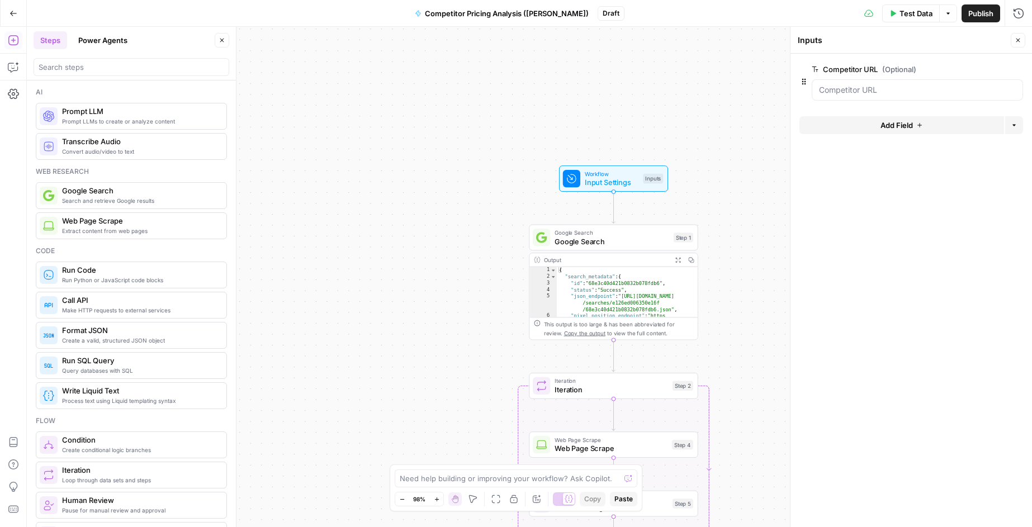
click at [911, 125] on span "Add Field" at bounding box center [897, 125] width 32 height 11
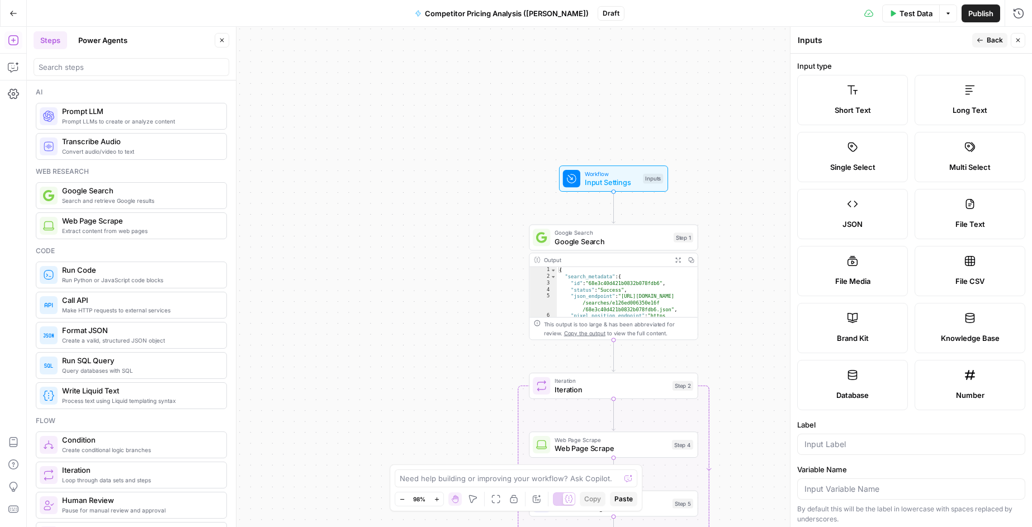
click at [850, 325] on label "Brand Kit" at bounding box center [853, 328] width 111 height 50
type input "Brand Kit"
type input "brand_kit"
click at [856, 329] on label "Brand Kit" at bounding box center [853, 328] width 111 height 50
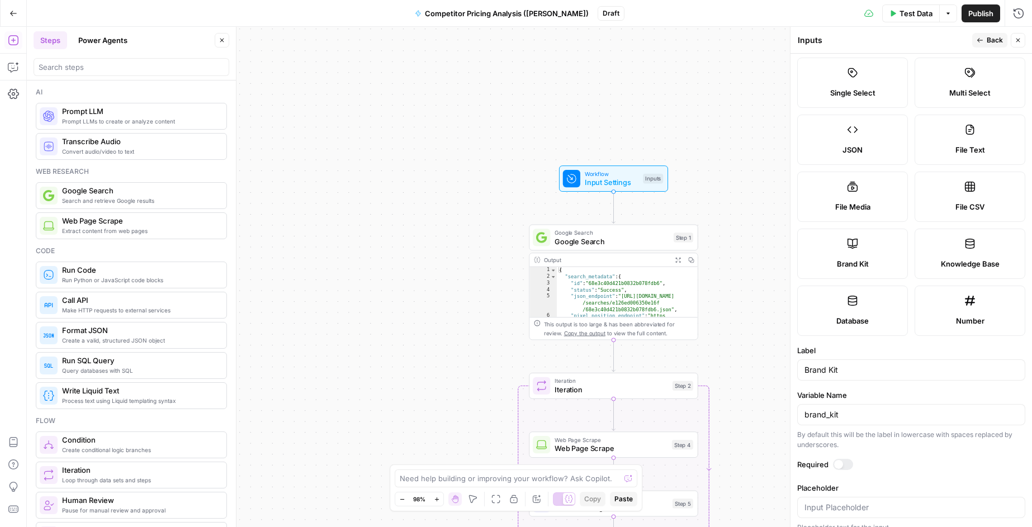
scroll to position [87, 0]
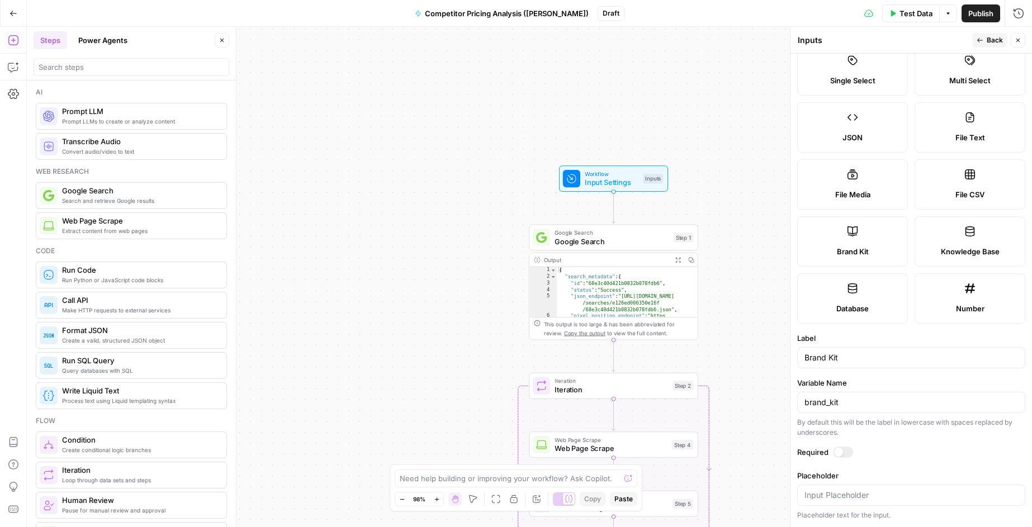
click at [1019, 41] on icon "button" at bounding box center [1018, 40] width 7 height 7
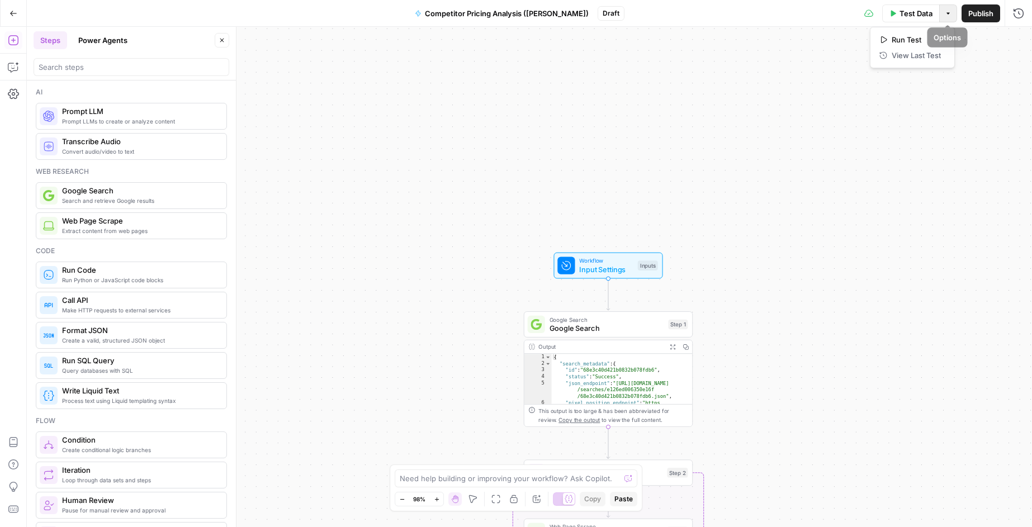
click at [945, 12] on icon "button" at bounding box center [948, 13] width 7 height 7
click at [910, 14] on span "Test Data" at bounding box center [916, 13] width 33 height 11
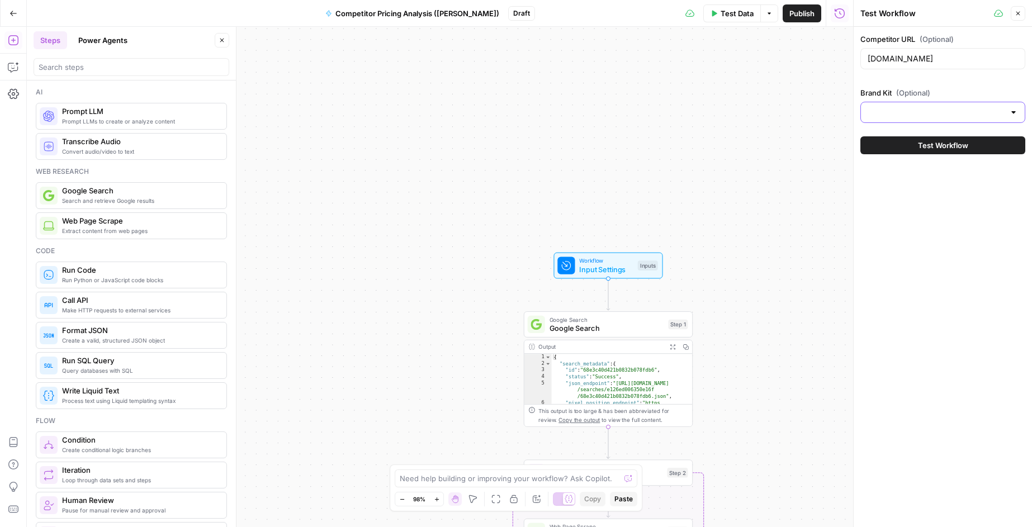
click at [967, 108] on input "Brand Kit (Optional)" at bounding box center [936, 112] width 137 height 11
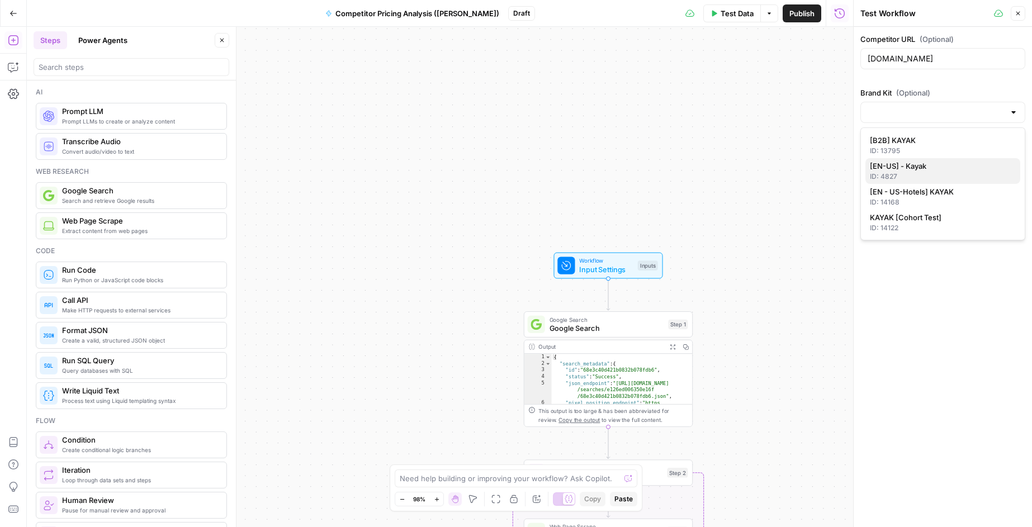
click at [907, 163] on span "[EN-US] - Kayak" at bounding box center [940, 166] width 141 height 11
type input "[EN-US] - Kayak"
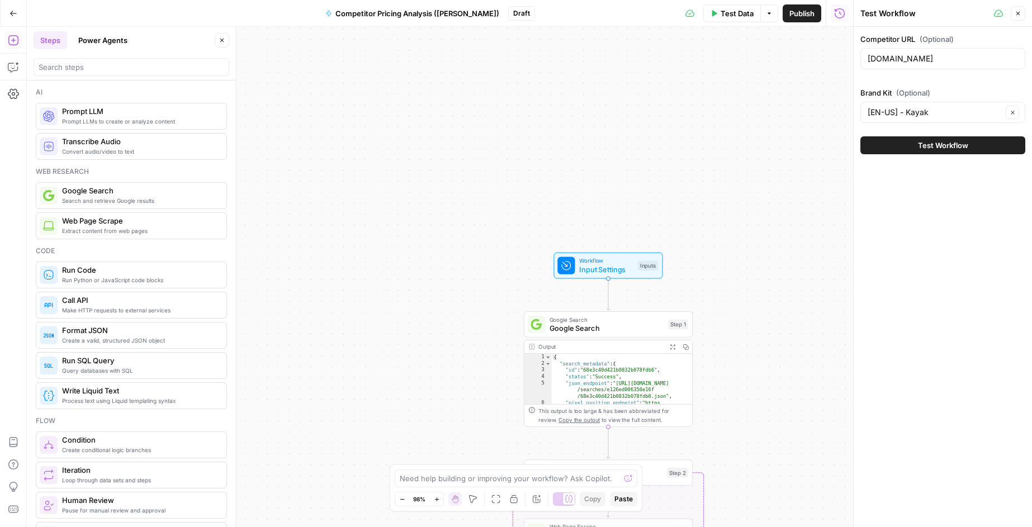
click at [1021, 13] on icon "button" at bounding box center [1018, 13] width 7 height 7
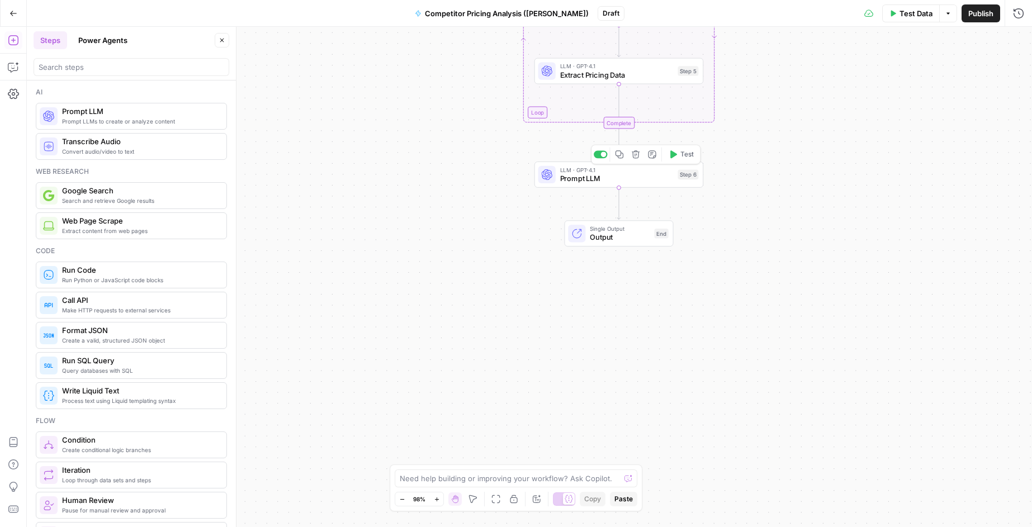
click at [643, 183] on span "Prompt LLM" at bounding box center [617, 178] width 114 height 11
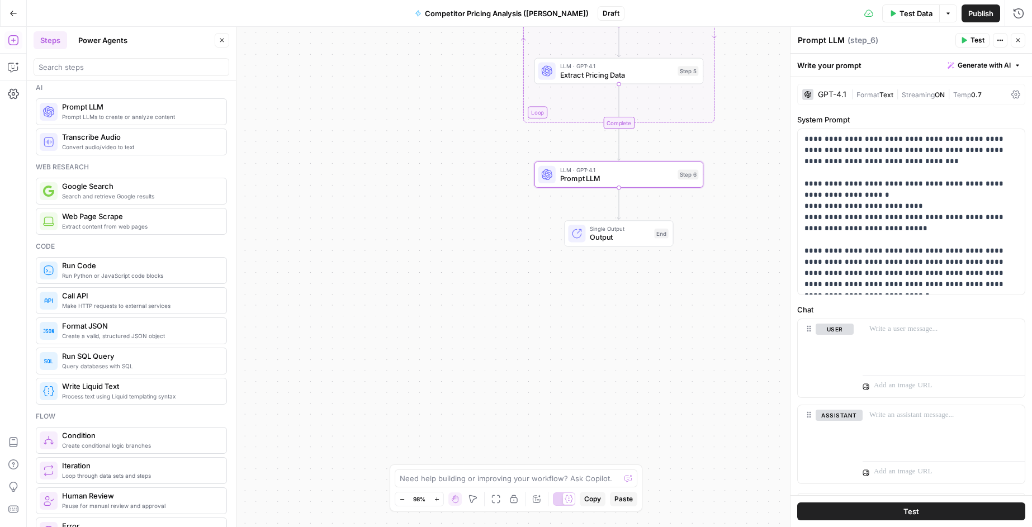
scroll to position [4, 0]
click at [13, 69] on icon "button" at bounding box center [13, 67] width 11 height 11
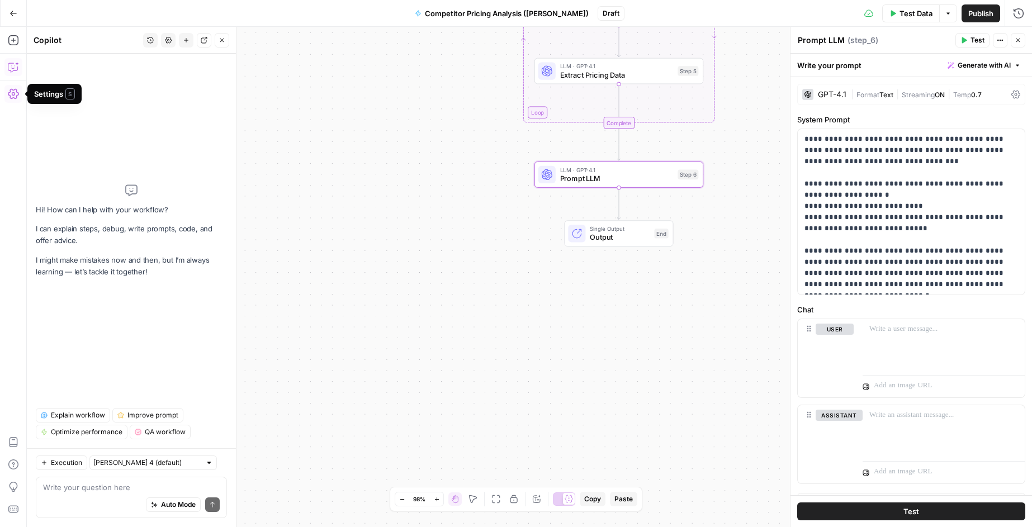
click at [172, 299] on div "Hi! How can I help with your workflow? I can explain steps, debug, write prompt…" at bounding box center [131, 231] width 191 height 337
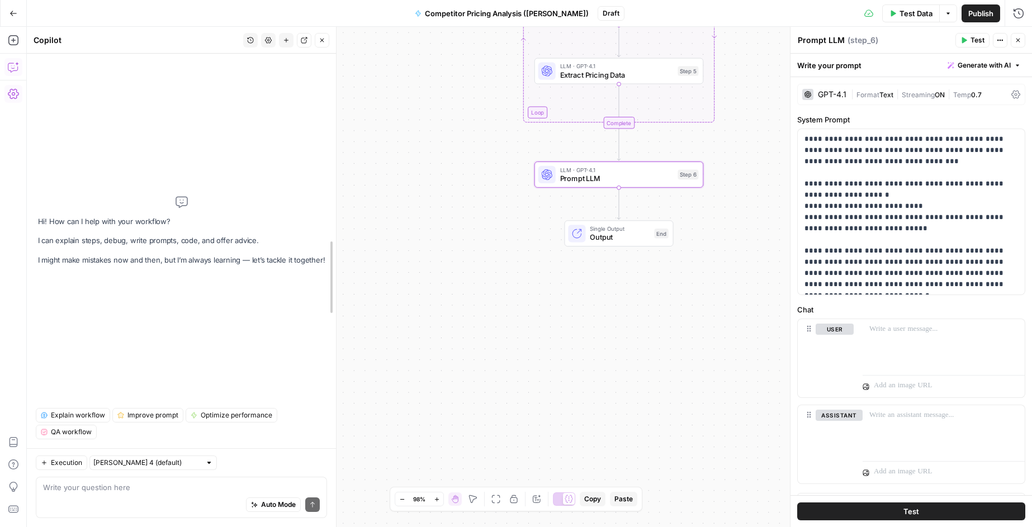
drag, startPoint x: 237, startPoint y: 208, endPoint x: 337, endPoint y: 205, distance: 100.2
click at [337, 205] on div at bounding box center [336, 277] width 11 height 501
click at [161, 417] on span "Improve prompt" at bounding box center [153, 416] width 51 height 10
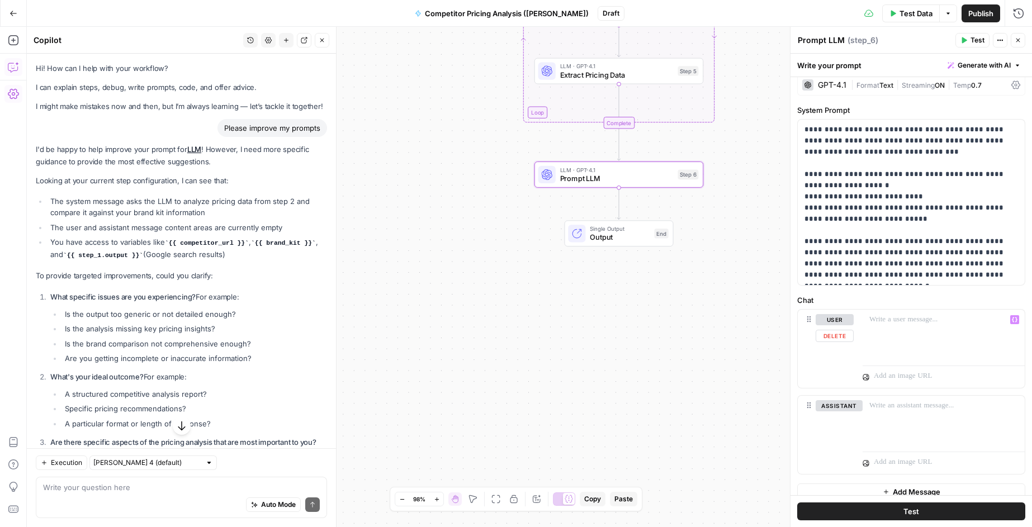
scroll to position [21, 0]
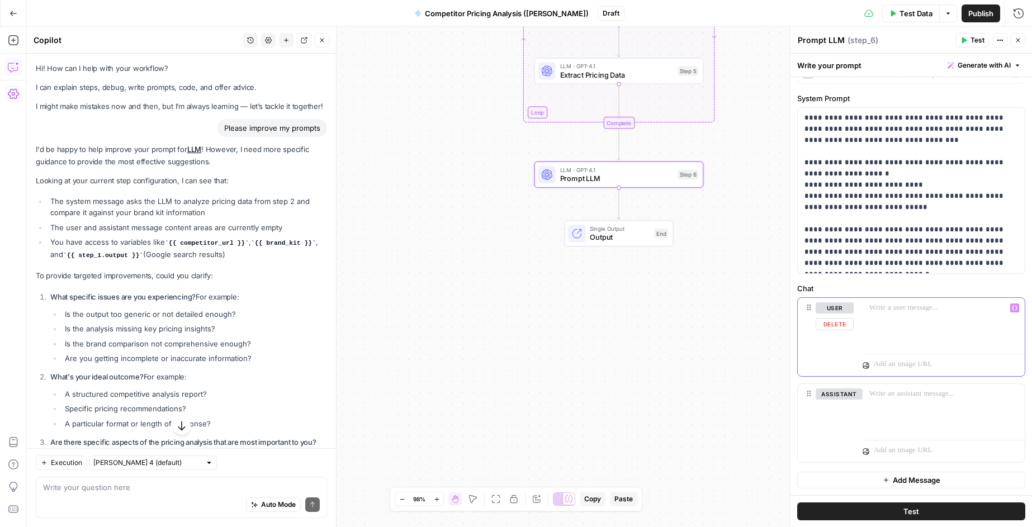
click at [928, 310] on p at bounding box center [944, 308] width 149 height 11
click at [898, 315] on div at bounding box center [944, 323] width 162 height 51
click at [908, 366] on p at bounding box center [938, 364] width 128 height 11
click at [876, 311] on p at bounding box center [944, 308] width 149 height 11
click at [1014, 310] on icon "button" at bounding box center [1015, 308] width 6 height 5
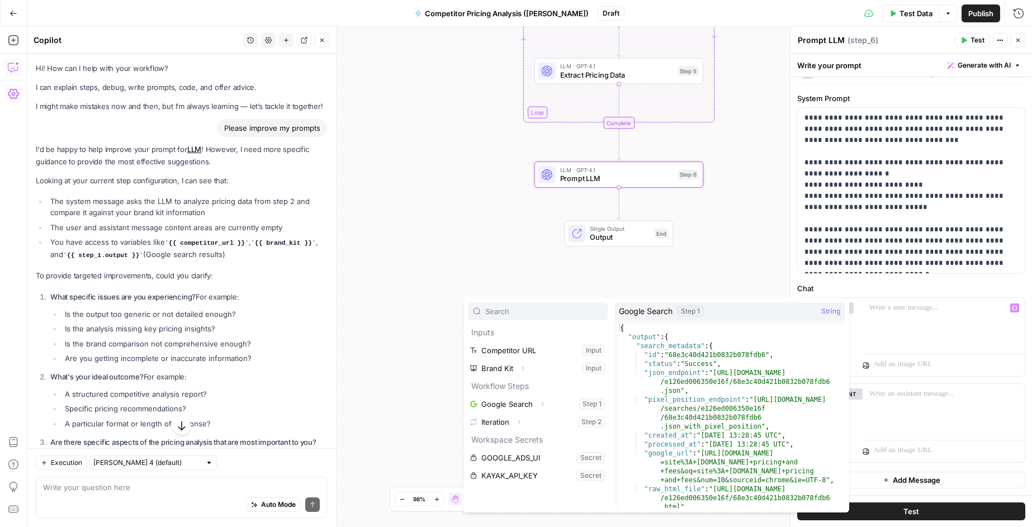
click at [700, 238] on div "Single Output Output End" at bounding box center [619, 233] width 169 height 26
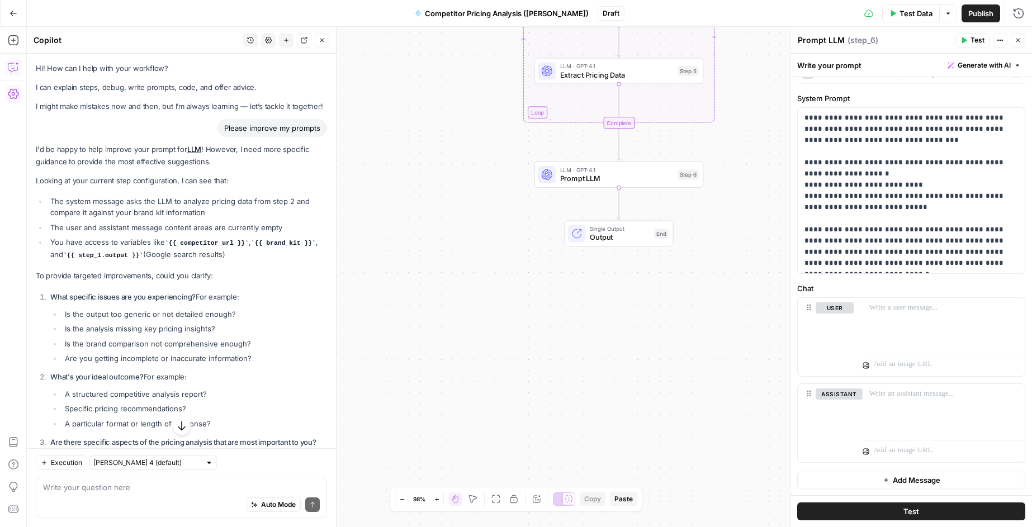
scroll to position [70, 0]
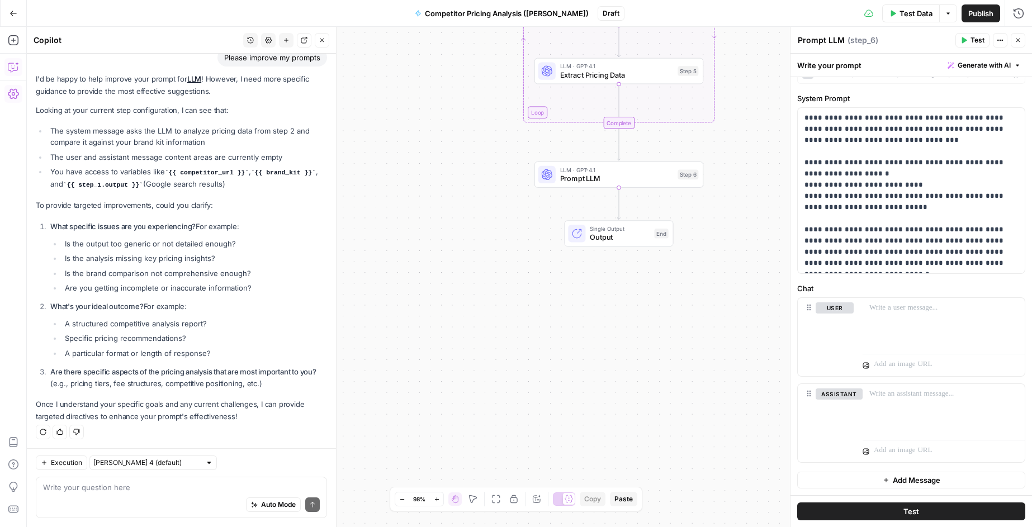
click at [322, 39] on icon "button" at bounding box center [322, 40] width 7 height 7
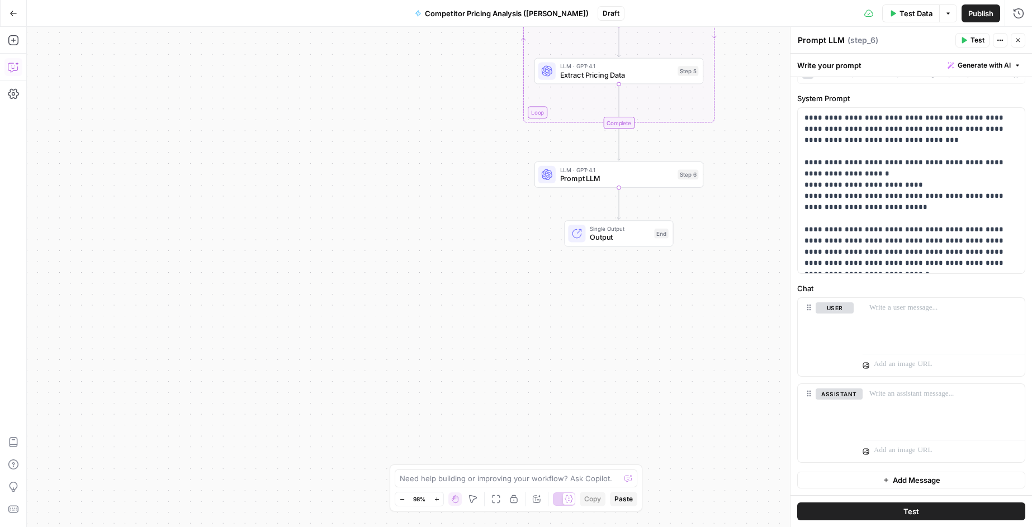
click at [10, 67] on icon "button" at bounding box center [13, 67] width 11 height 11
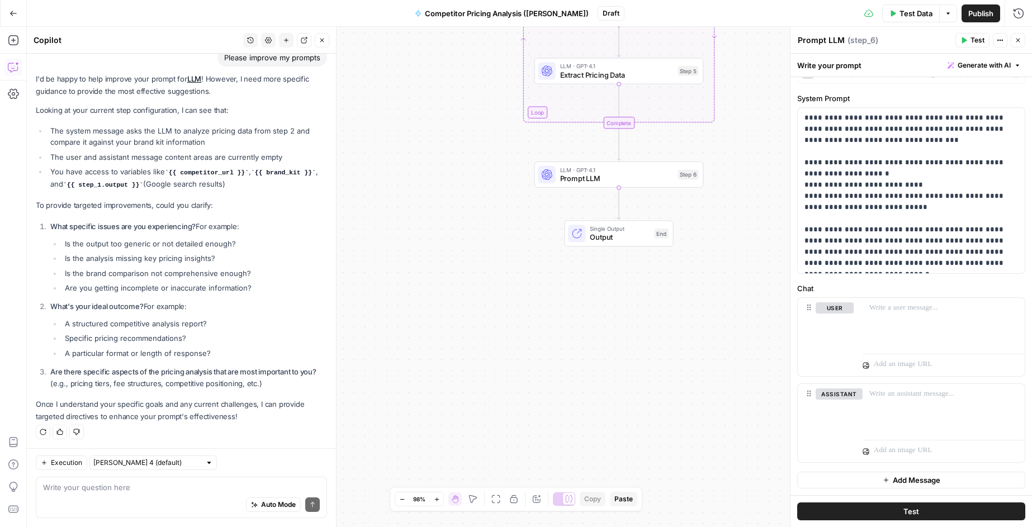
scroll to position [0, 0]
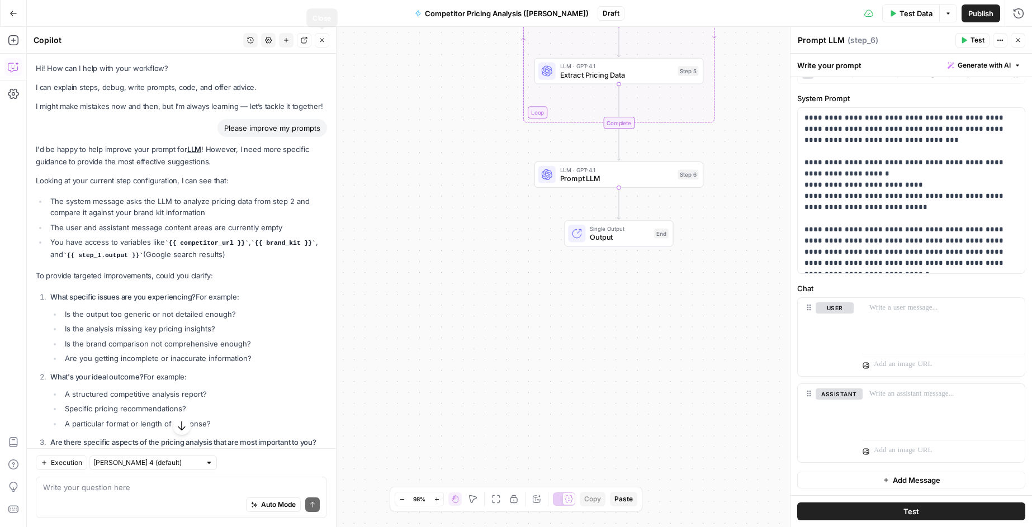
click at [322, 44] on button "Close" at bounding box center [322, 40] width 15 height 15
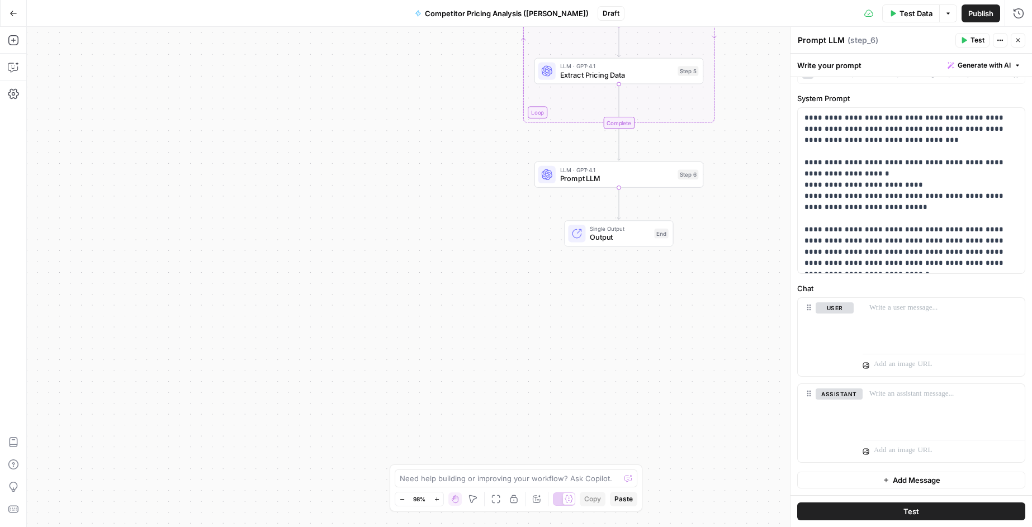
click at [915, 15] on span "Test Data" at bounding box center [916, 13] width 33 height 11
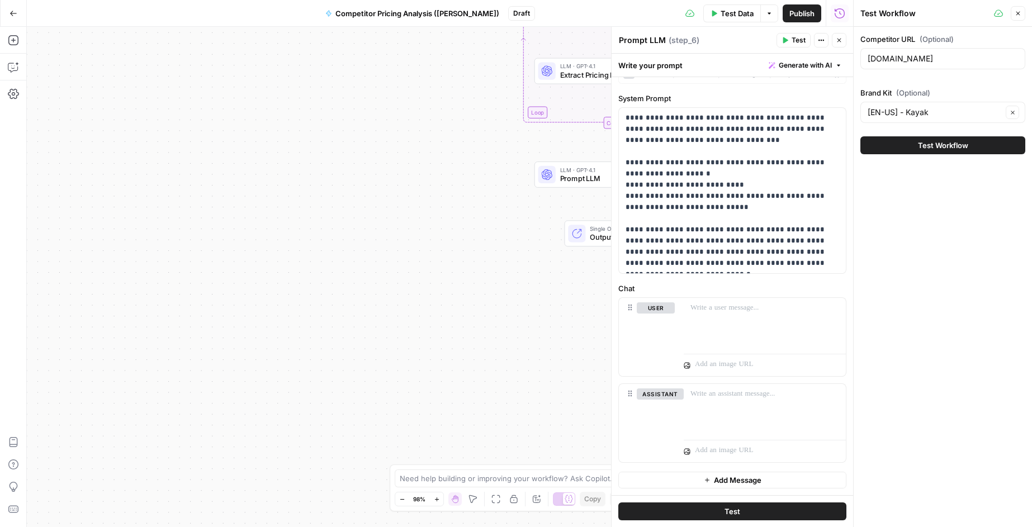
click at [933, 146] on span "Test Workflow" at bounding box center [943, 145] width 50 height 11
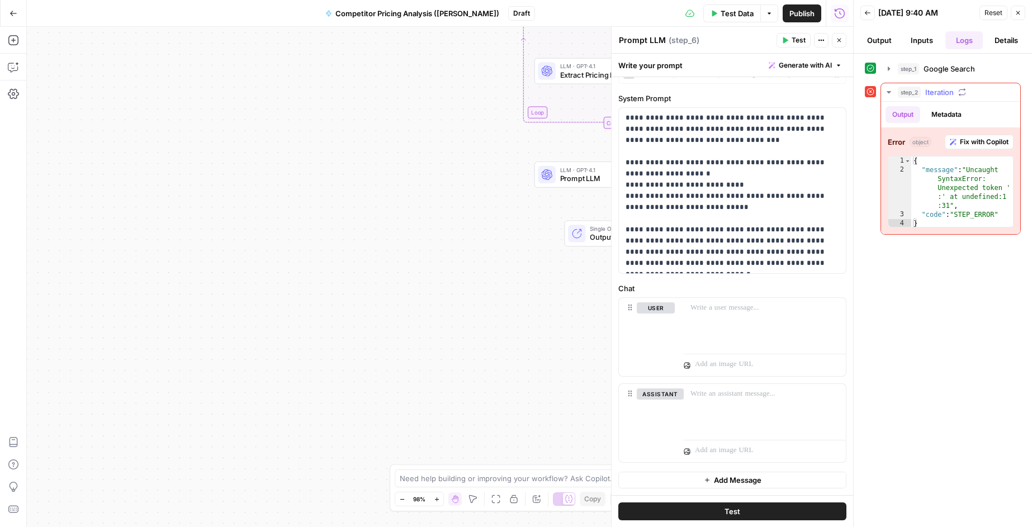
click at [987, 142] on span "Fix with Copilot" at bounding box center [984, 142] width 49 height 10
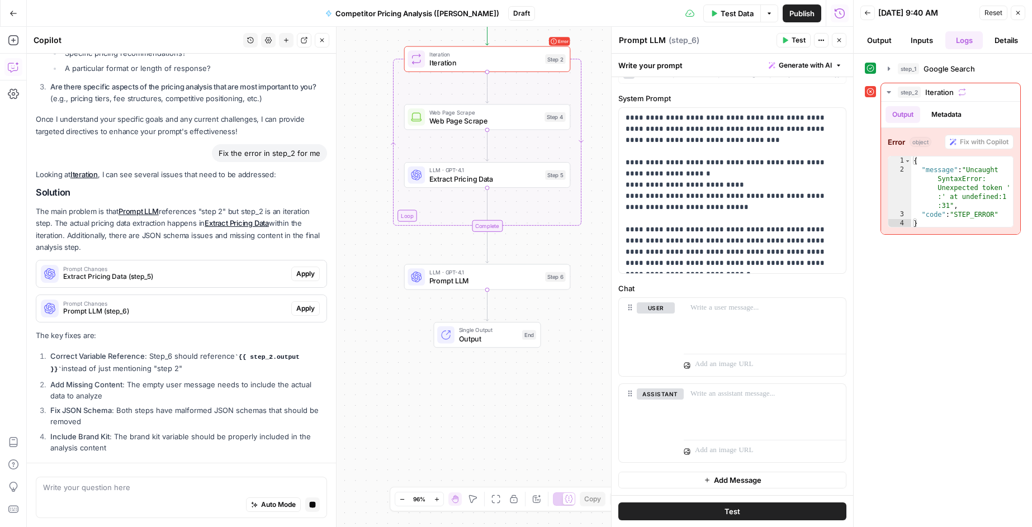
scroll to position [388, 0]
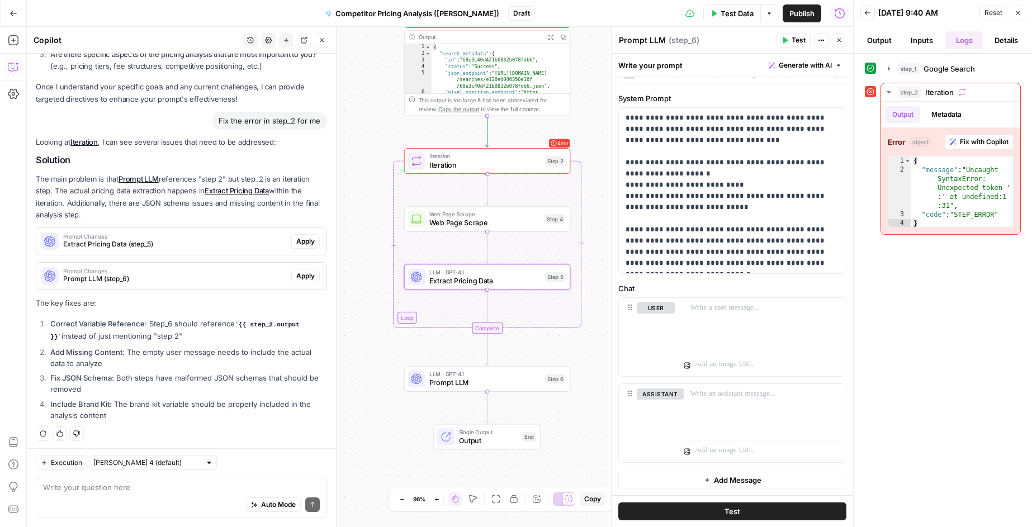
click at [306, 243] on span "Apply" at bounding box center [305, 242] width 18 height 10
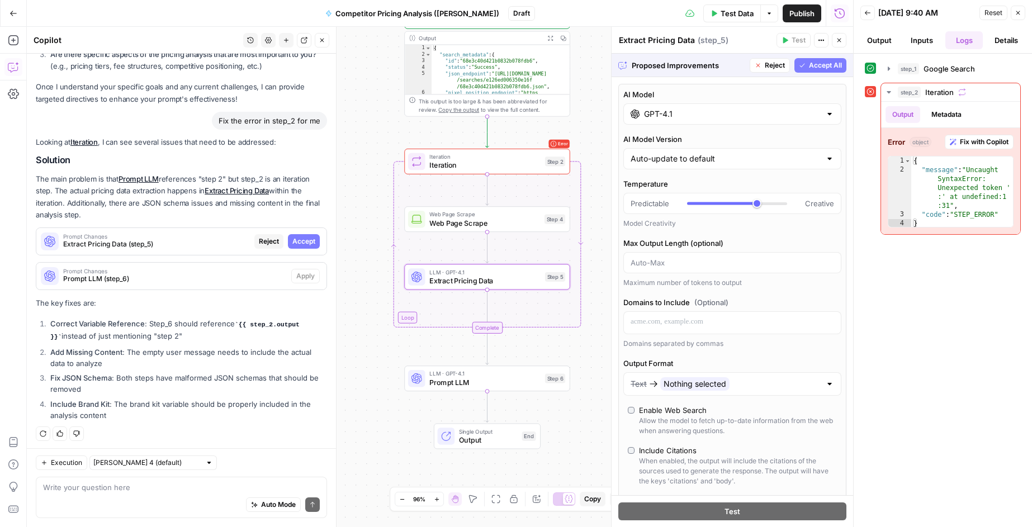
click at [307, 240] on span "Accept" at bounding box center [304, 242] width 23 height 10
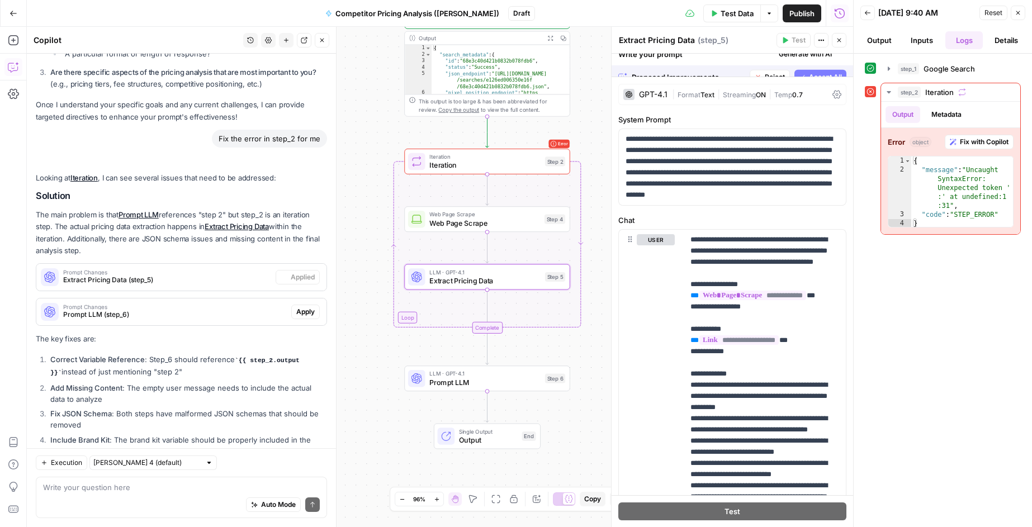
scroll to position [424, 0]
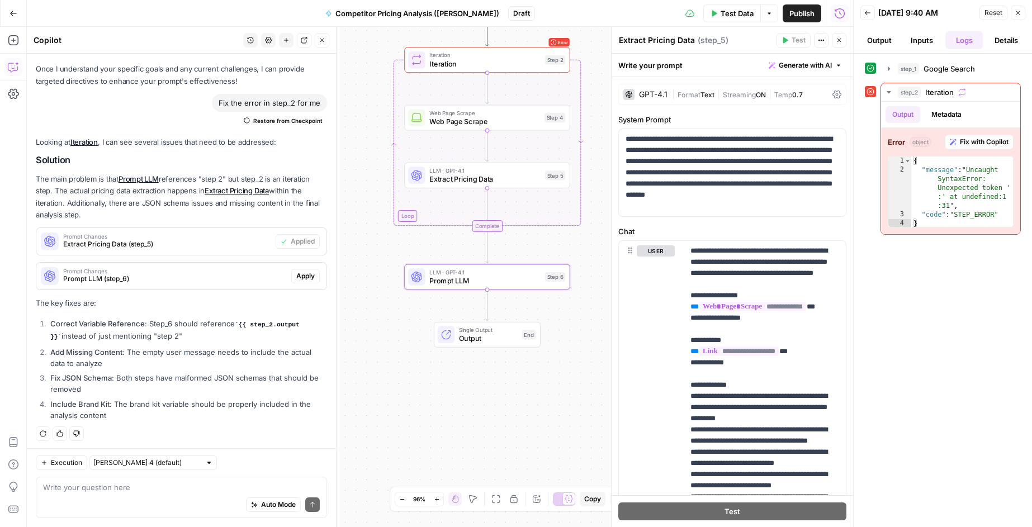
click at [304, 276] on span "Apply" at bounding box center [305, 276] width 18 height 10
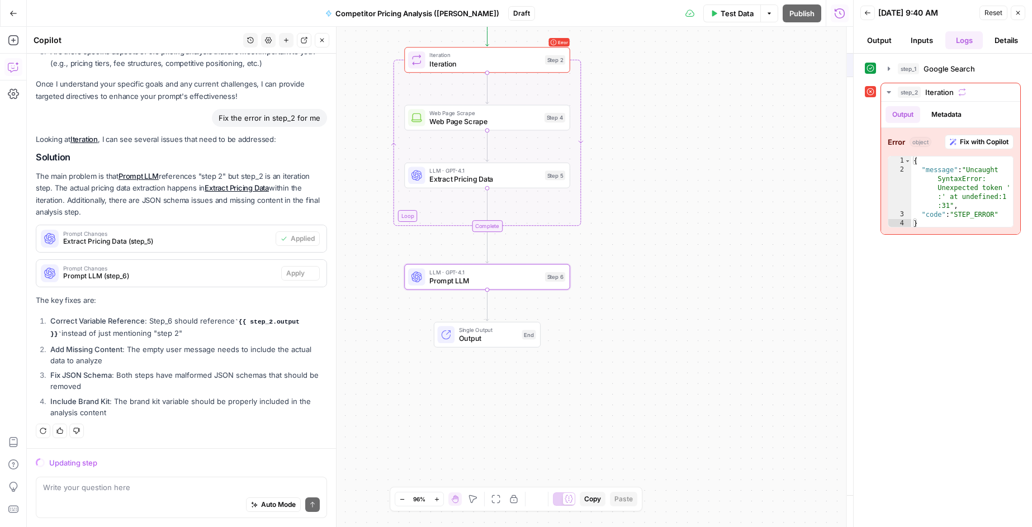
scroll to position [388, 0]
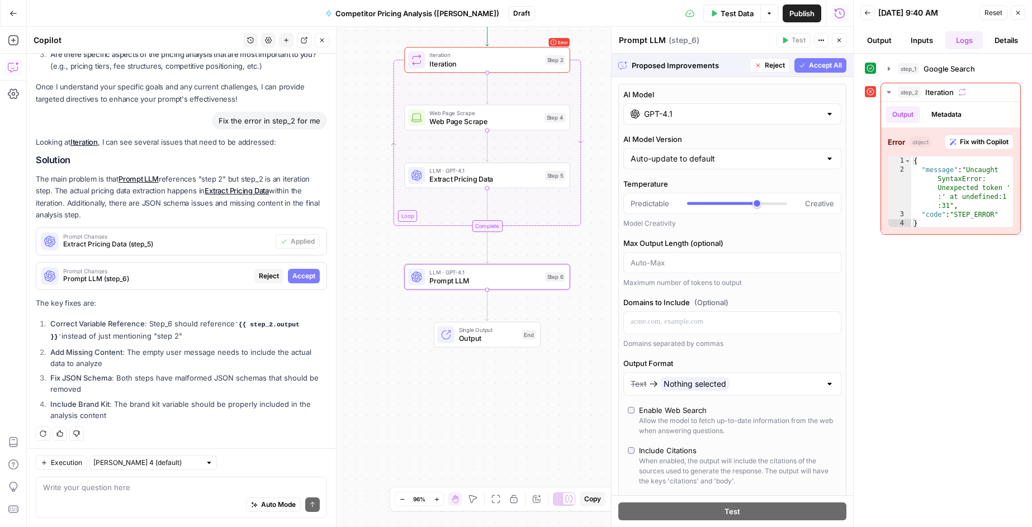
click at [304, 276] on span "Accept" at bounding box center [304, 276] width 23 height 10
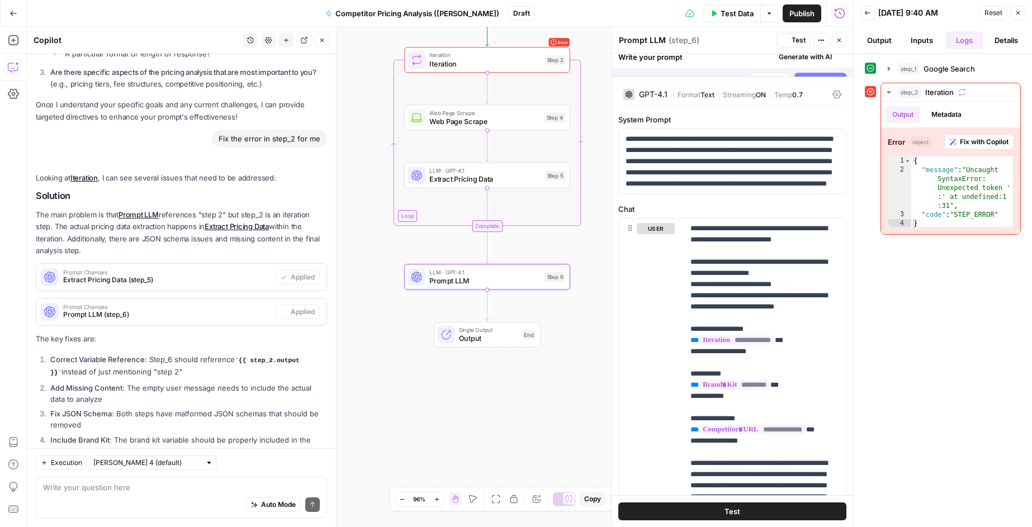
scroll to position [424, 0]
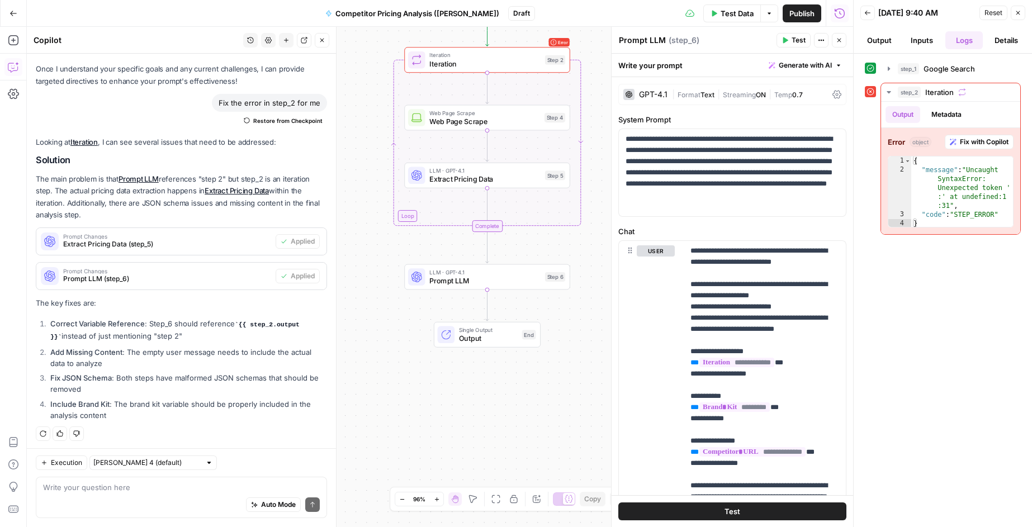
drag, startPoint x: 310, startPoint y: 324, endPoint x: 239, endPoint y: 324, distance: 71.6
click at [239, 324] on code "{{ step_2.output }}" at bounding box center [174, 331] width 249 height 19
copy code "{{ step_2.output }}"
click at [546, 66] on div "Iteration Iteration Step 2 Copy step Delete step Add Note Test" at bounding box center [486, 60] width 157 height 18
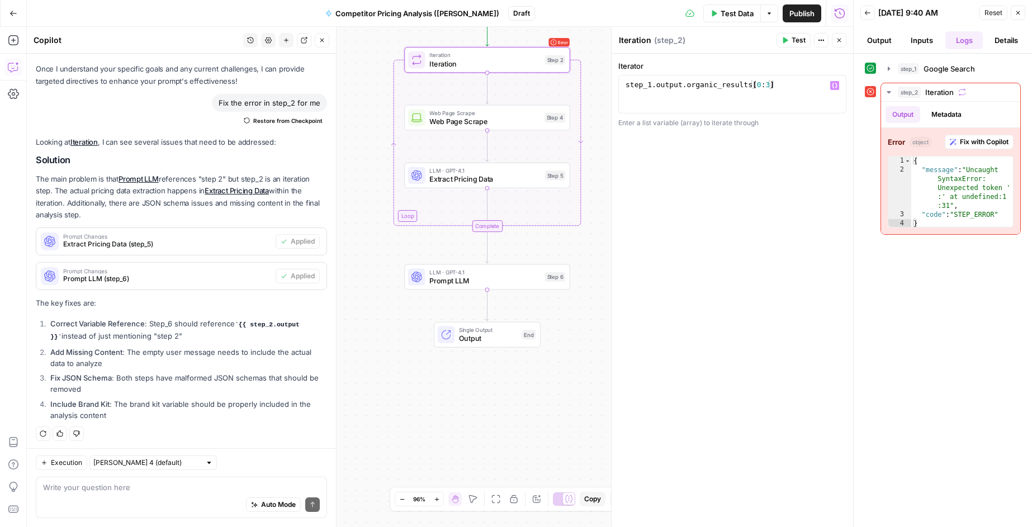
click at [786, 84] on div "step_1 . output . organic_results [ 0 : 3 ]" at bounding box center [733, 104] width 218 height 48
click at [779, 83] on div "step_1 . output . organic_results [ 0 : 3 ]" at bounding box center [733, 104] width 218 height 48
type textarea "**********"
click at [789, 101] on div "step_1 . output . organic_results" at bounding box center [733, 104] width 218 height 48
click at [796, 174] on div "**********" at bounding box center [733, 291] width 242 height 474
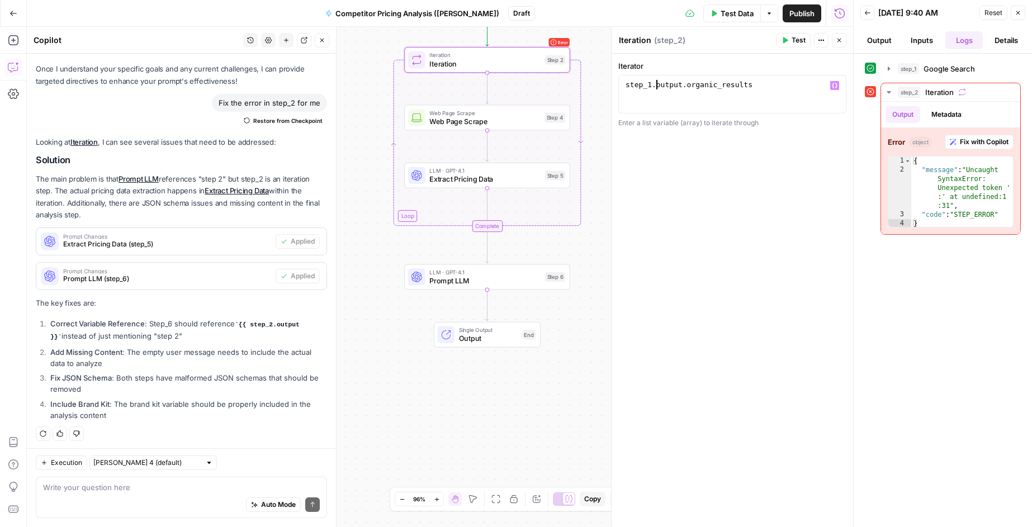
click at [657, 87] on div "step_1 . output . organic_results" at bounding box center [733, 104] width 218 height 48
click at [492, 282] on span "Prompt LLM" at bounding box center [485, 281] width 111 height 11
type textarea "Prompt LLM"
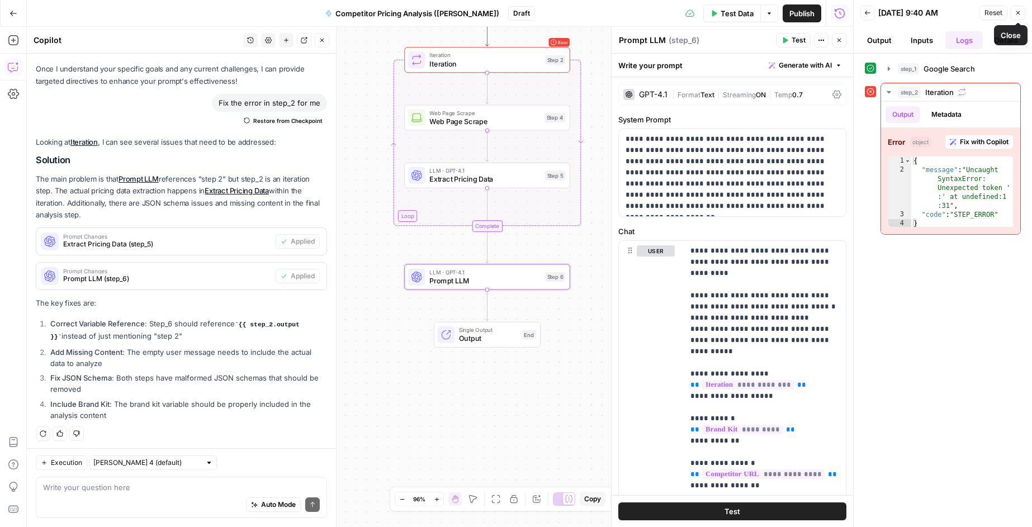
click at [1022, 10] on button "Close" at bounding box center [1018, 13] width 15 height 15
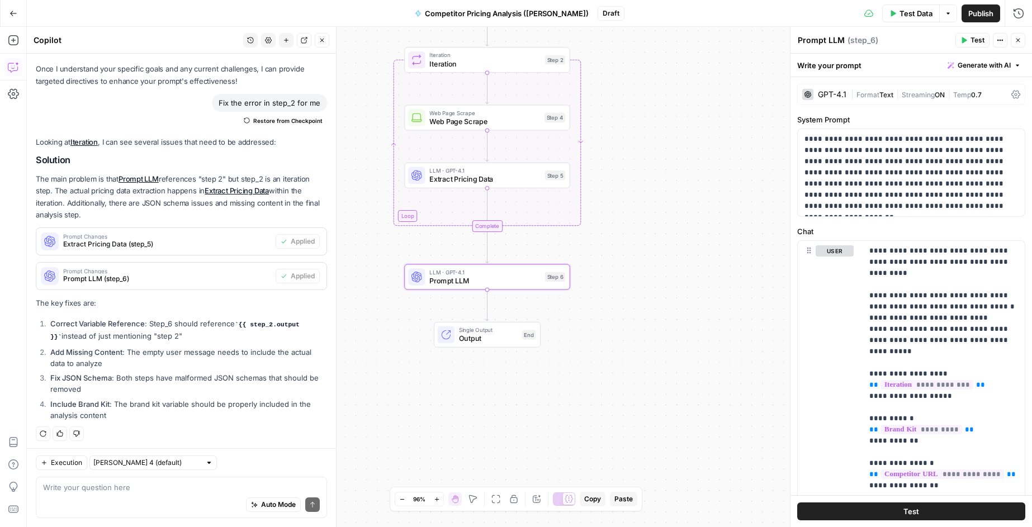
scroll to position [116, 0]
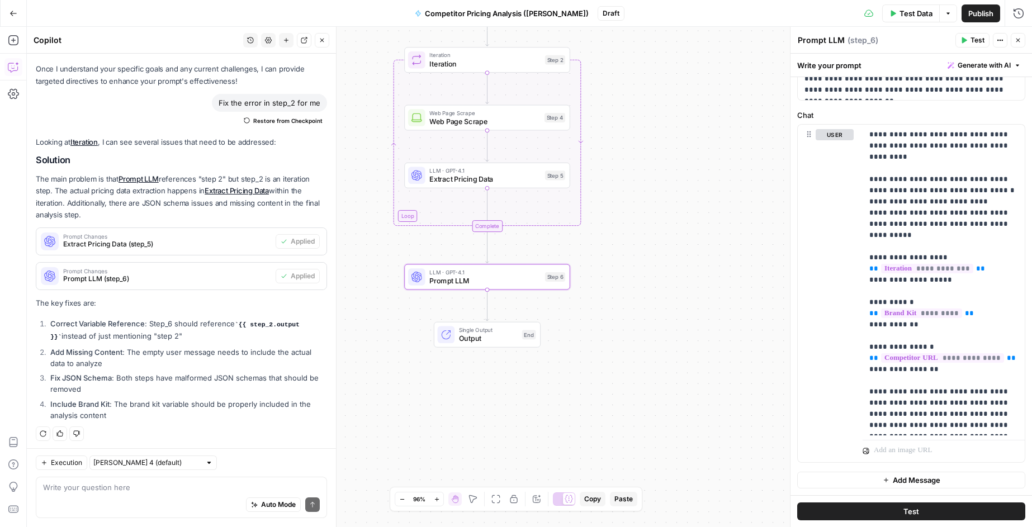
click at [907, 513] on span "Test" at bounding box center [912, 511] width 16 height 11
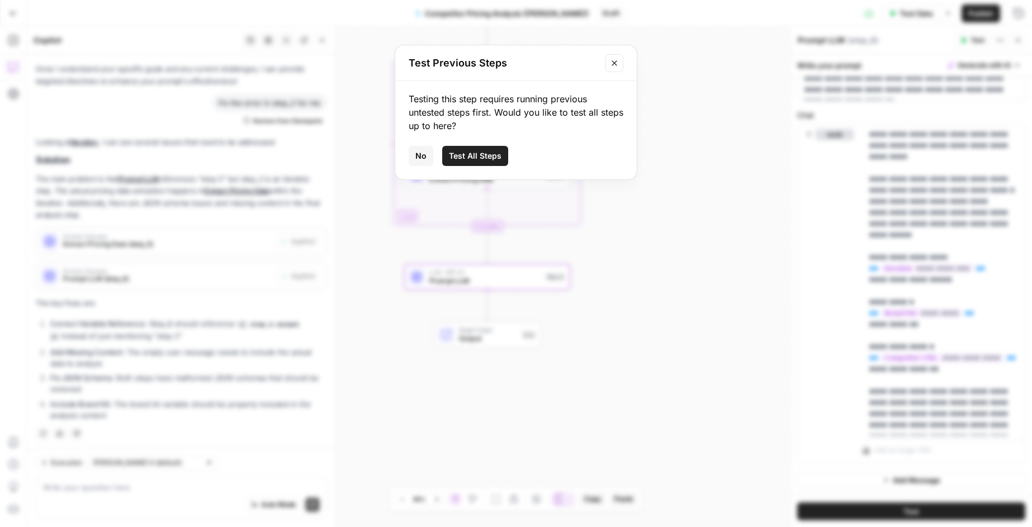
click at [421, 155] on span "No" at bounding box center [421, 155] width 11 height 11
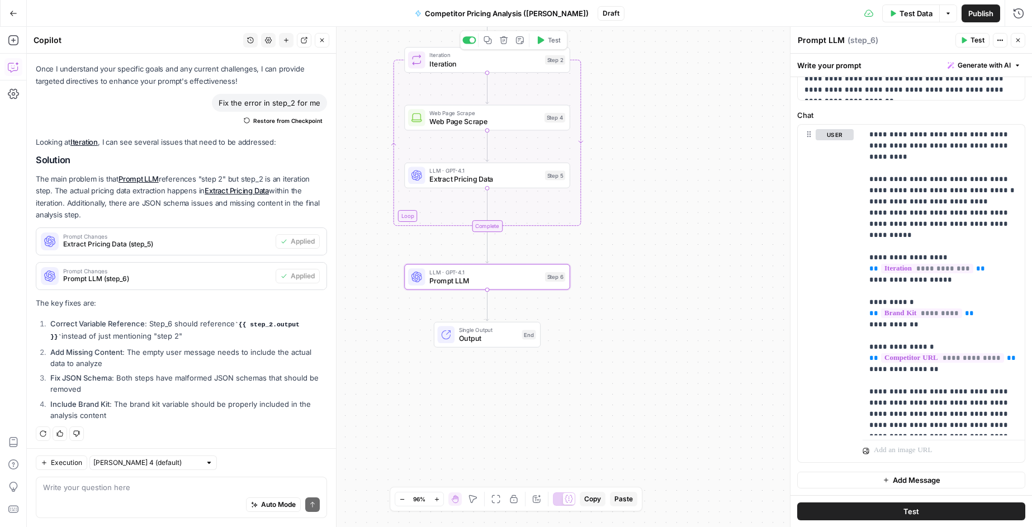
click at [542, 43] on icon "button" at bounding box center [540, 40] width 8 height 8
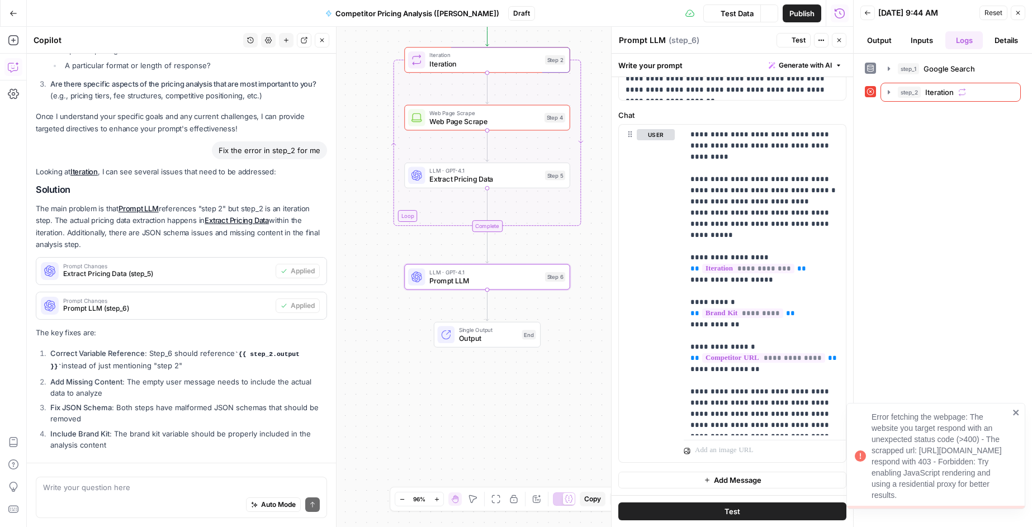
scroll to position [424, 0]
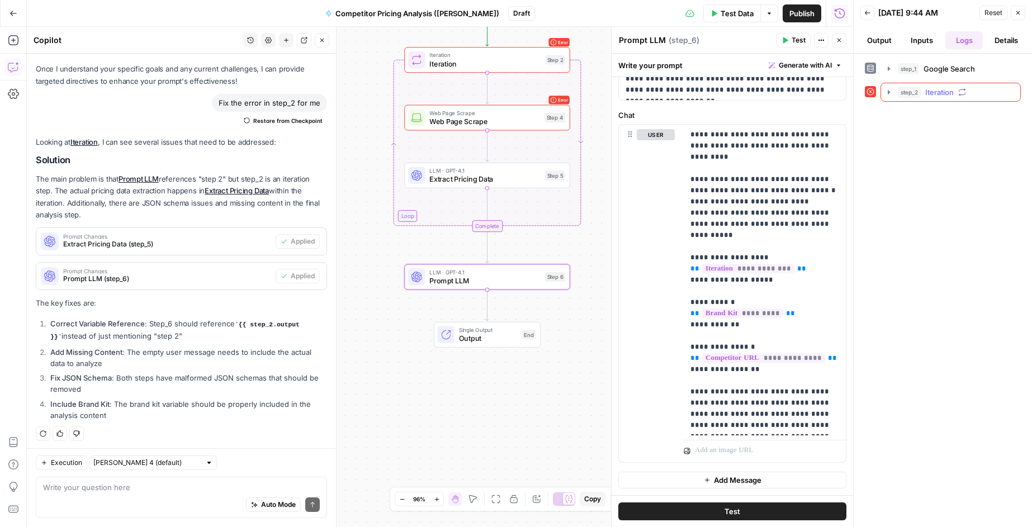
click at [947, 93] on span "Iteration" at bounding box center [940, 92] width 29 height 11
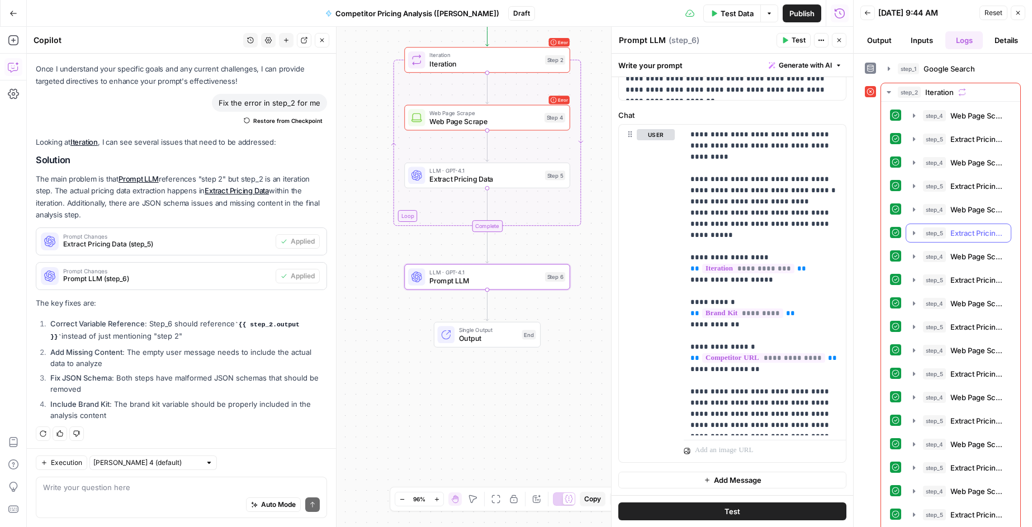
scroll to position [31, 0]
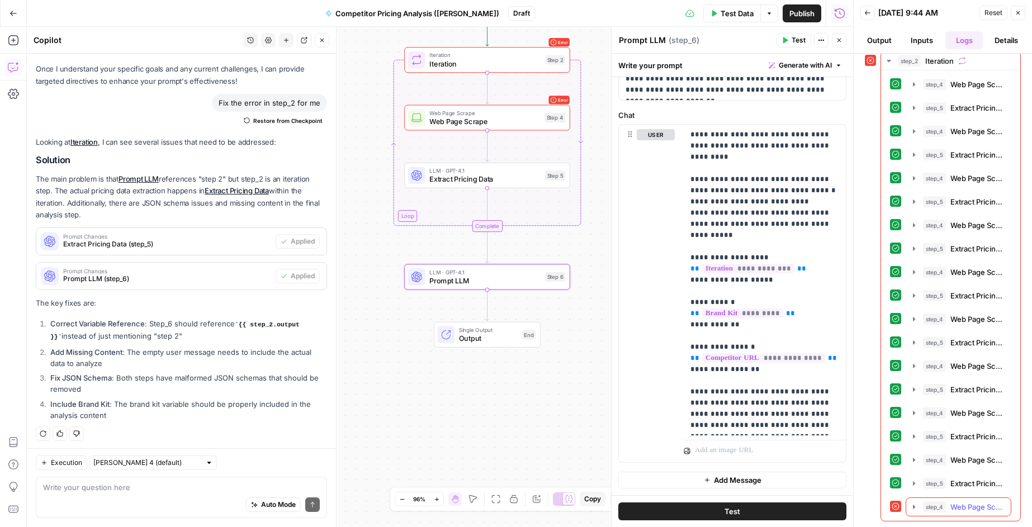
click at [970, 504] on span "Web Page Scrape" at bounding box center [978, 507] width 54 height 11
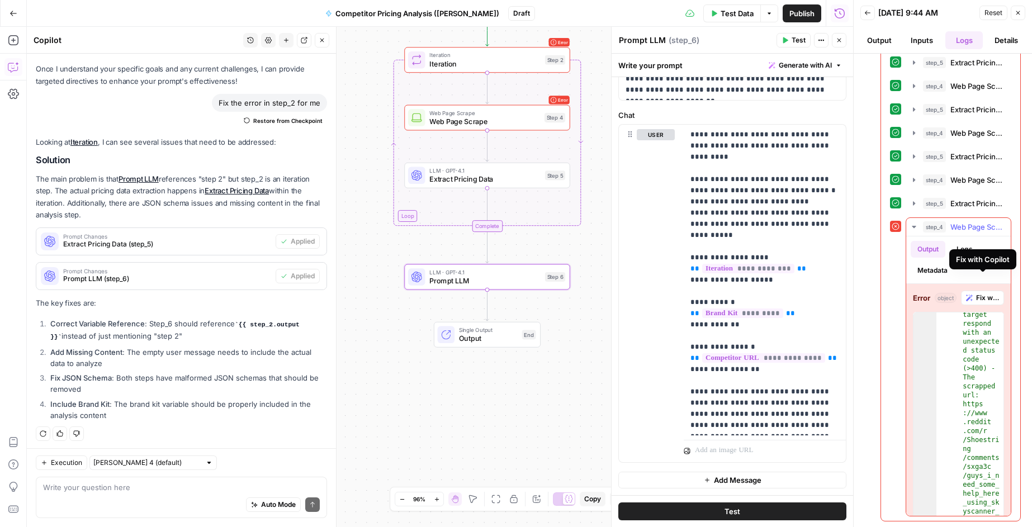
scroll to position [26, 0]
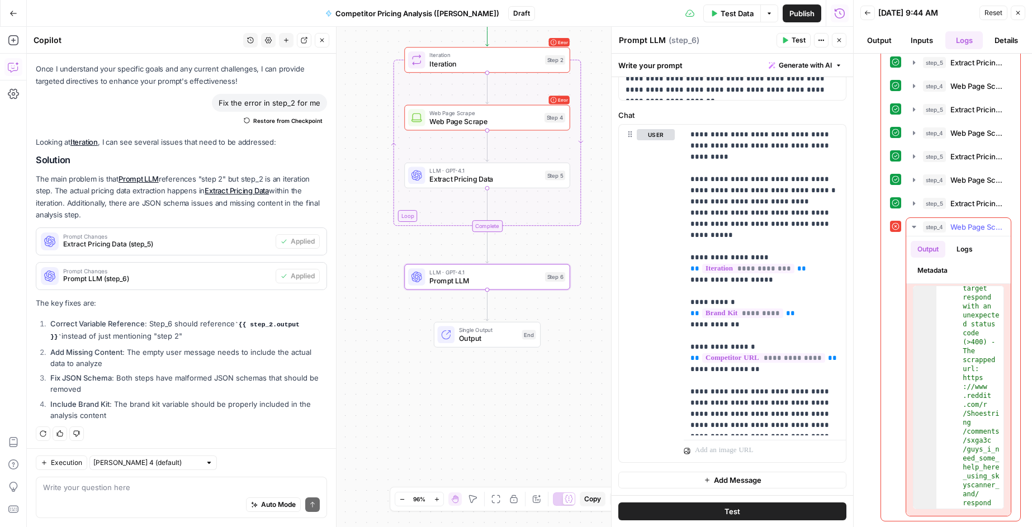
click at [967, 250] on button "Logs" at bounding box center [965, 249] width 30 height 17
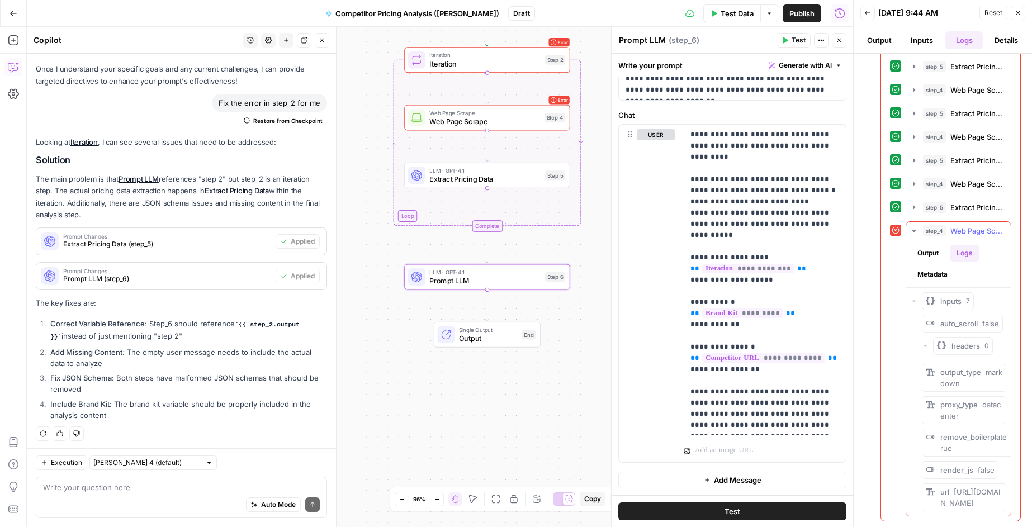
scroll to position [52, 0]
click at [928, 249] on button "Output" at bounding box center [928, 253] width 35 height 17
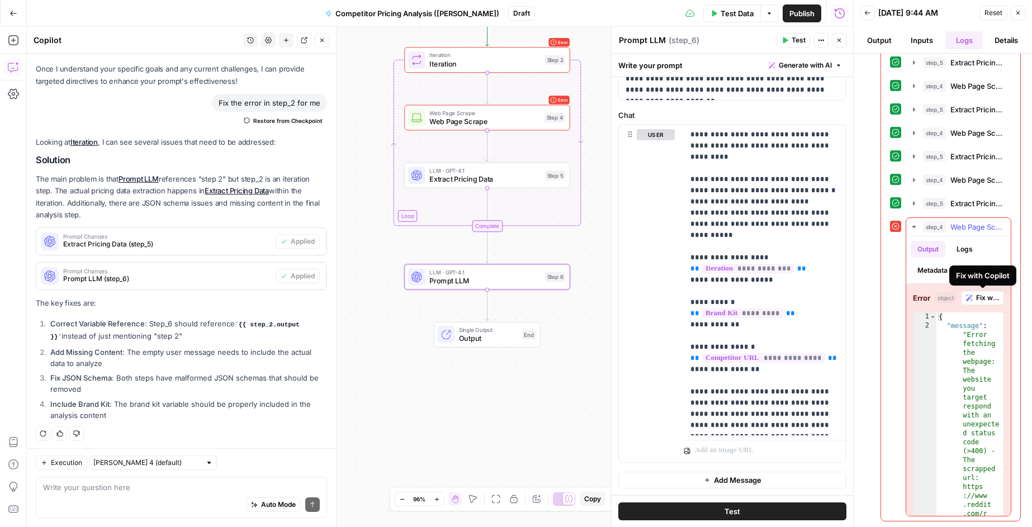
click at [988, 299] on span "Fix with Copilot" at bounding box center [987, 298] width 23 height 10
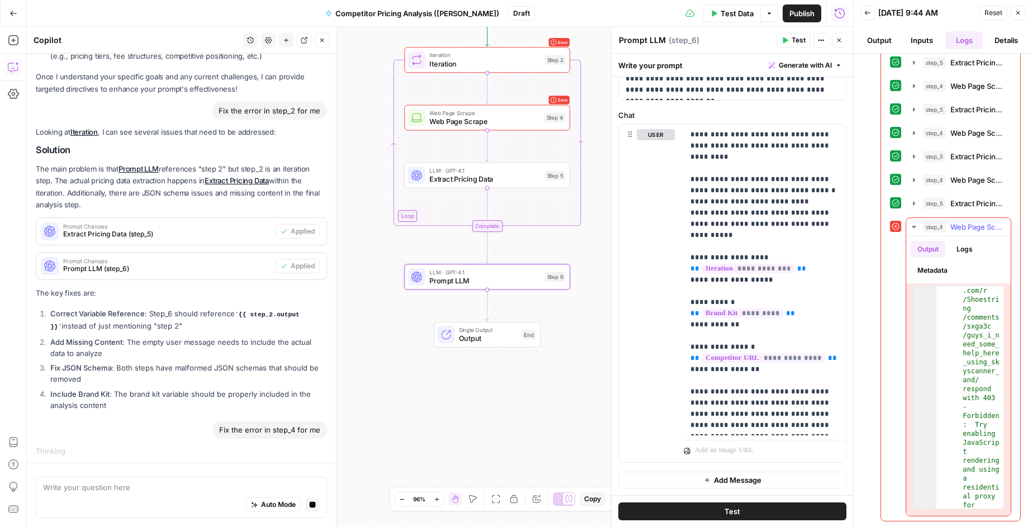
scroll to position [268, 0]
click at [1013, 39] on button "Details" at bounding box center [1007, 40] width 38 height 18
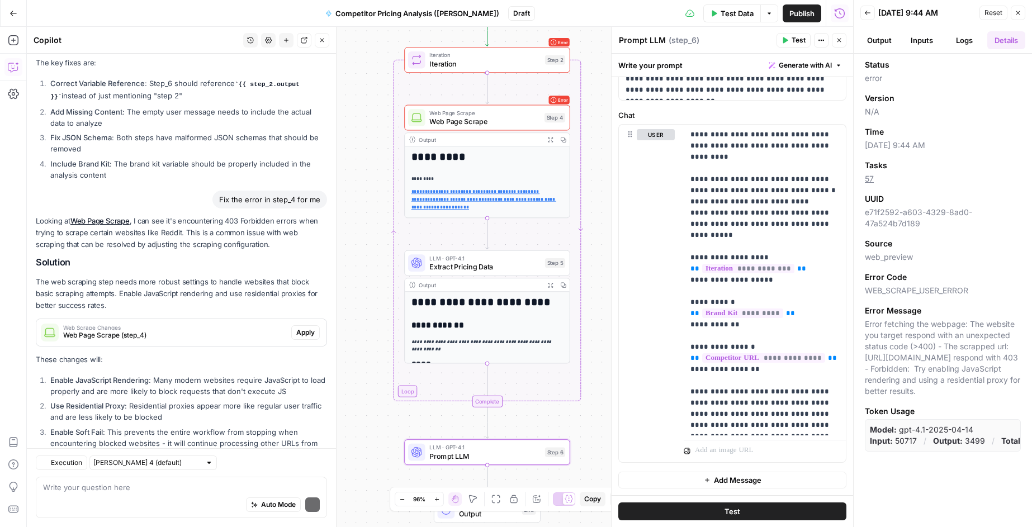
scroll to position [733, 0]
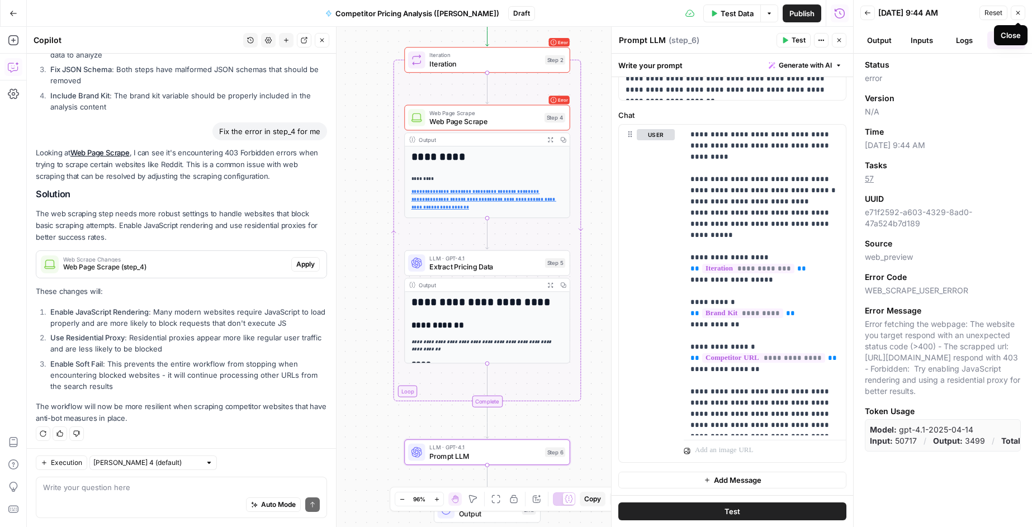
click at [1020, 12] on icon "button" at bounding box center [1018, 13] width 7 height 7
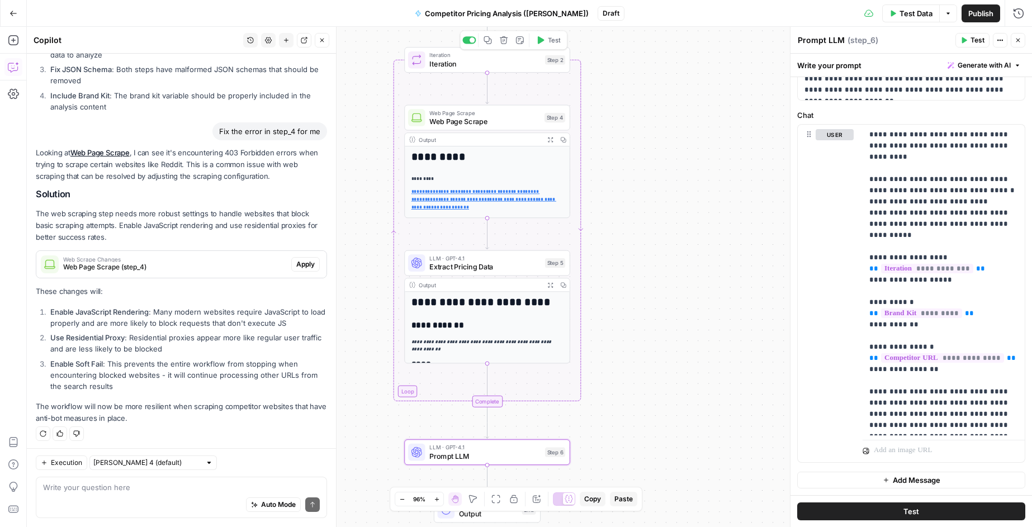
click at [523, 65] on span "Iteration" at bounding box center [485, 63] width 111 height 11
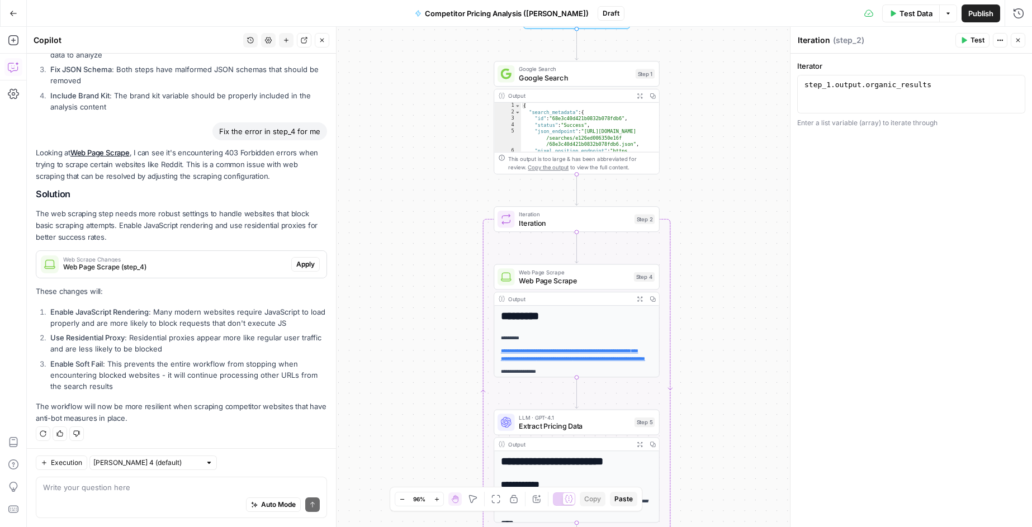
click at [12, 12] on icon "button" at bounding box center [14, 14] width 8 height 8
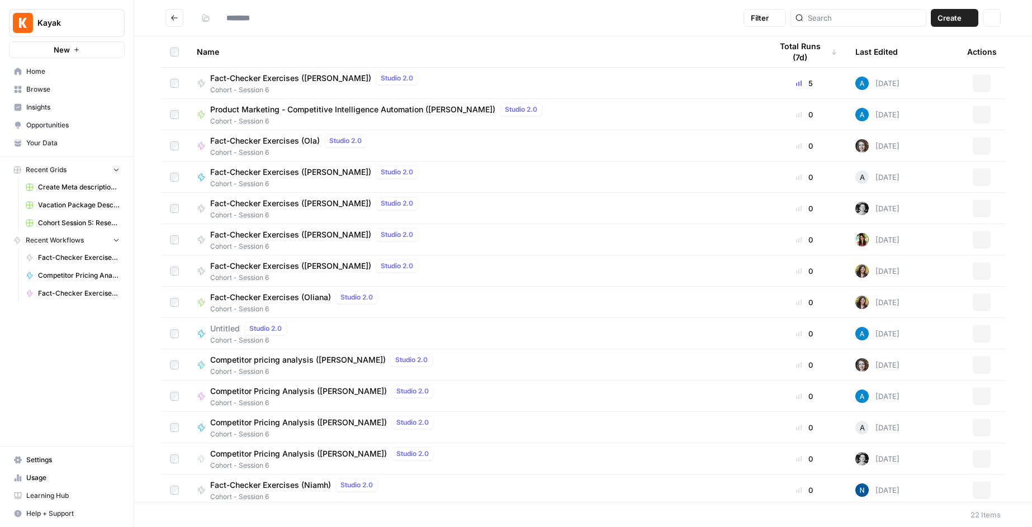
type input "**********"
click at [48, 89] on span "Browse" at bounding box center [72, 89] width 93 height 10
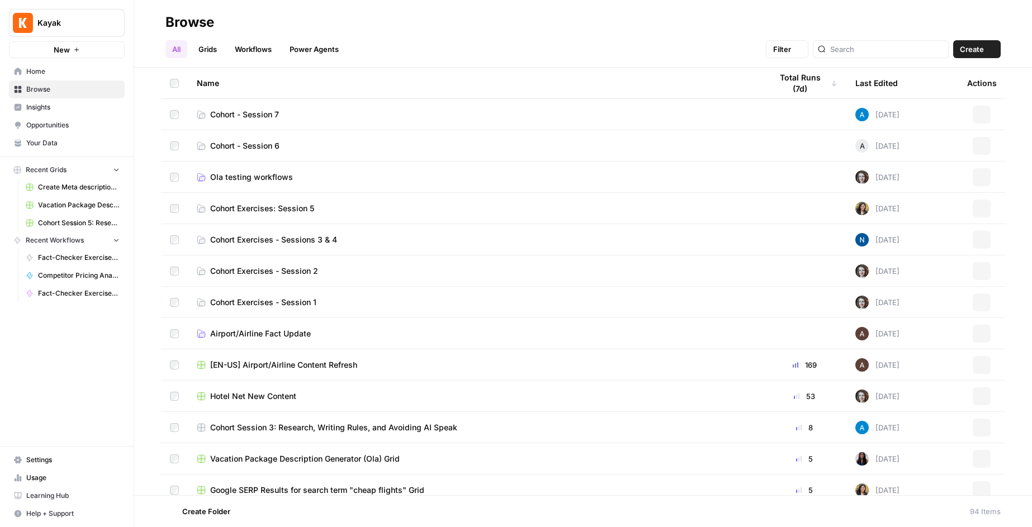
click at [34, 70] on span "Home" at bounding box center [72, 72] width 93 height 10
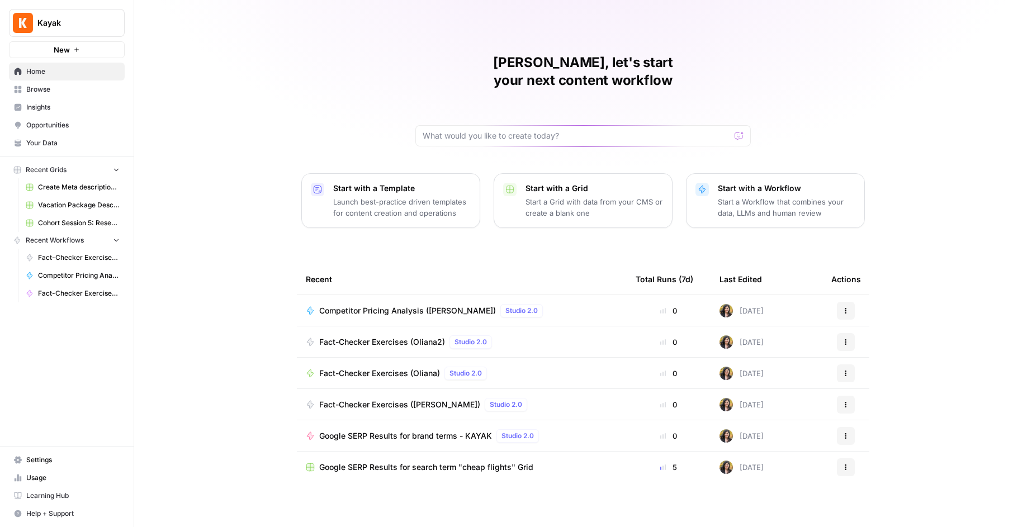
click at [38, 89] on span "Browse" at bounding box center [72, 89] width 93 height 10
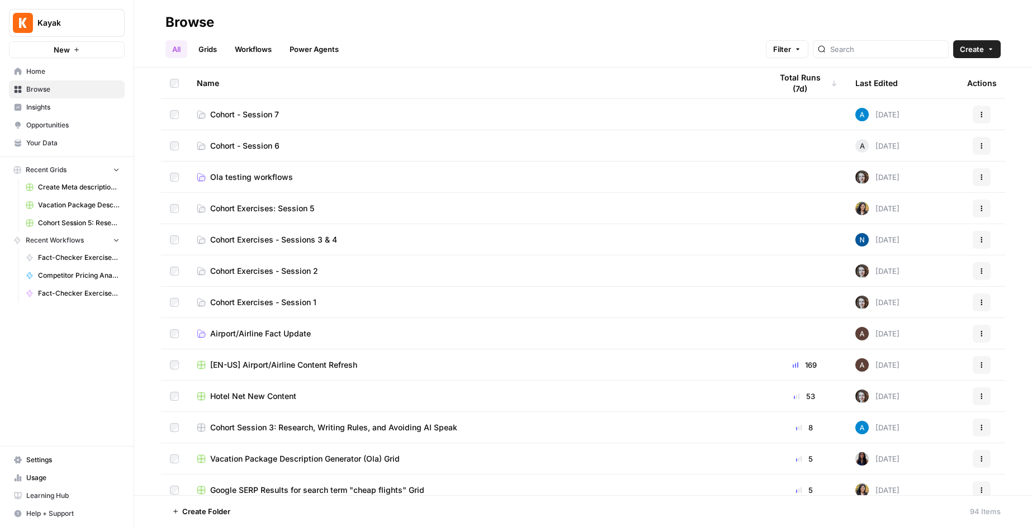
click at [268, 147] on span "Cohort - Session 6" at bounding box center [244, 145] width 69 height 11
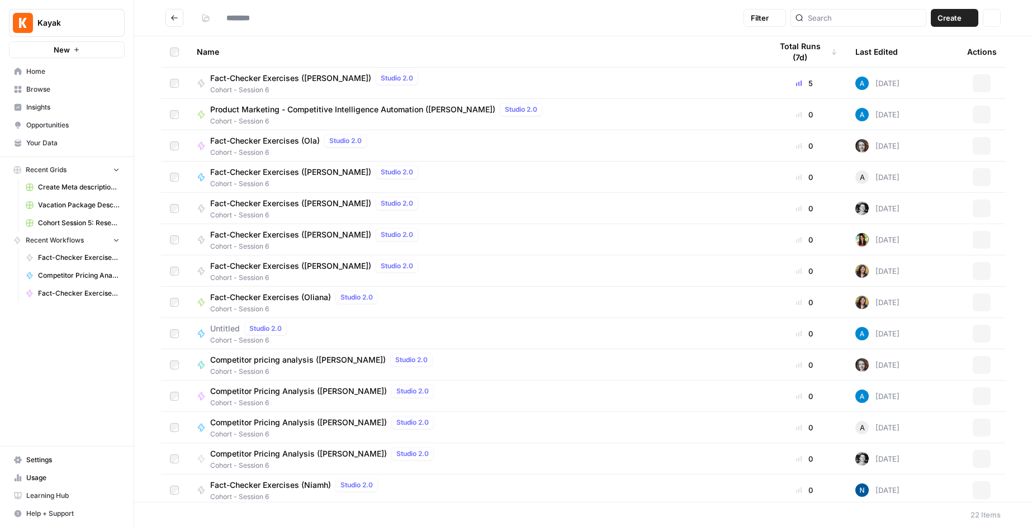
type input "**********"
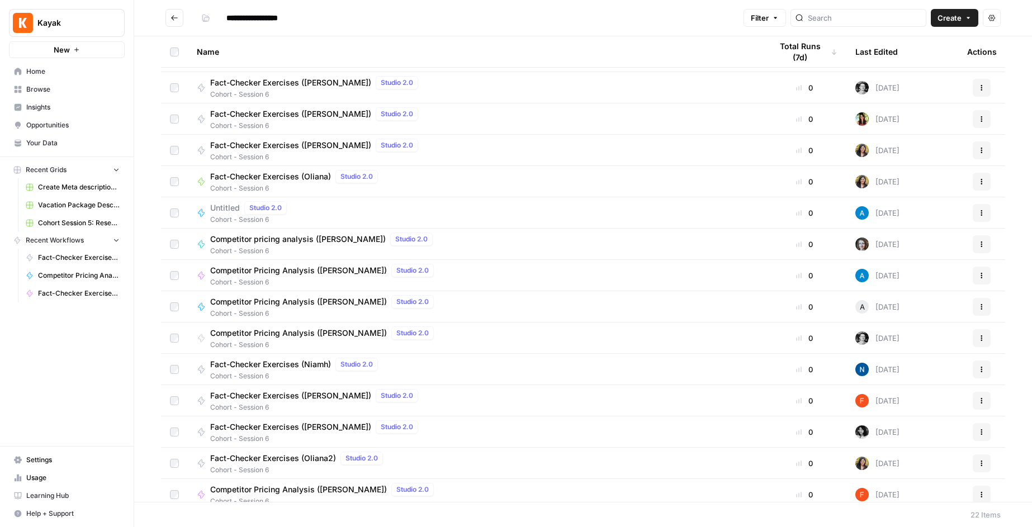
scroll to position [254, 0]
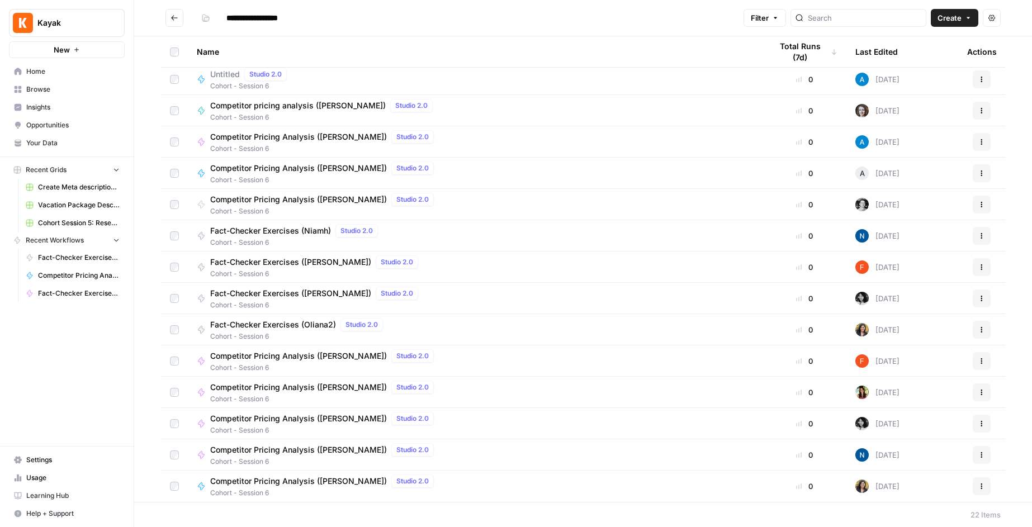
click at [171, 16] on icon "Go back" at bounding box center [175, 18] width 8 height 8
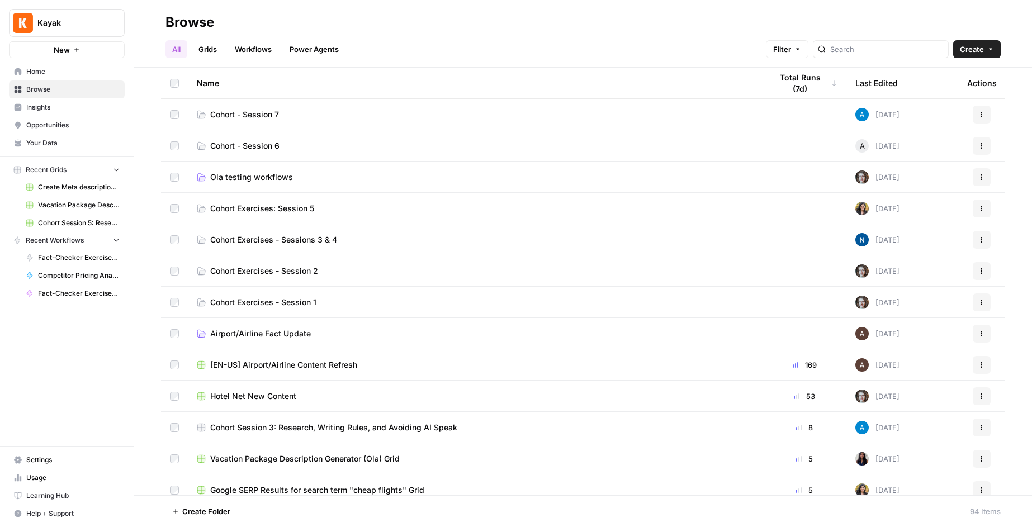
click at [264, 115] on span "Cohort - Session 7" at bounding box center [244, 114] width 69 height 11
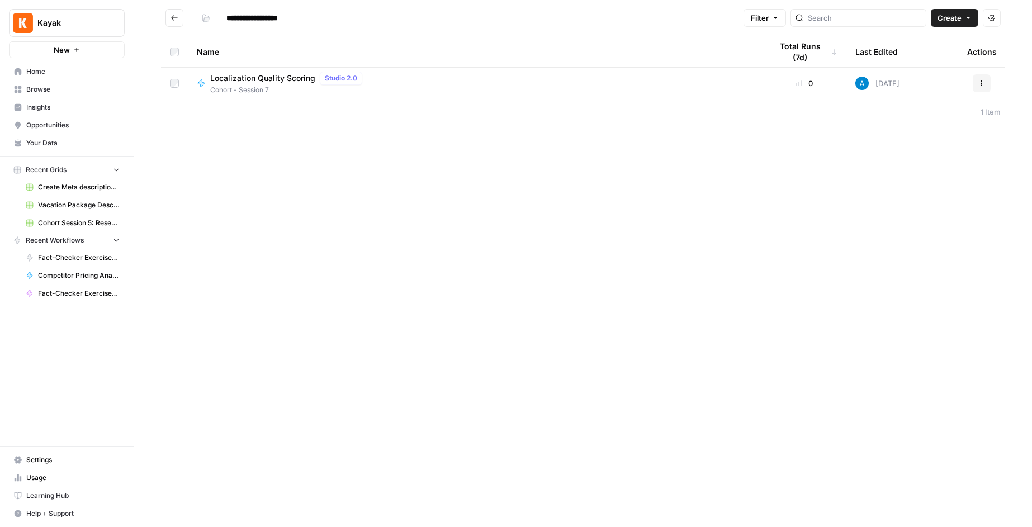
click at [174, 18] on icon "Go back" at bounding box center [175, 18] width 8 height 8
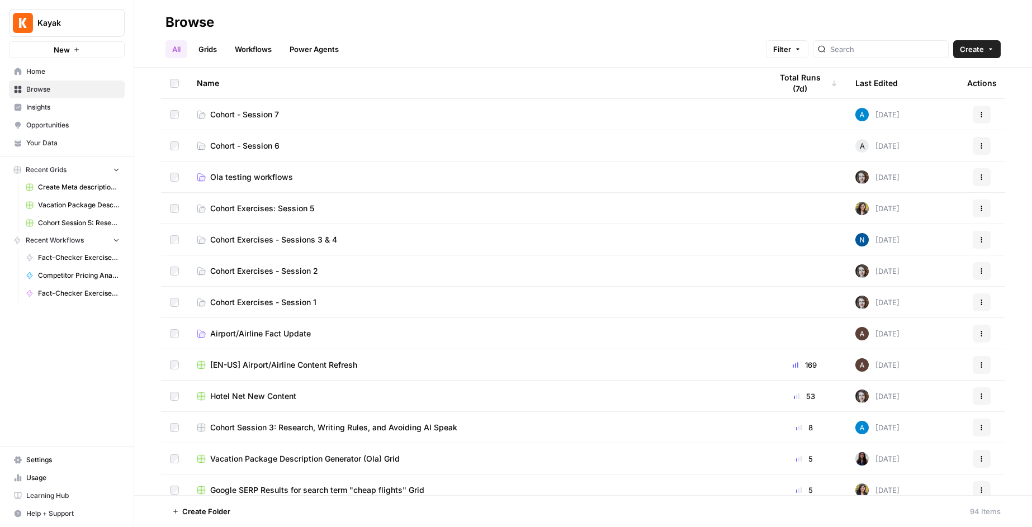
click at [42, 106] on span "Insights" at bounding box center [72, 107] width 93 height 10
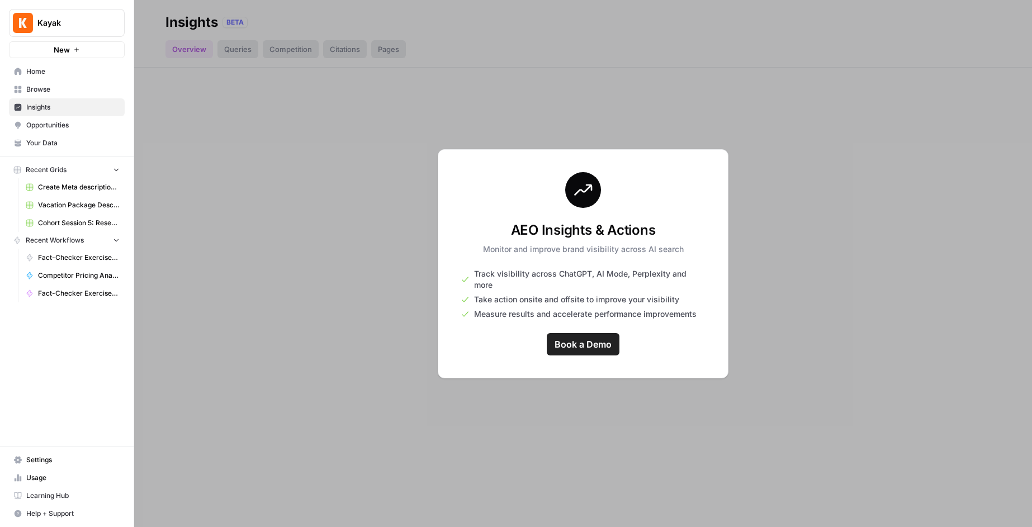
click at [43, 122] on span "Opportunities" at bounding box center [72, 125] width 93 height 10
click at [45, 140] on span "Your Data" at bounding box center [72, 143] width 93 height 10
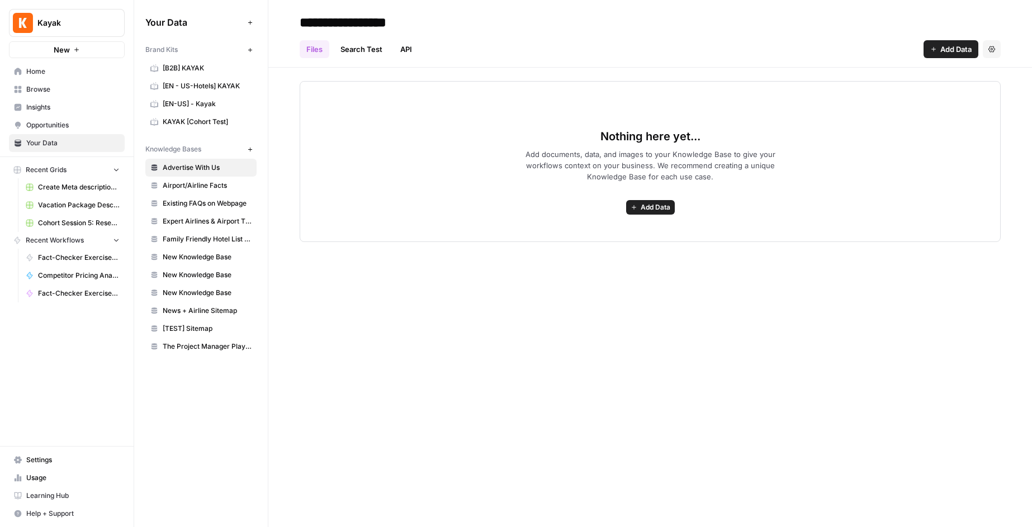
click at [45, 145] on span "Your Data" at bounding box center [72, 143] width 93 height 10
click at [33, 65] on link "Home" at bounding box center [67, 72] width 116 height 18
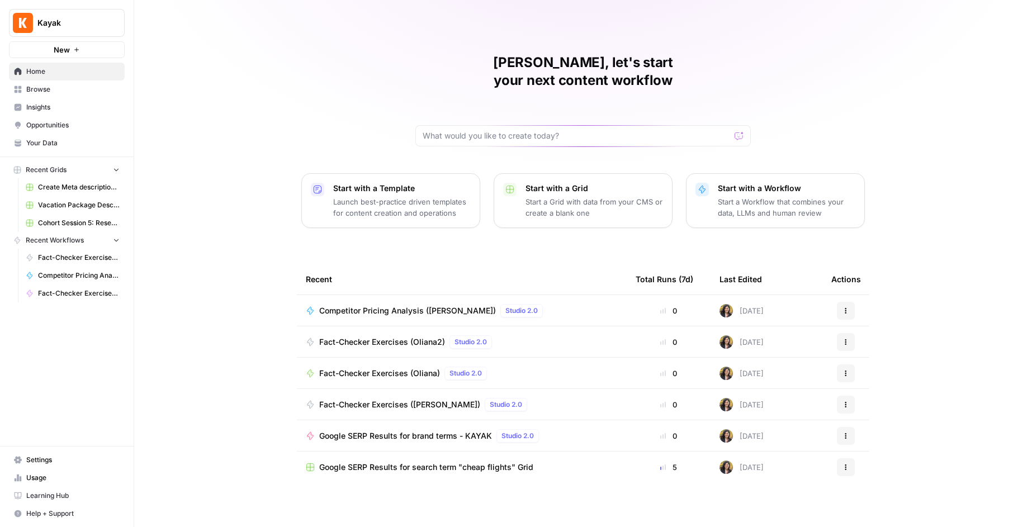
click at [43, 89] on span "Browse" at bounding box center [72, 89] width 93 height 10
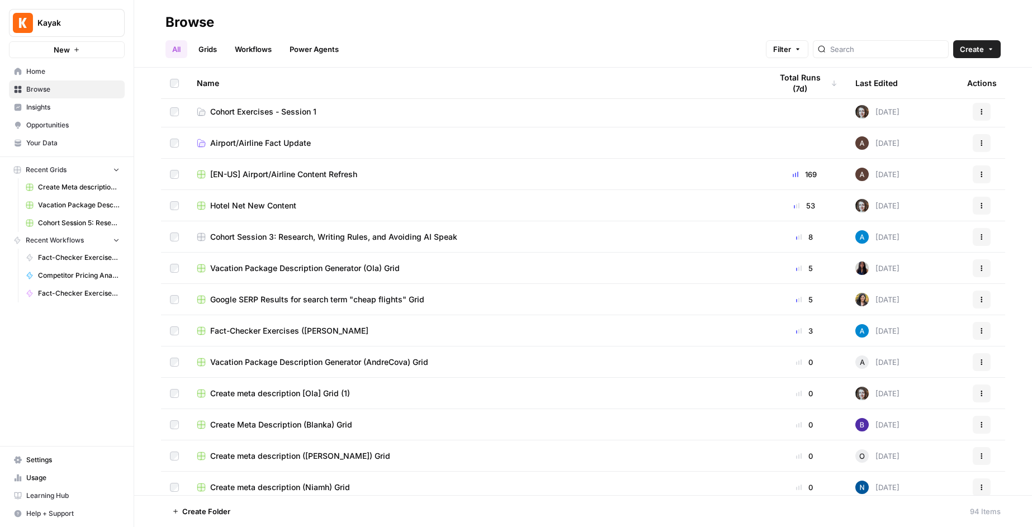
scroll to position [193, 0]
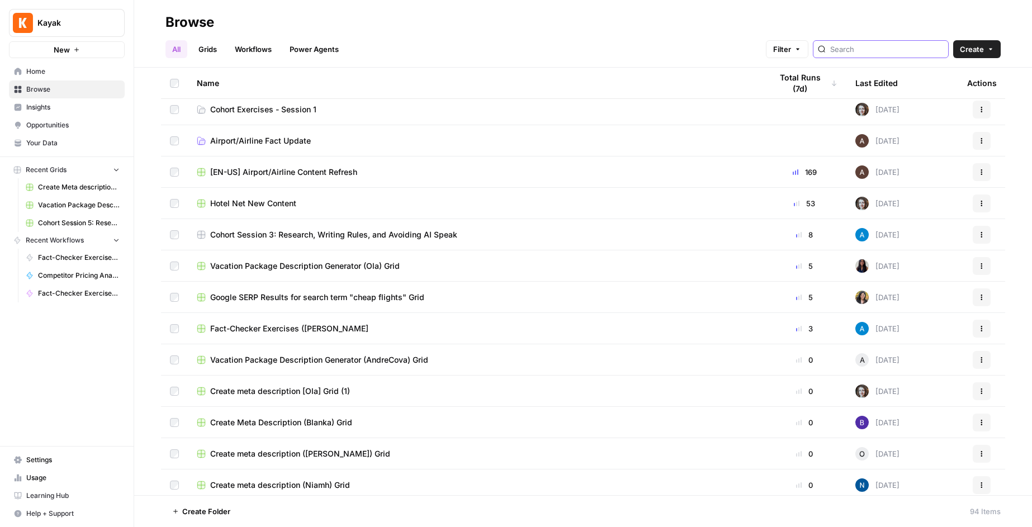
click at [886, 50] on input "search" at bounding box center [888, 49] width 114 height 11
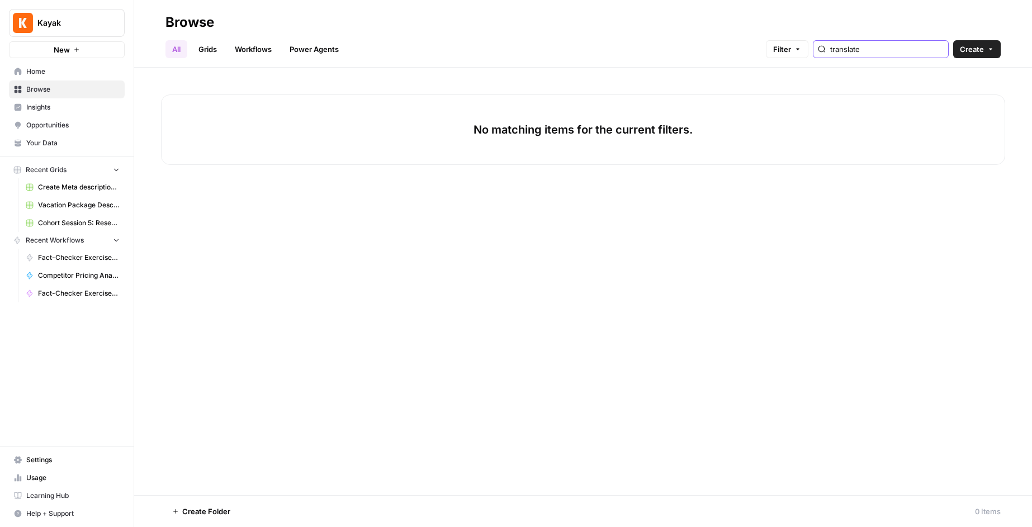
type input "translate"
click at [247, 51] on link "Workflows" at bounding box center [253, 49] width 50 height 18
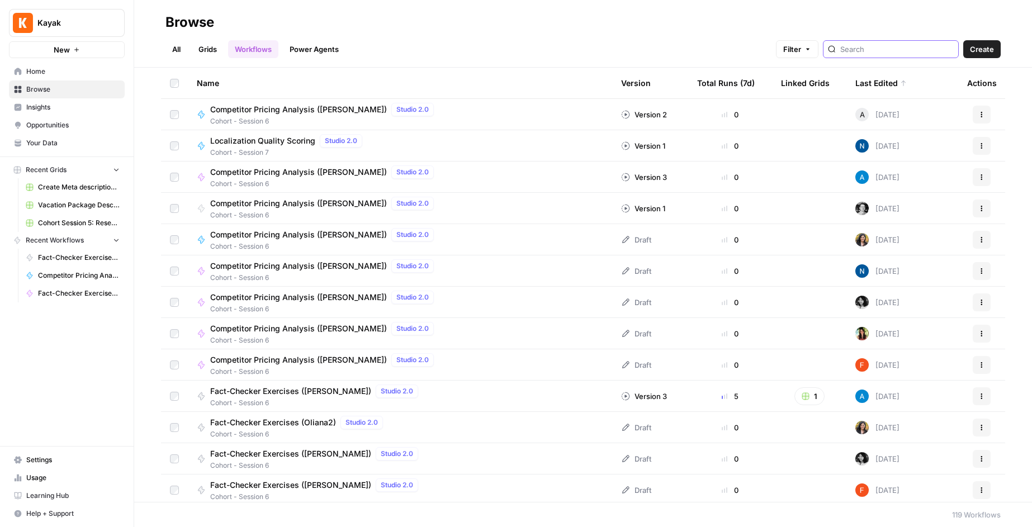
click at [886, 53] on input "search" at bounding box center [898, 49] width 114 height 11
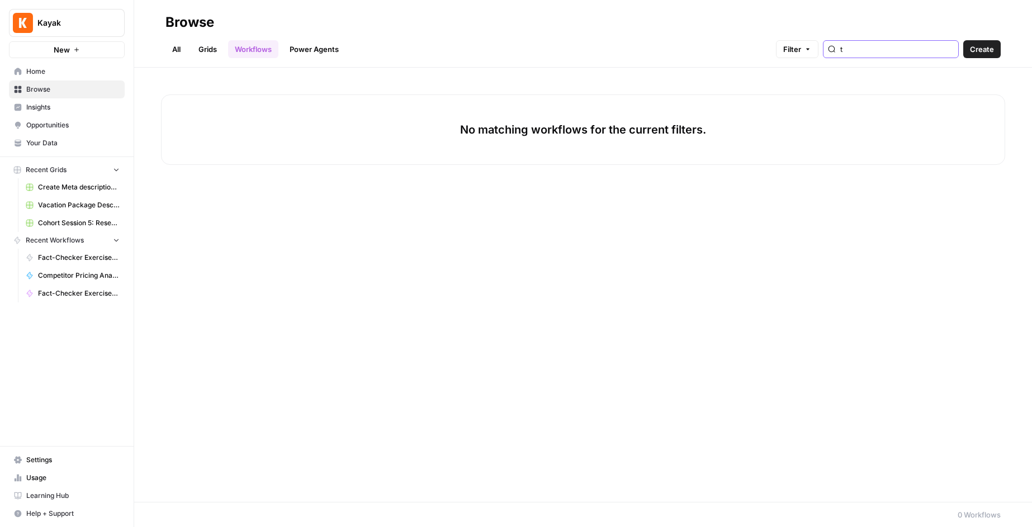
type input "t"
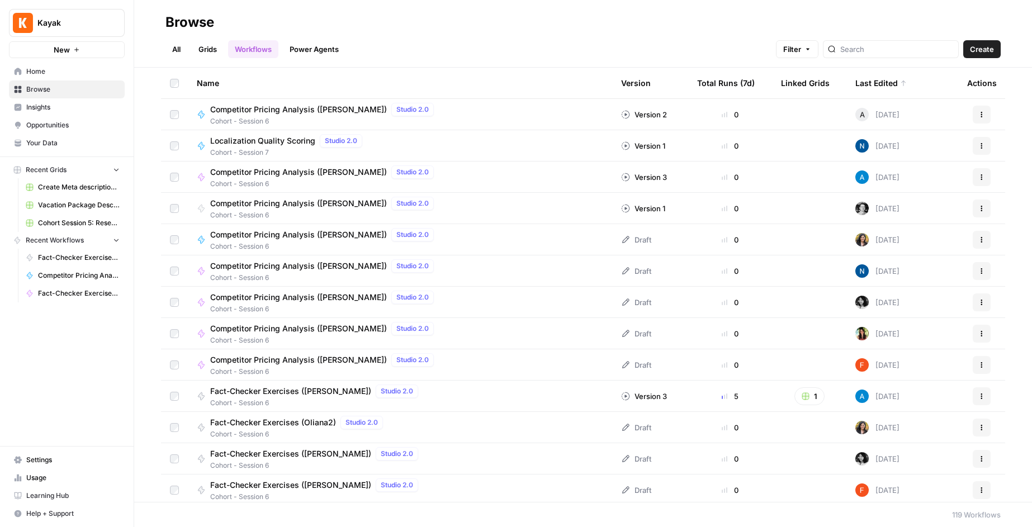
click at [55, 242] on span "Recent Workflows" at bounding box center [55, 240] width 58 height 10
click at [12, 237] on button "Recent Workflows" at bounding box center [67, 240] width 116 height 17
click at [60, 493] on span "Learning Hub" at bounding box center [72, 496] width 93 height 10
click at [77, 51] on icon "button" at bounding box center [76, 49] width 7 height 7
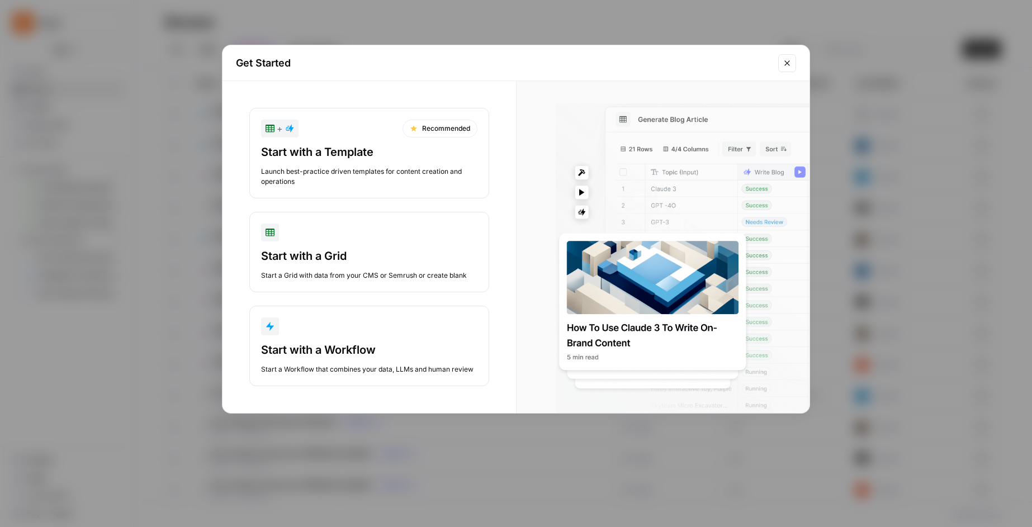
click at [790, 63] on icon "Close modal" at bounding box center [787, 63] width 9 height 9
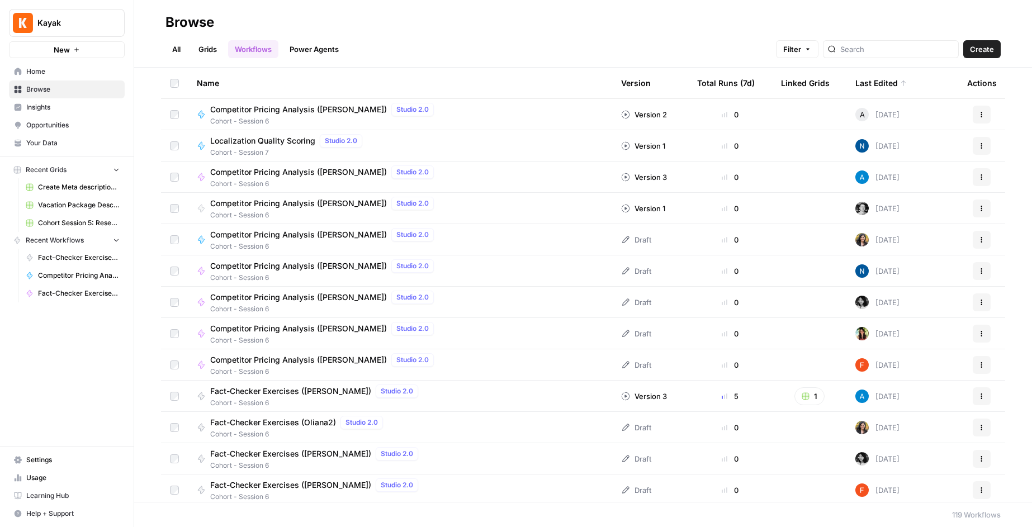
click at [40, 477] on span "Usage" at bounding box center [72, 478] width 93 height 10
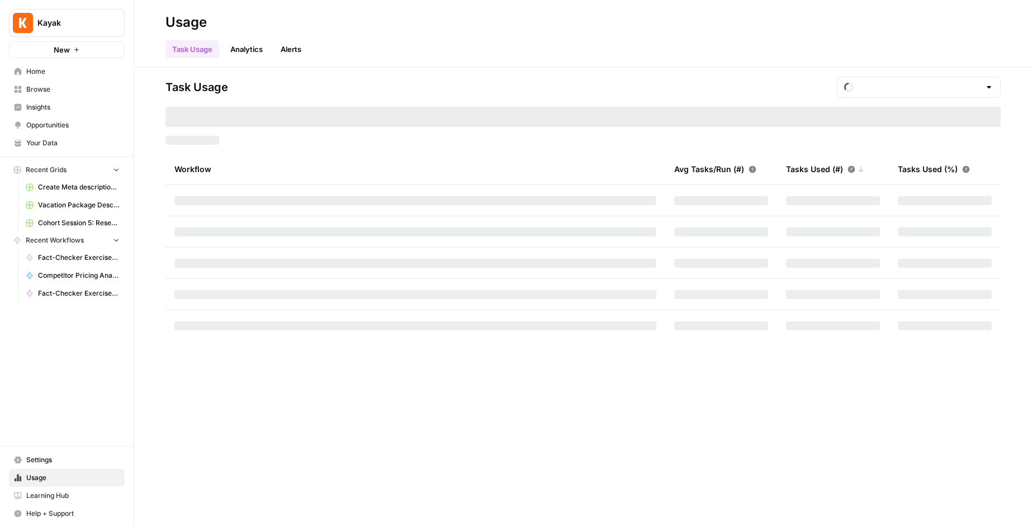
type input "October Tasks"
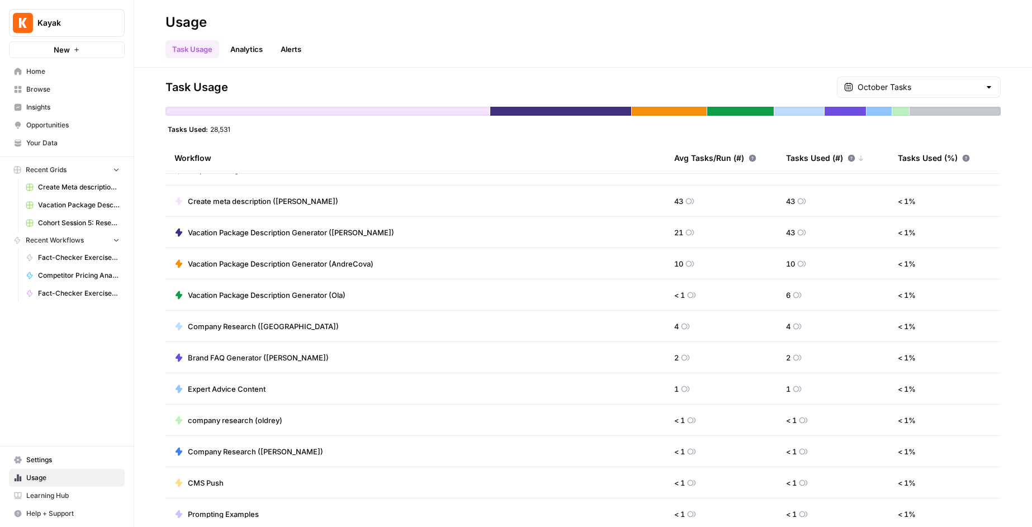
scroll to position [470, 0]
